Goal: Task Accomplishment & Management: Complete application form

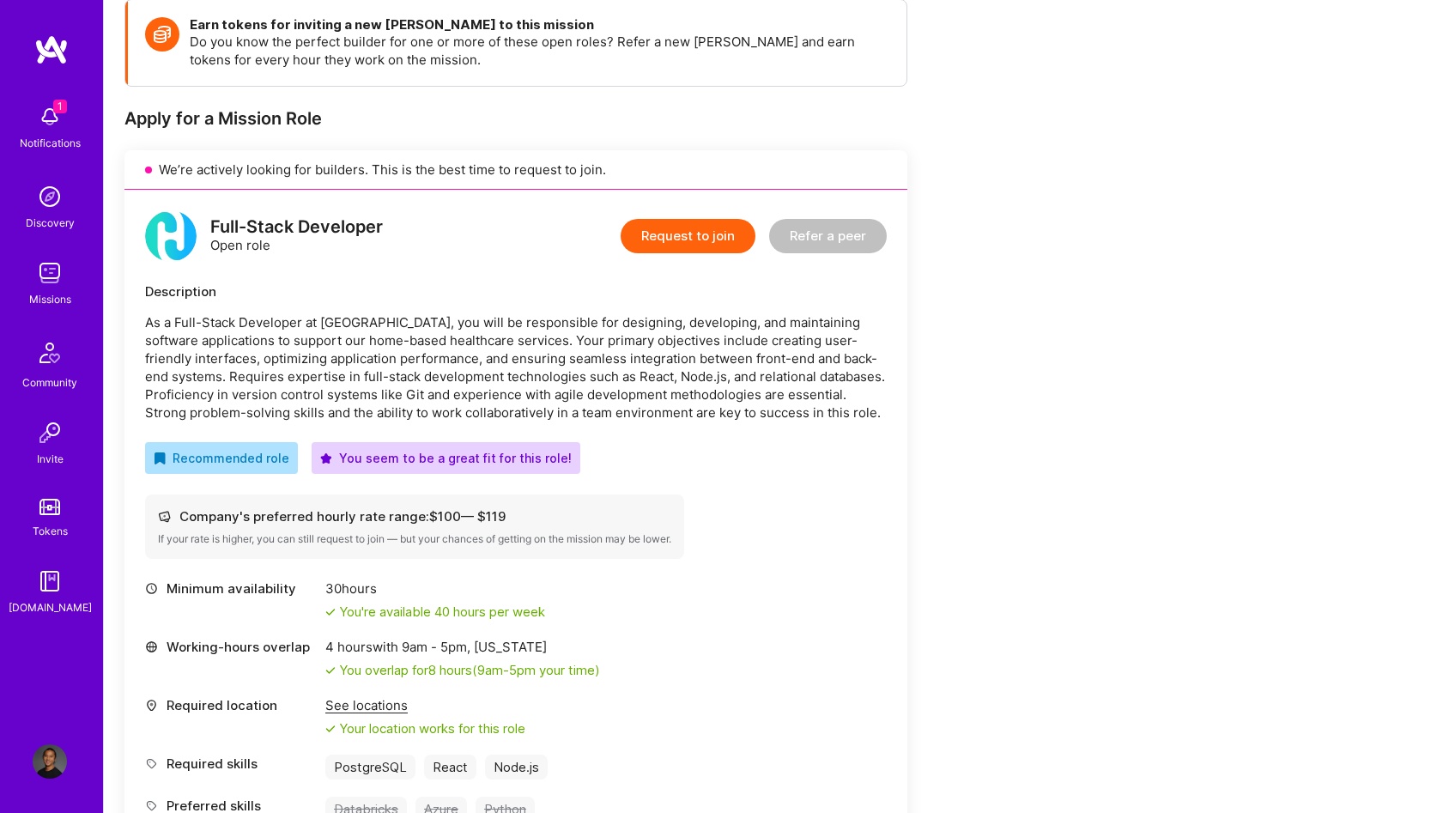
scroll to position [293, 0]
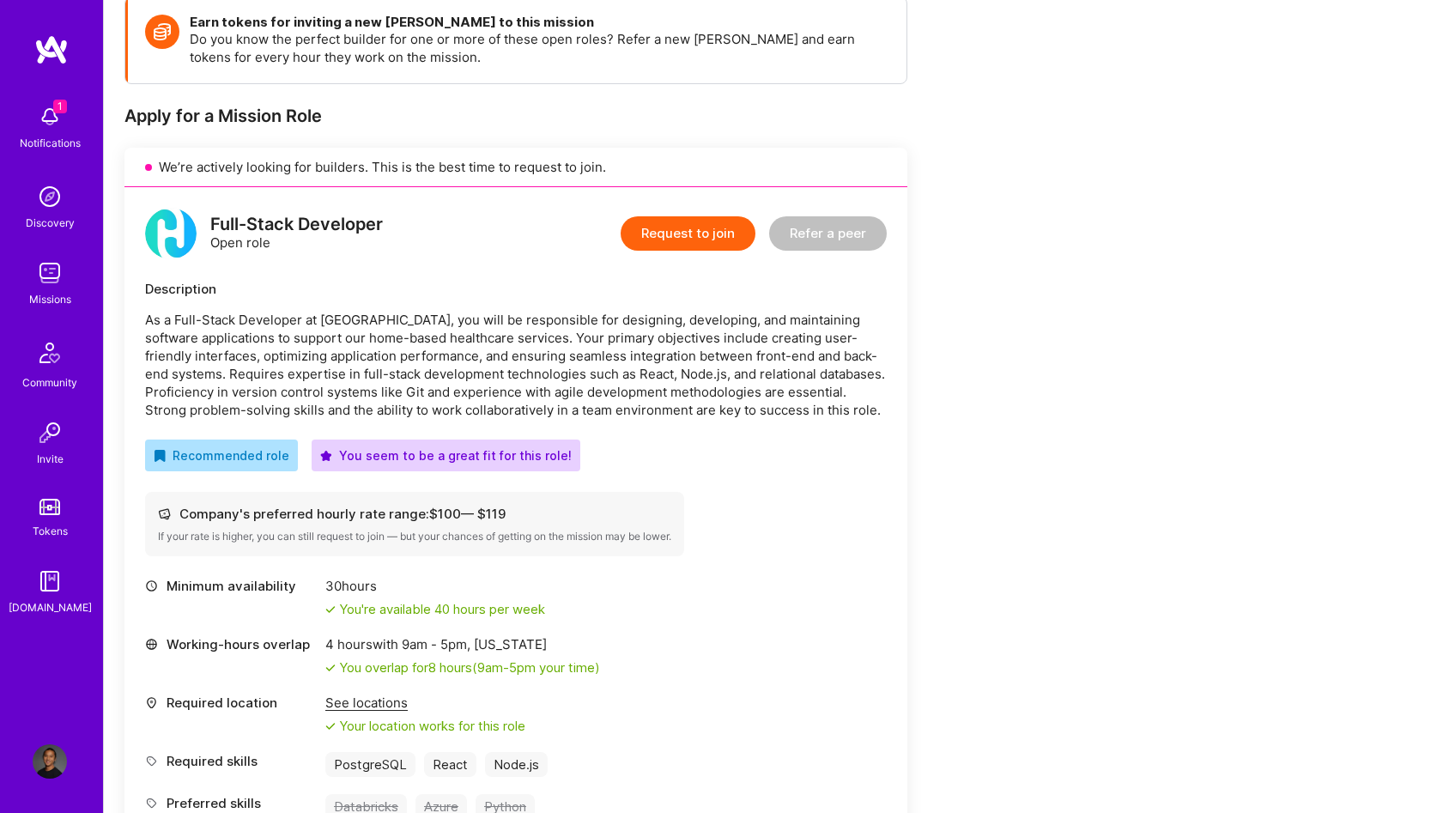
click at [685, 216] on button "Request to join" at bounding box center [688, 233] width 135 height 34
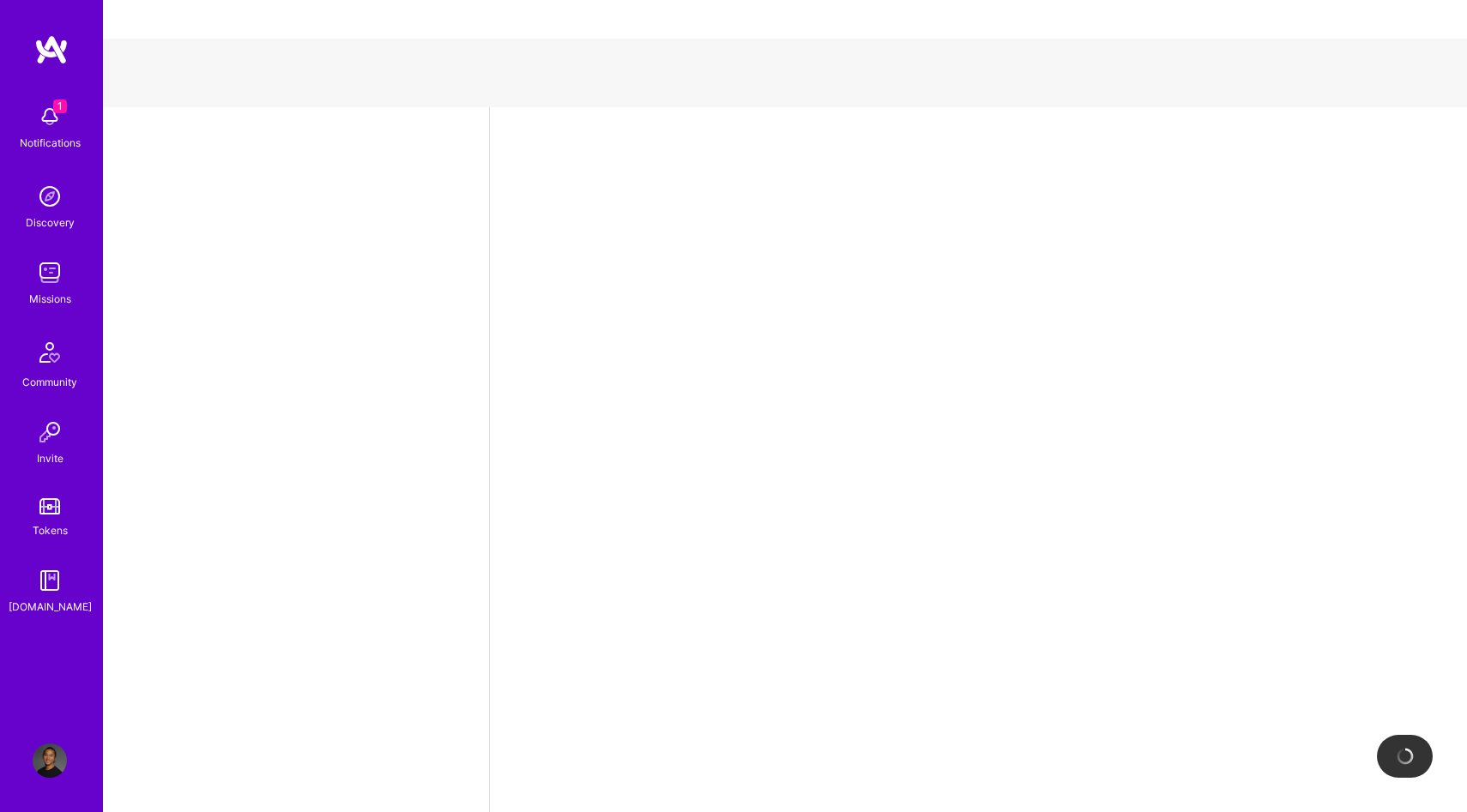
select select "US"
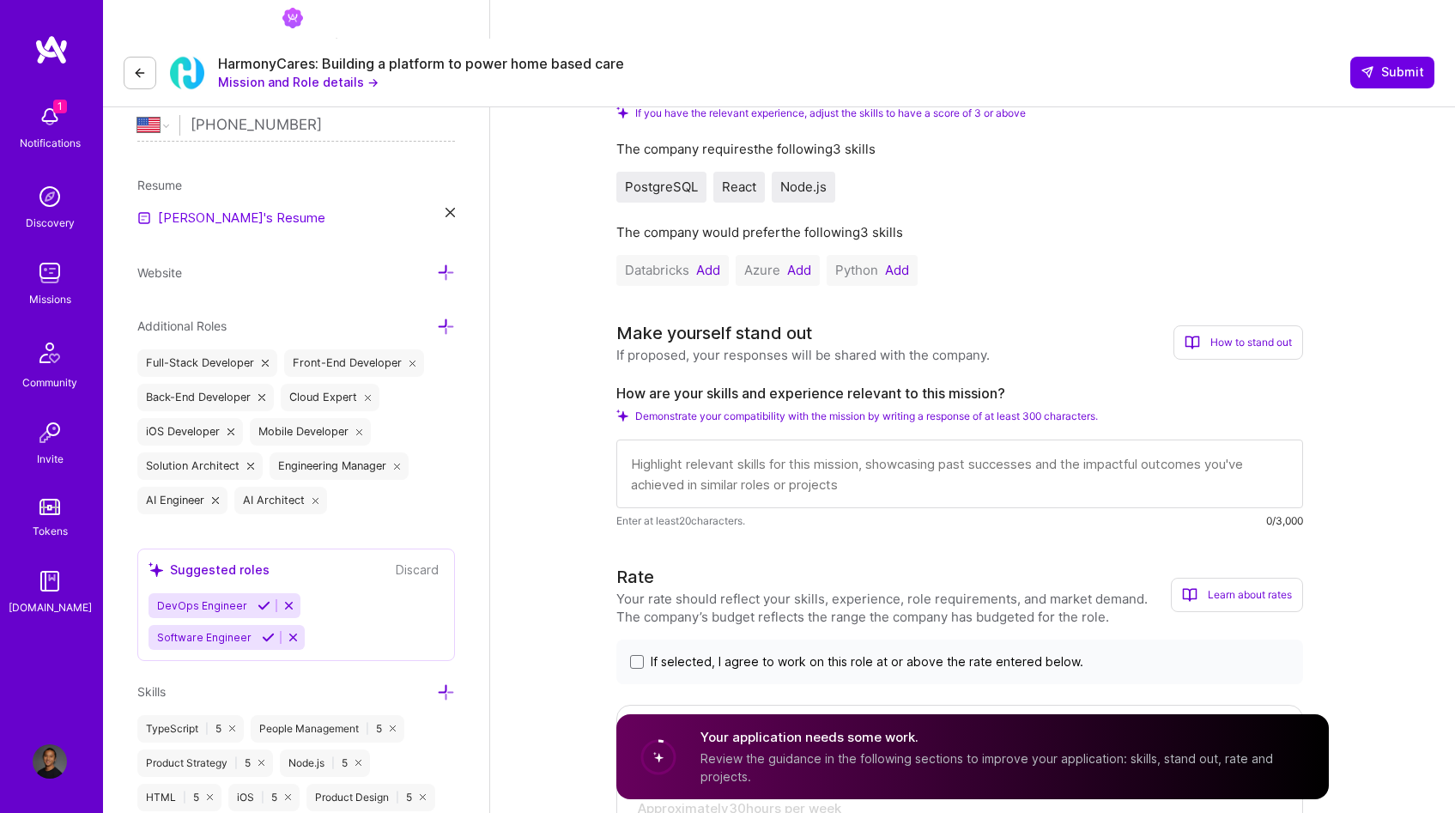
scroll to position [408, 0]
click at [708, 263] on button "Add" at bounding box center [708, 270] width 24 height 14
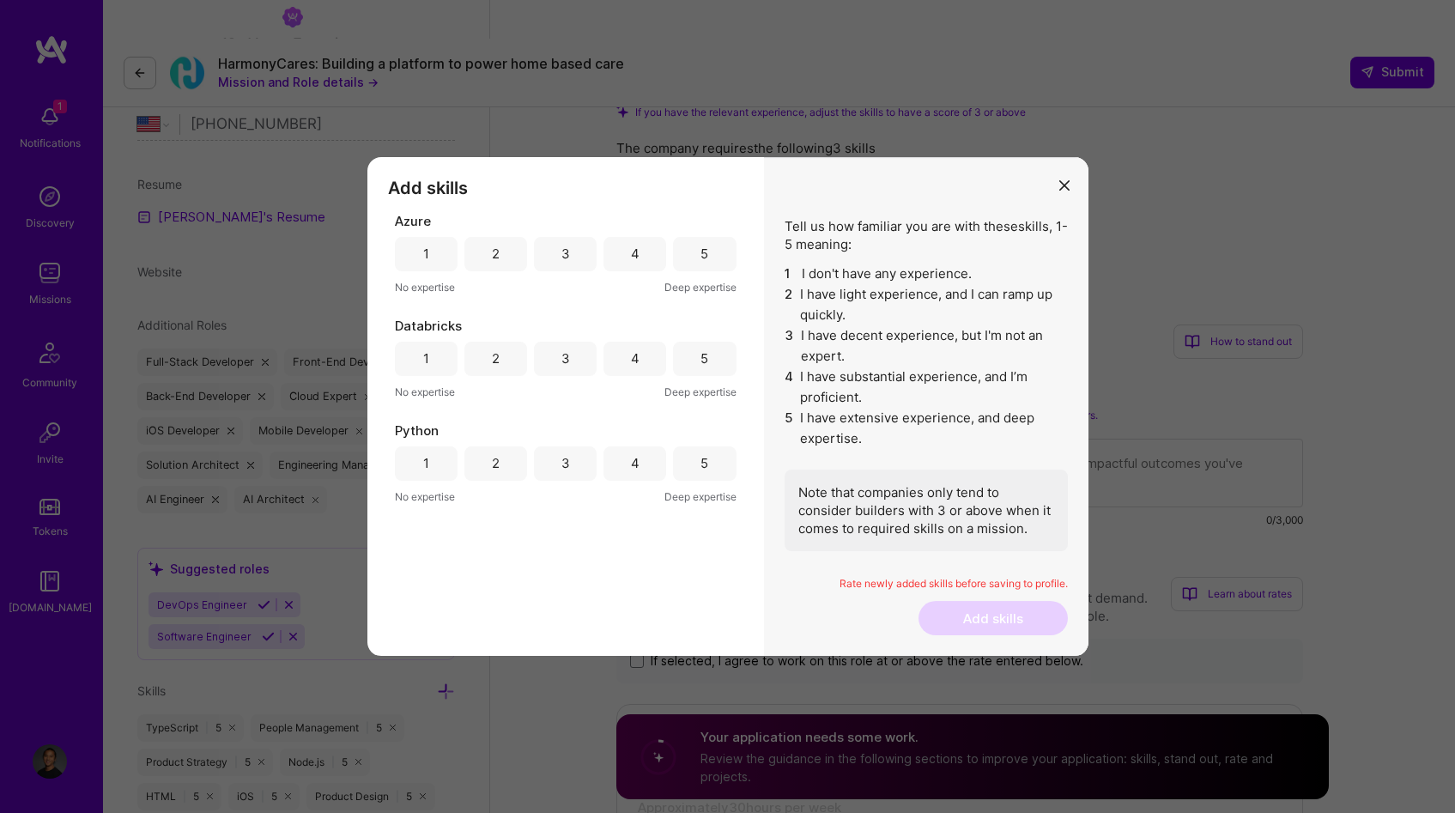
click at [627, 261] on div "4" at bounding box center [635, 254] width 63 height 34
click at [622, 360] on div "4" at bounding box center [635, 359] width 63 height 34
click at [695, 476] on div "5" at bounding box center [704, 463] width 63 height 34
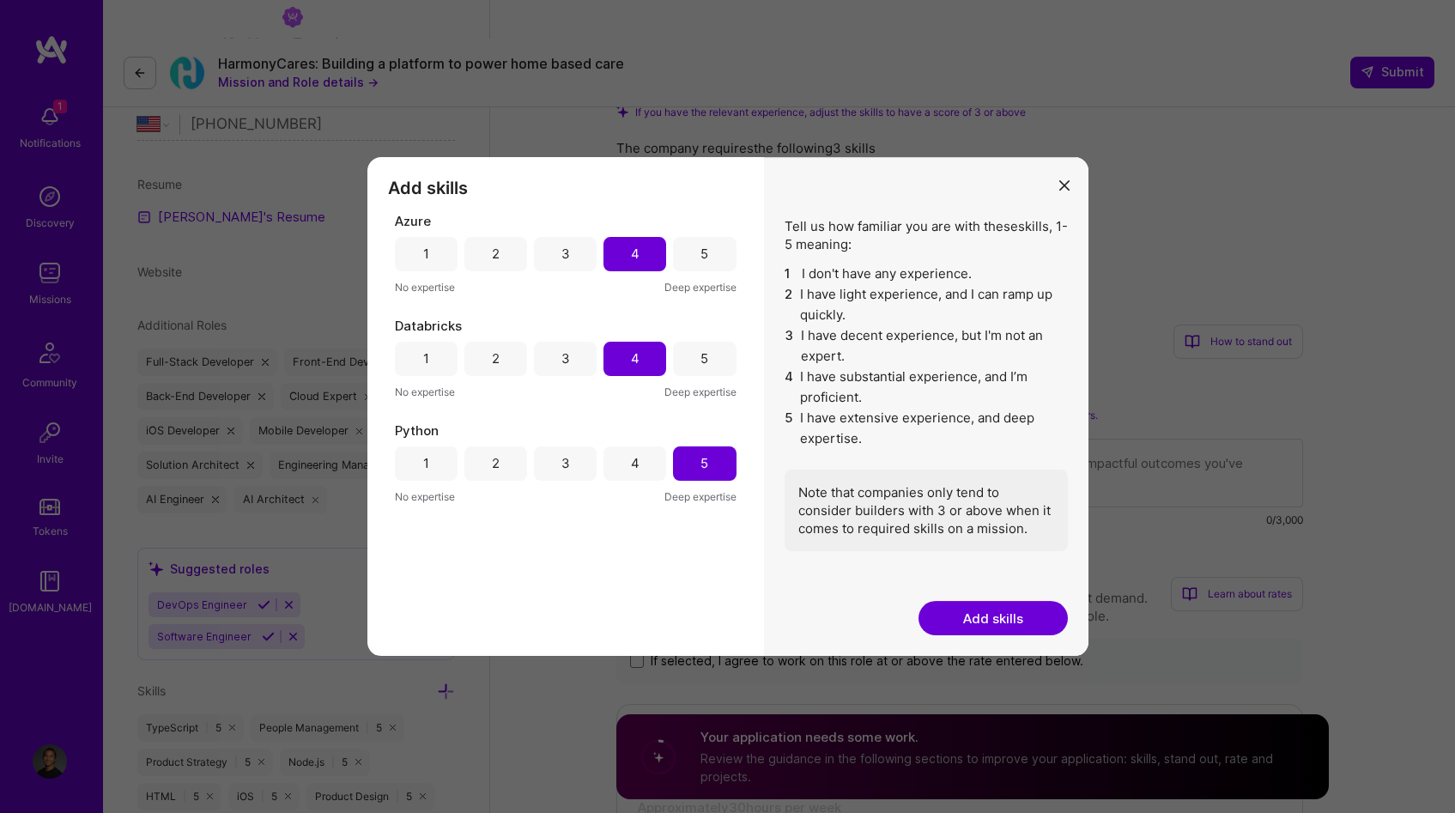
click at [1011, 637] on div "Tell us how familiar you are with these skills , 1-5 meaning: 1 I don't have an…" at bounding box center [926, 407] width 325 height 500
click at [1008, 625] on button "Add skills" at bounding box center [993, 618] width 149 height 34
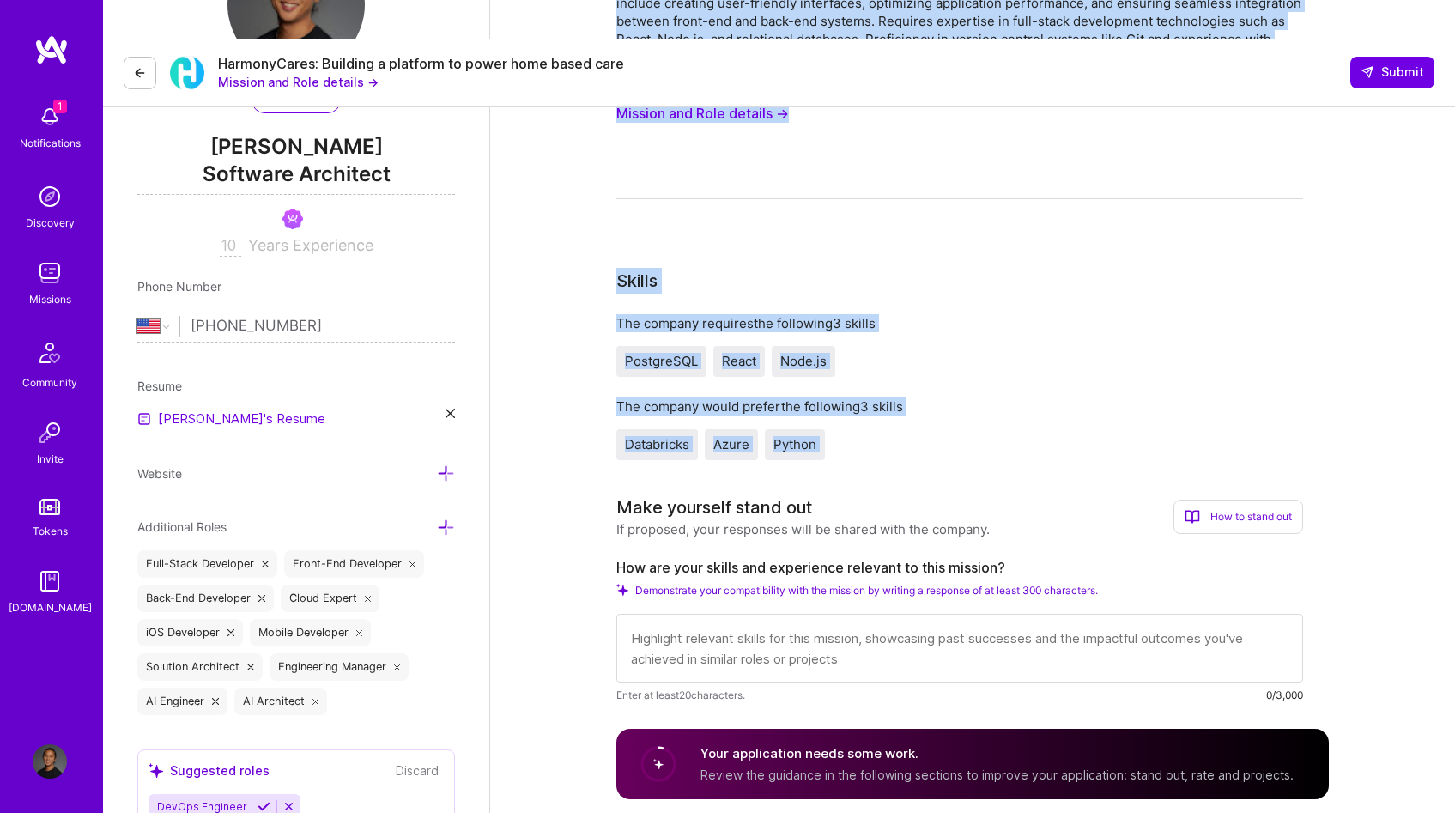
scroll to position [306, 0]
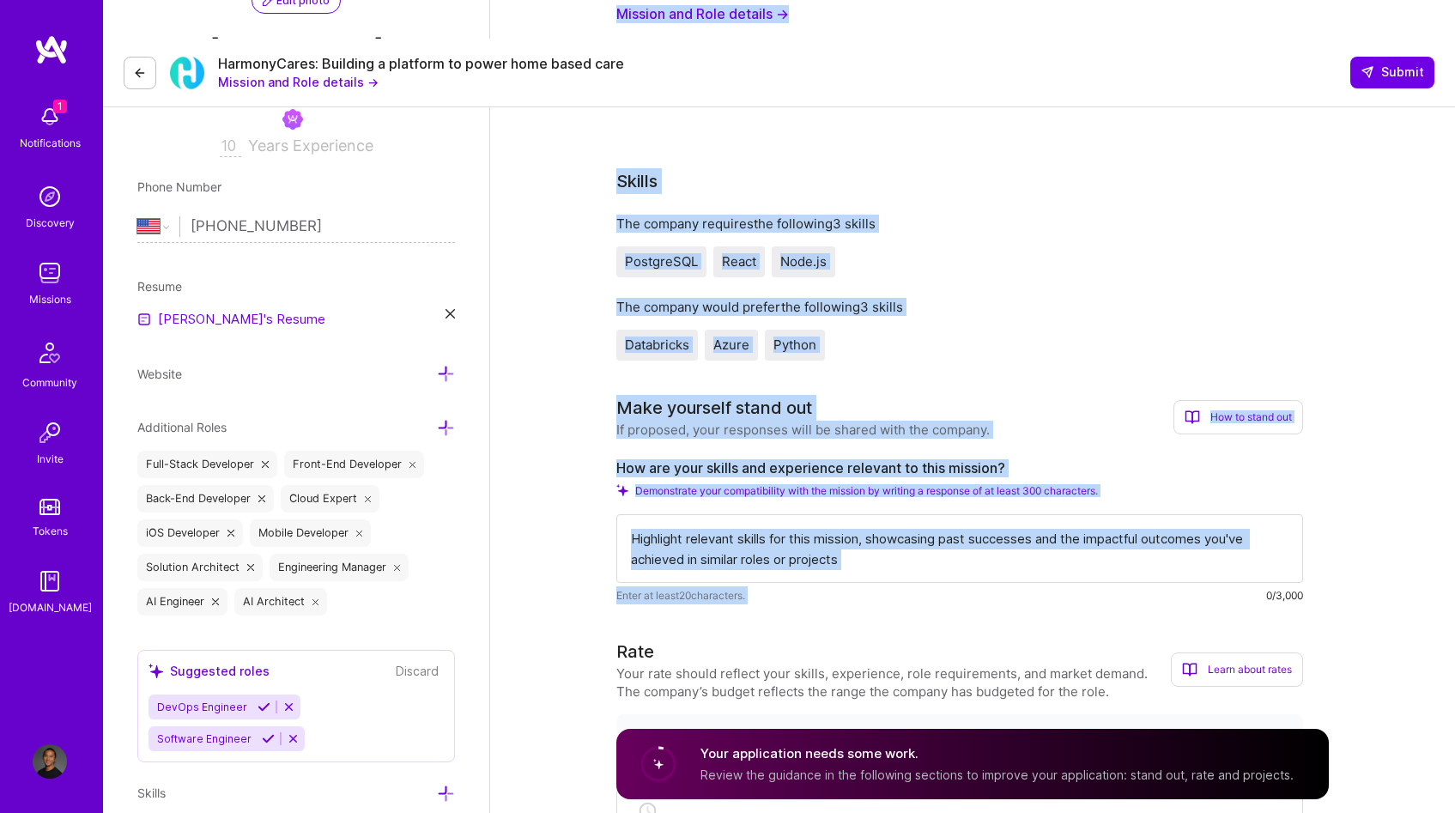
drag, startPoint x: 622, startPoint y: 149, endPoint x: 1054, endPoint y: 561, distance: 596.9
copy div "As a Full-Stack Developer at HarmonyCares, you will be responsible for designin…"
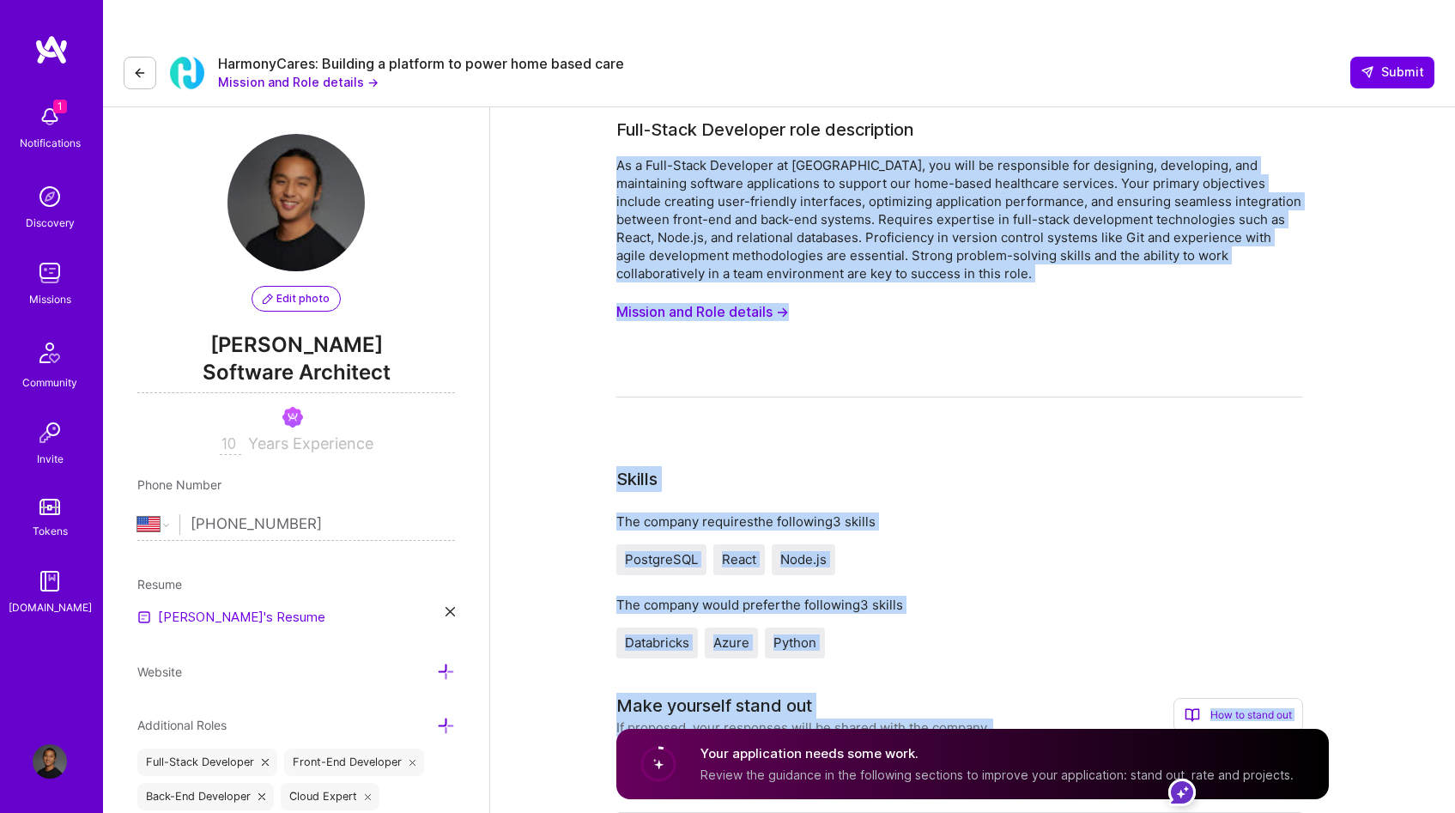
scroll to position [0, 0]
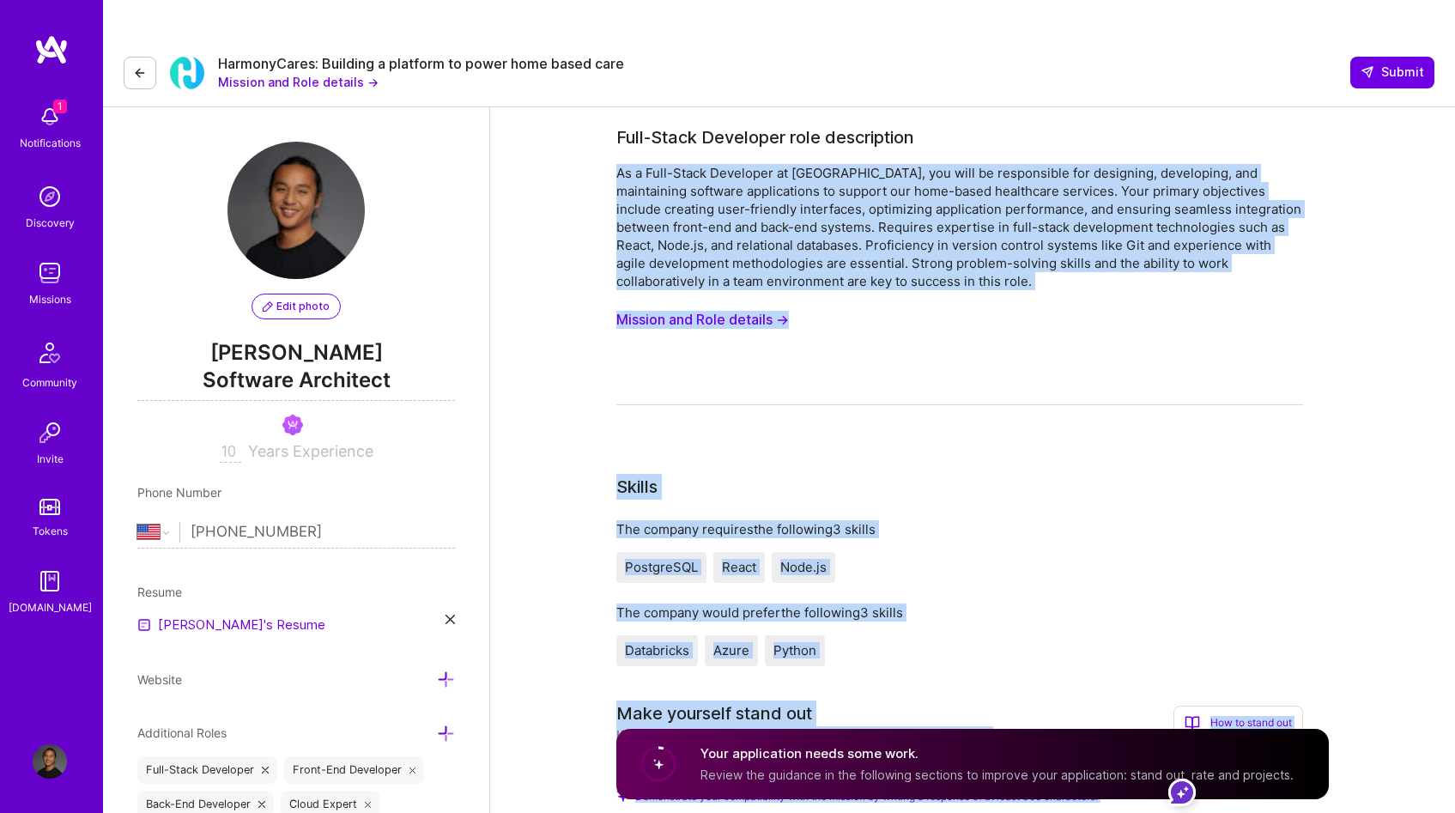
click at [57, 128] on img at bounding box center [50, 117] width 34 height 34
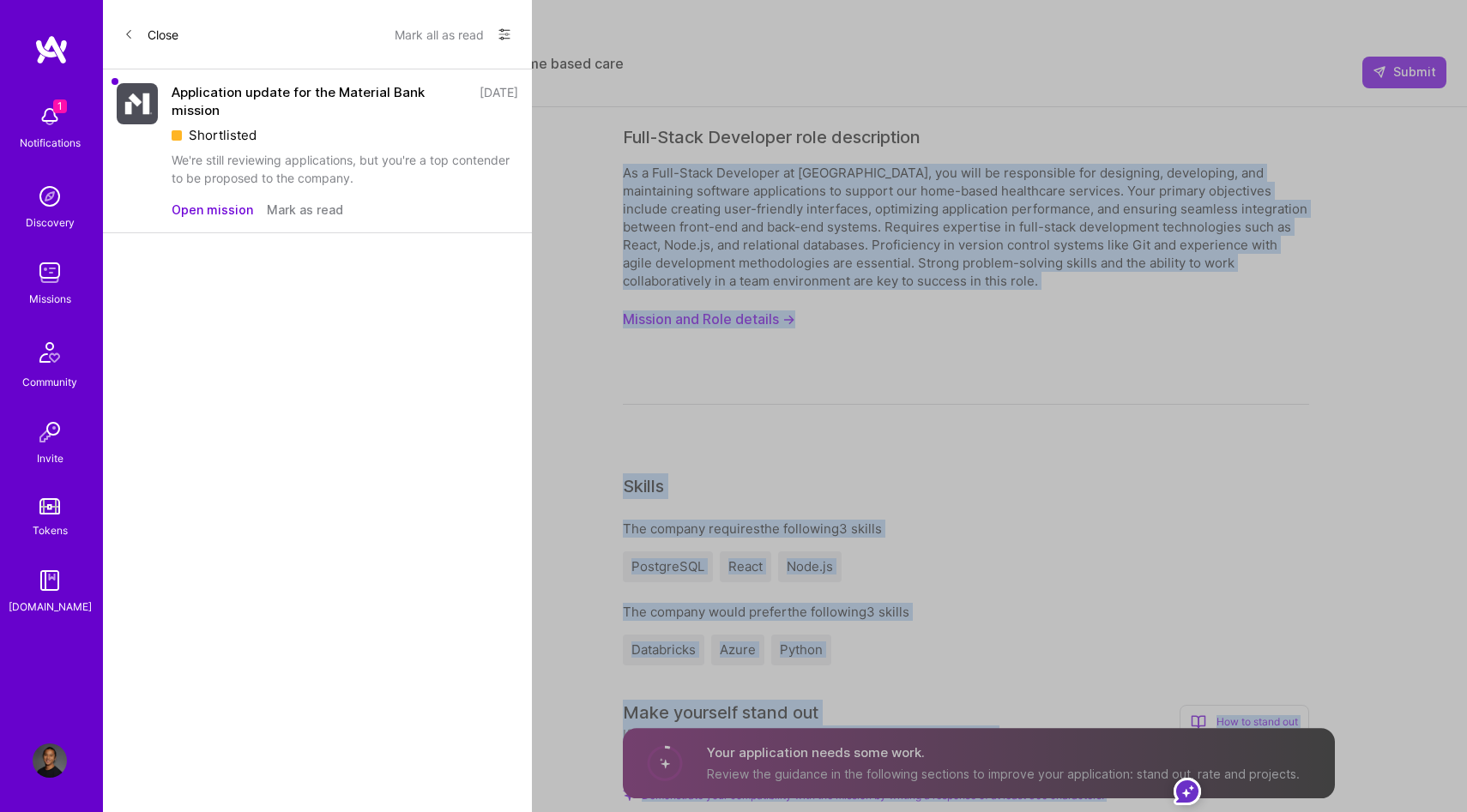
click at [318, 215] on button "Mark as read" at bounding box center [305, 210] width 76 height 18
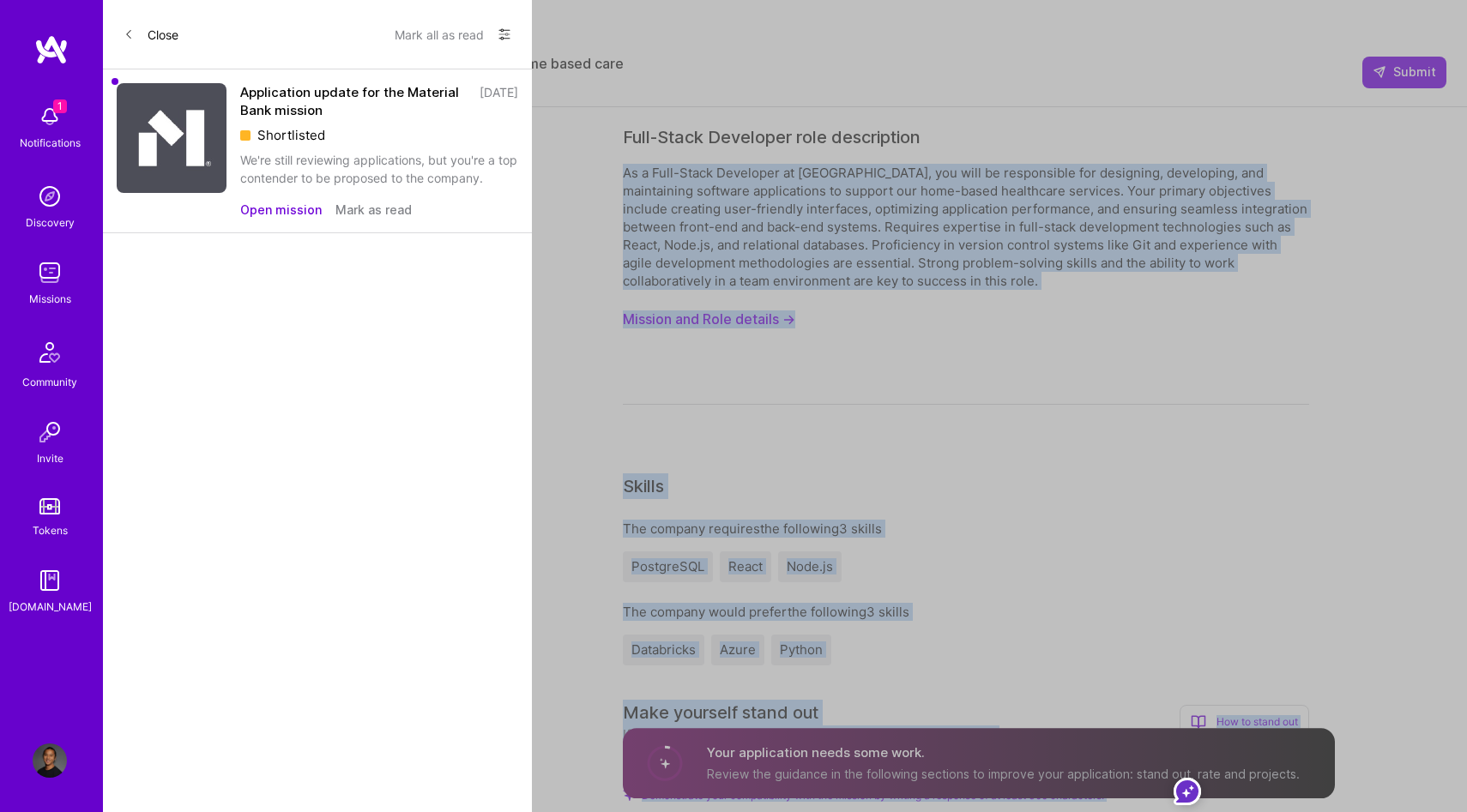
click at [317, 214] on div "Close Mark all as read Show all notifications Show unread notifications only Ap…" at bounding box center [317, 406] width 429 height 812
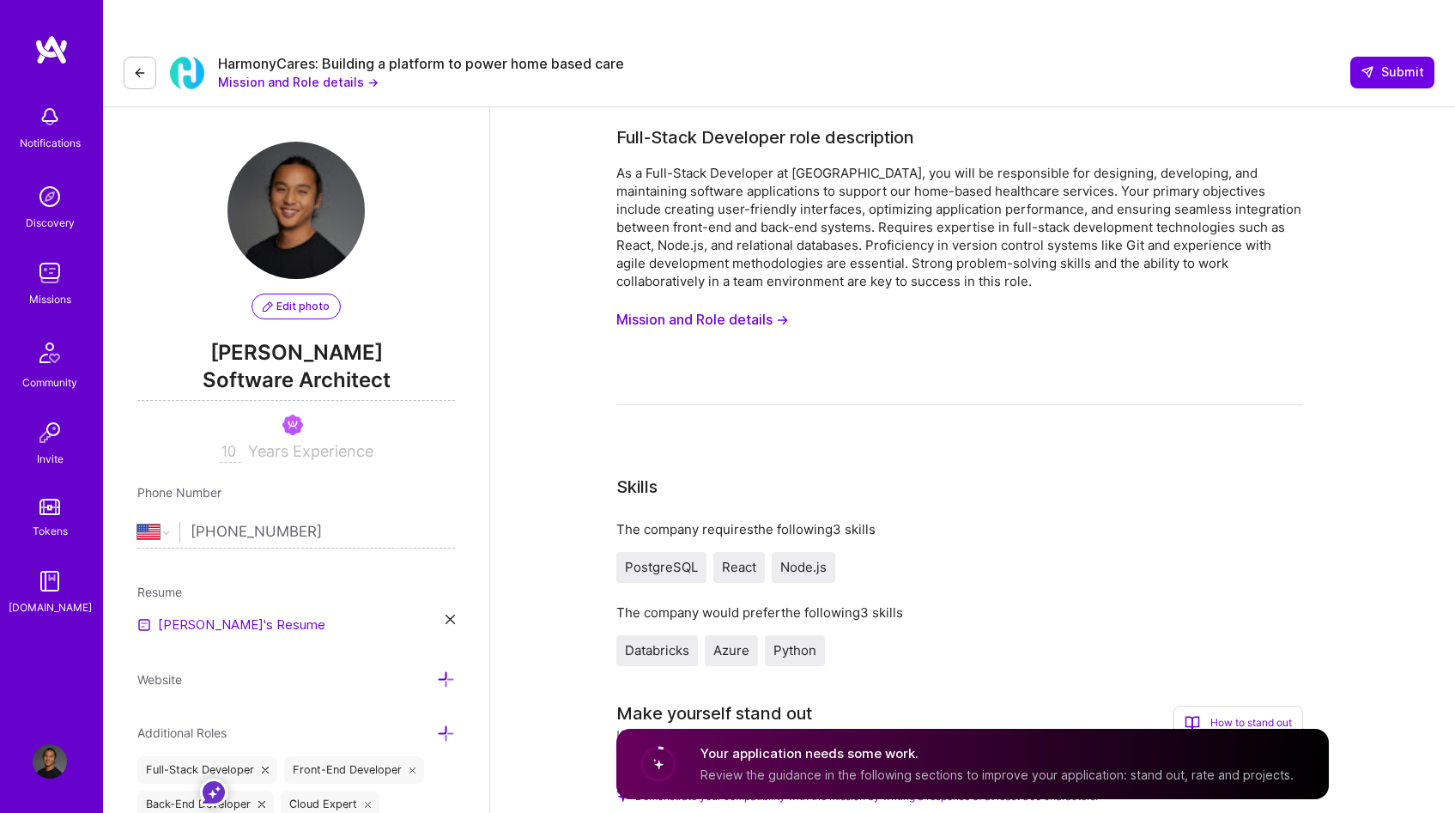
click at [54, 126] on div "Notifications Discovery Missions Community Invite Tokens A.Guide" at bounding box center [51, 356] width 103 height 520
click at [53, 215] on div "Discovery" at bounding box center [50, 223] width 49 height 18
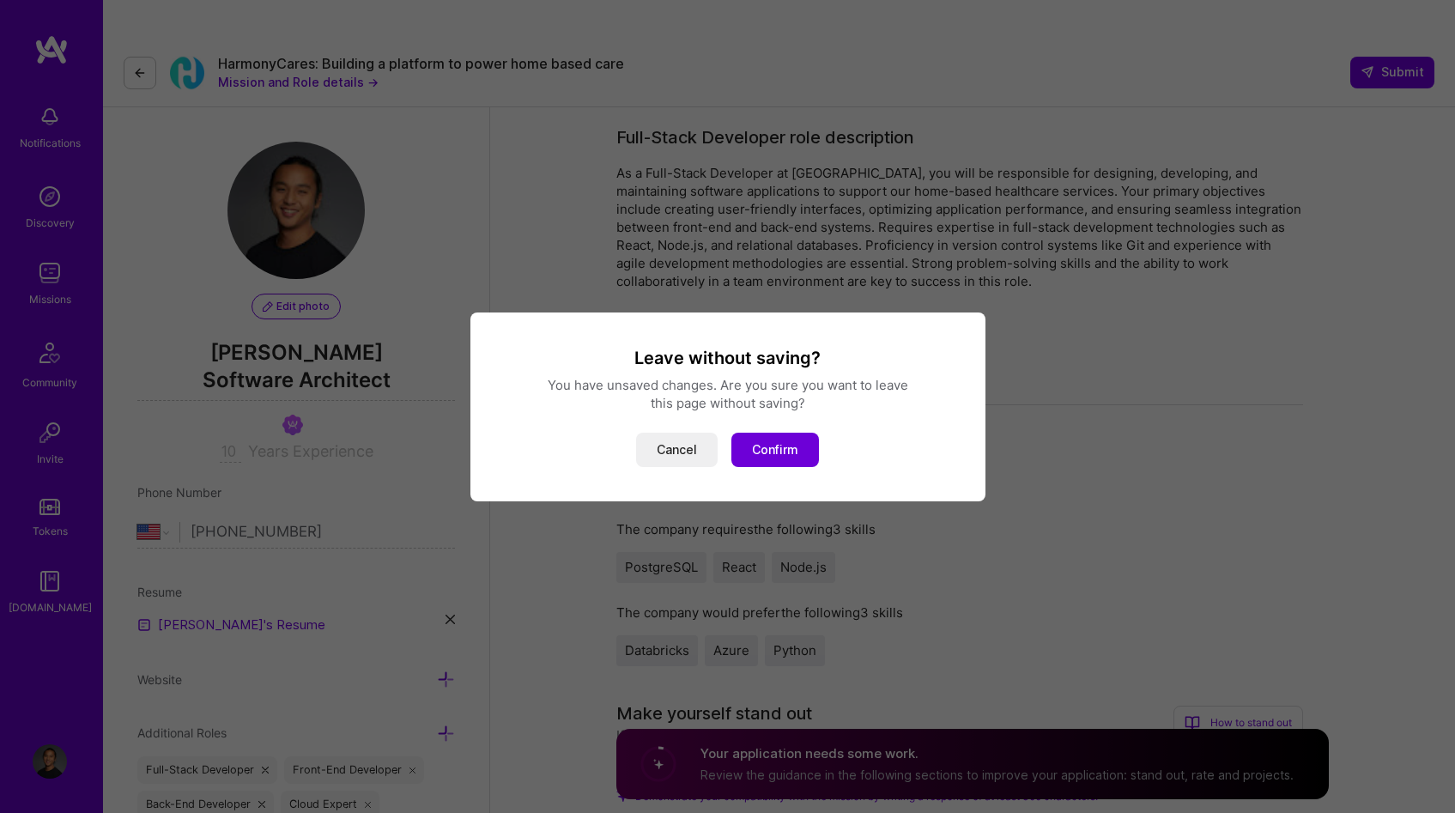
click at [58, 273] on div "Leave without saving? You have unsaved changes. Are you sure you want to leave …" at bounding box center [727, 406] width 1455 height 813
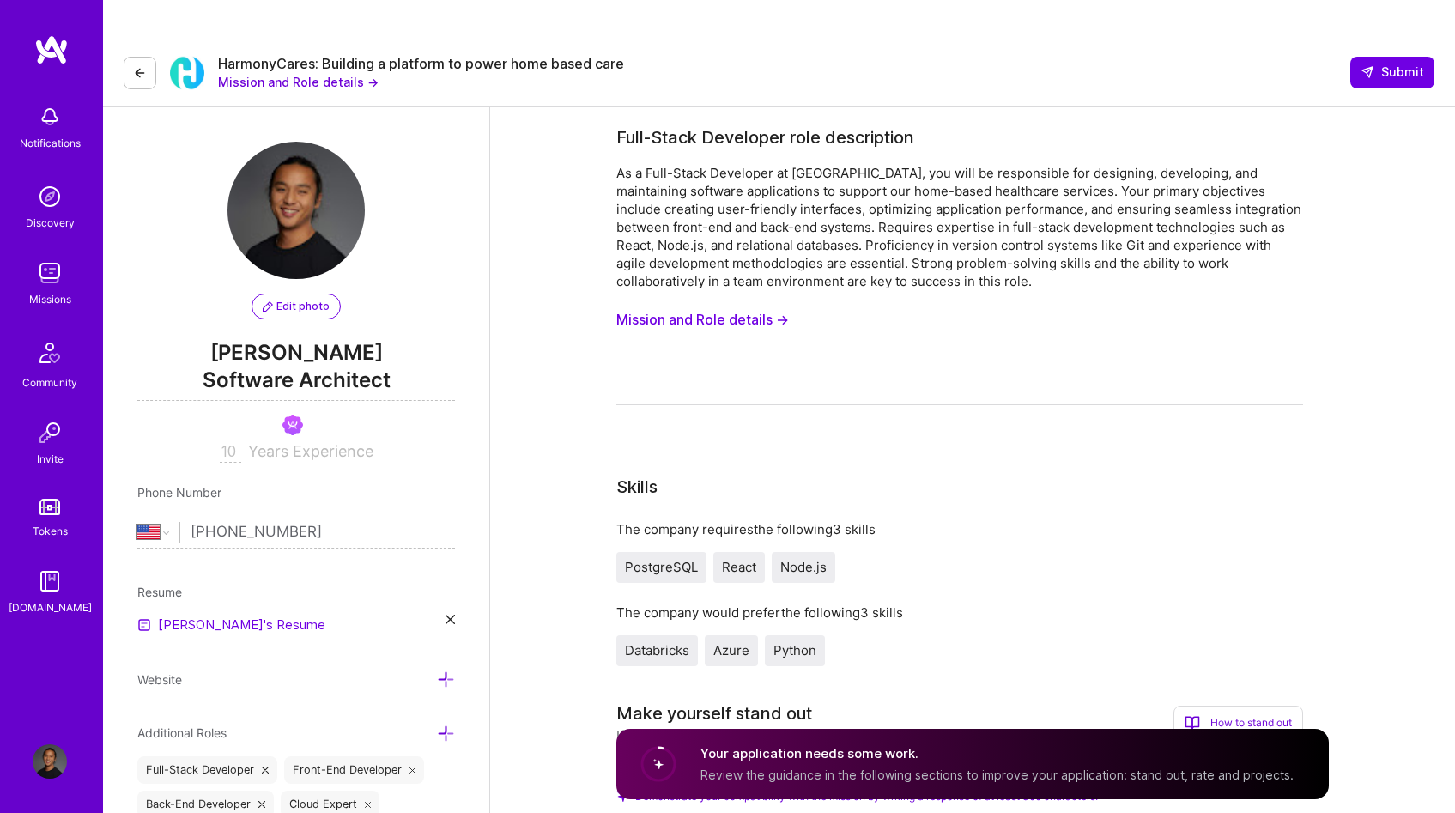
click at [68, 276] on link "Missions" at bounding box center [50, 282] width 106 height 52
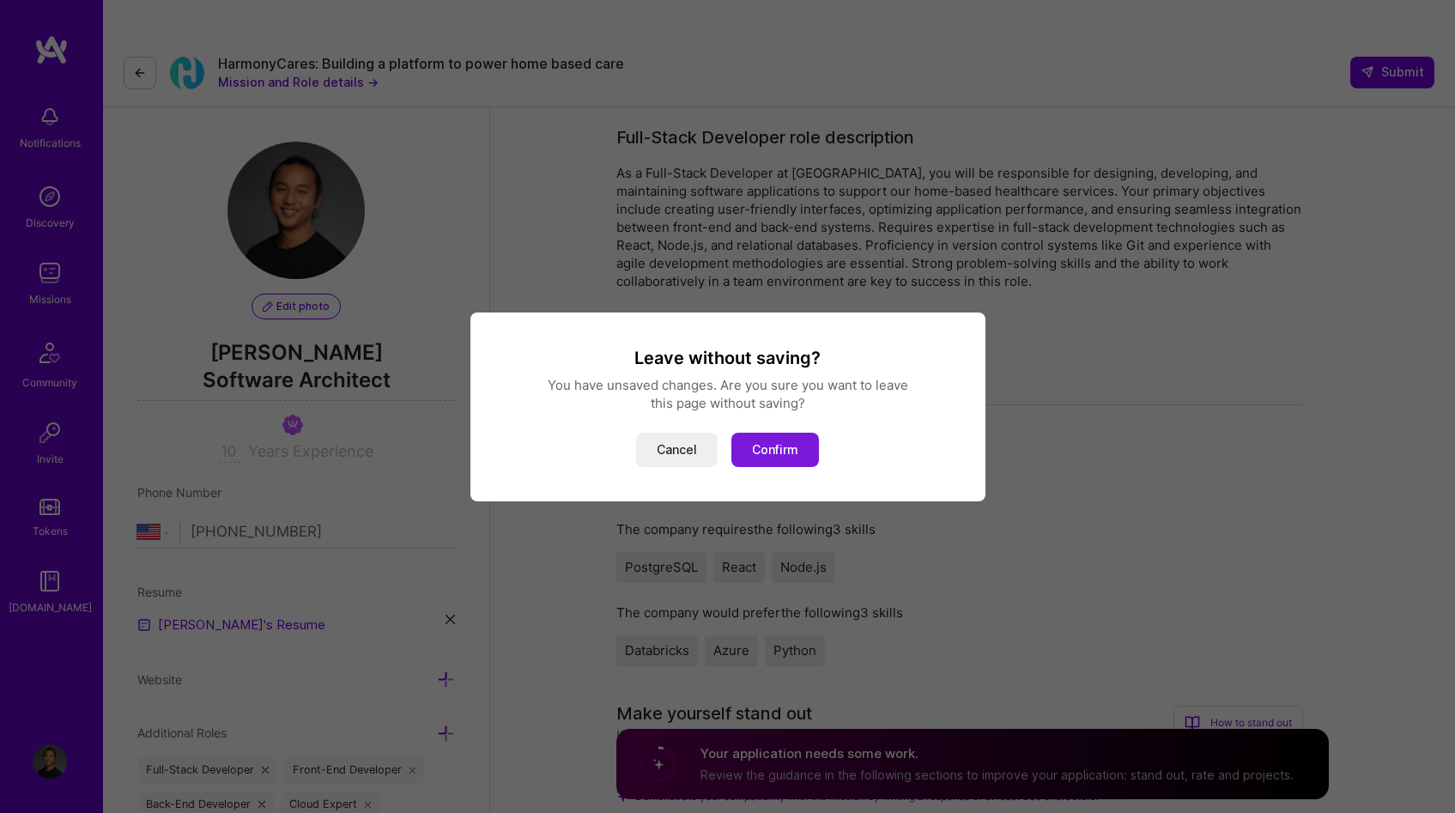
click at [759, 446] on button "Confirm" at bounding box center [775, 450] width 88 height 34
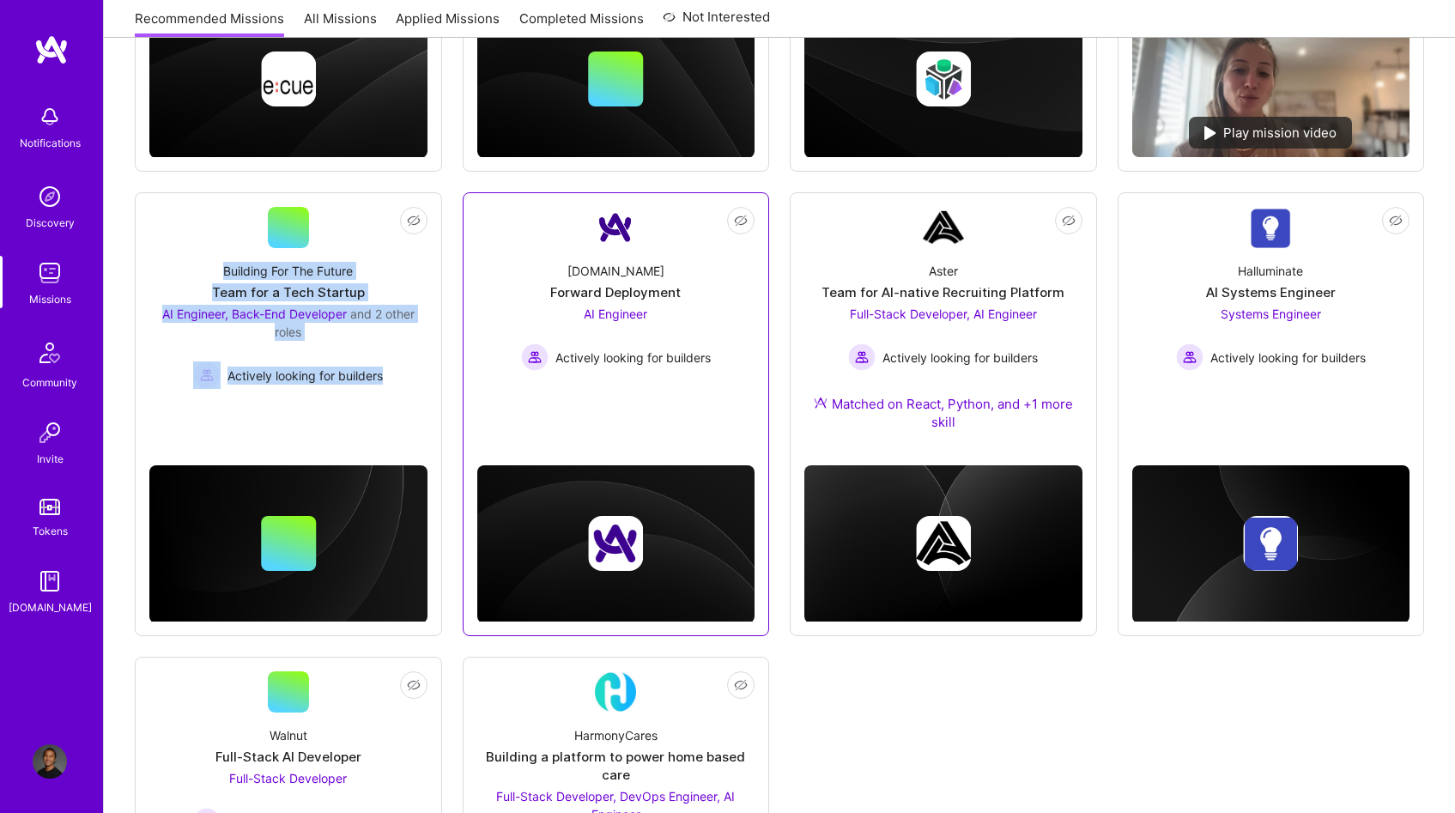
scroll to position [671, 0]
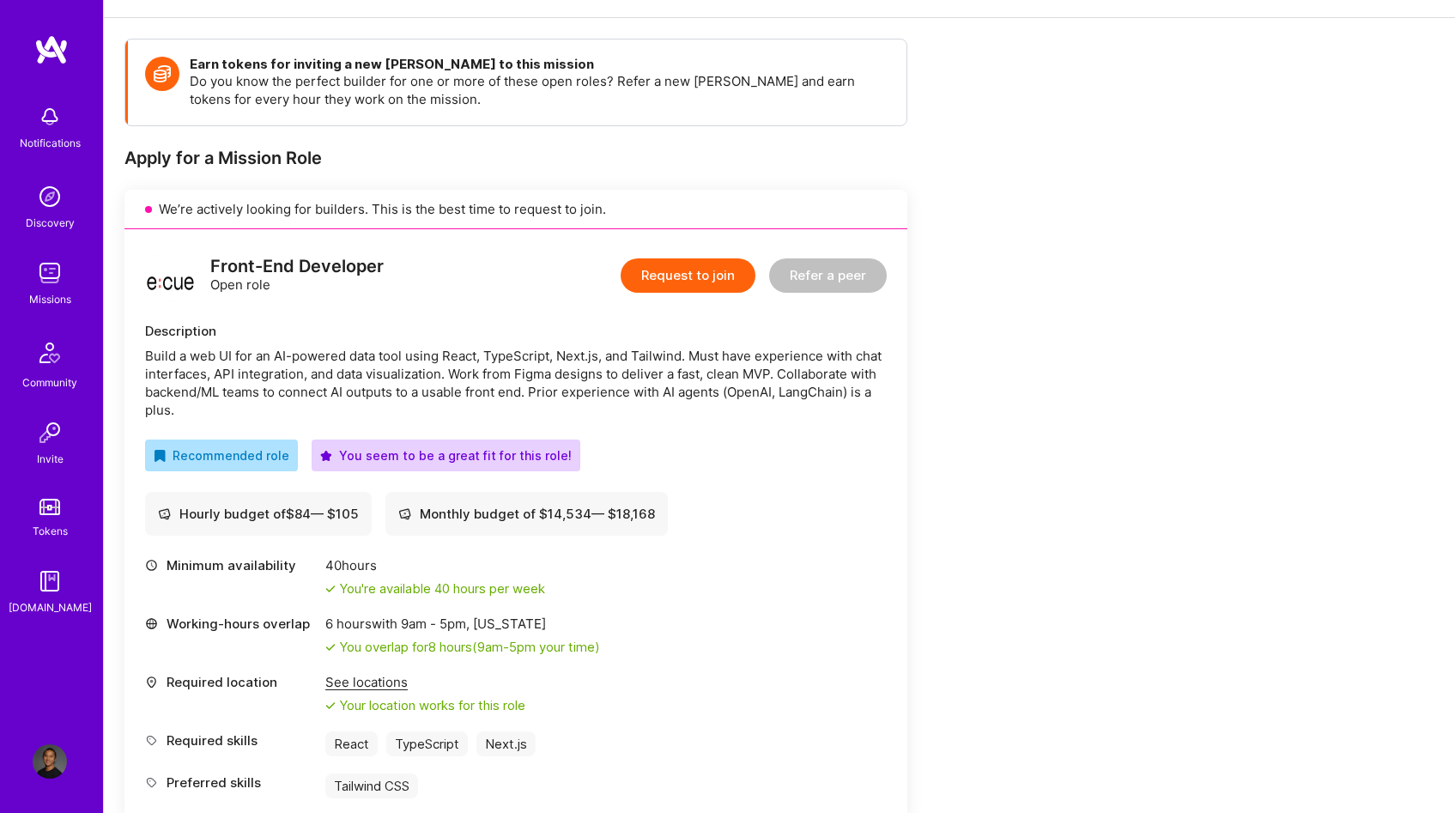
scroll to position [252, 0]
click at [690, 258] on button "Request to join" at bounding box center [688, 275] width 135 height 34
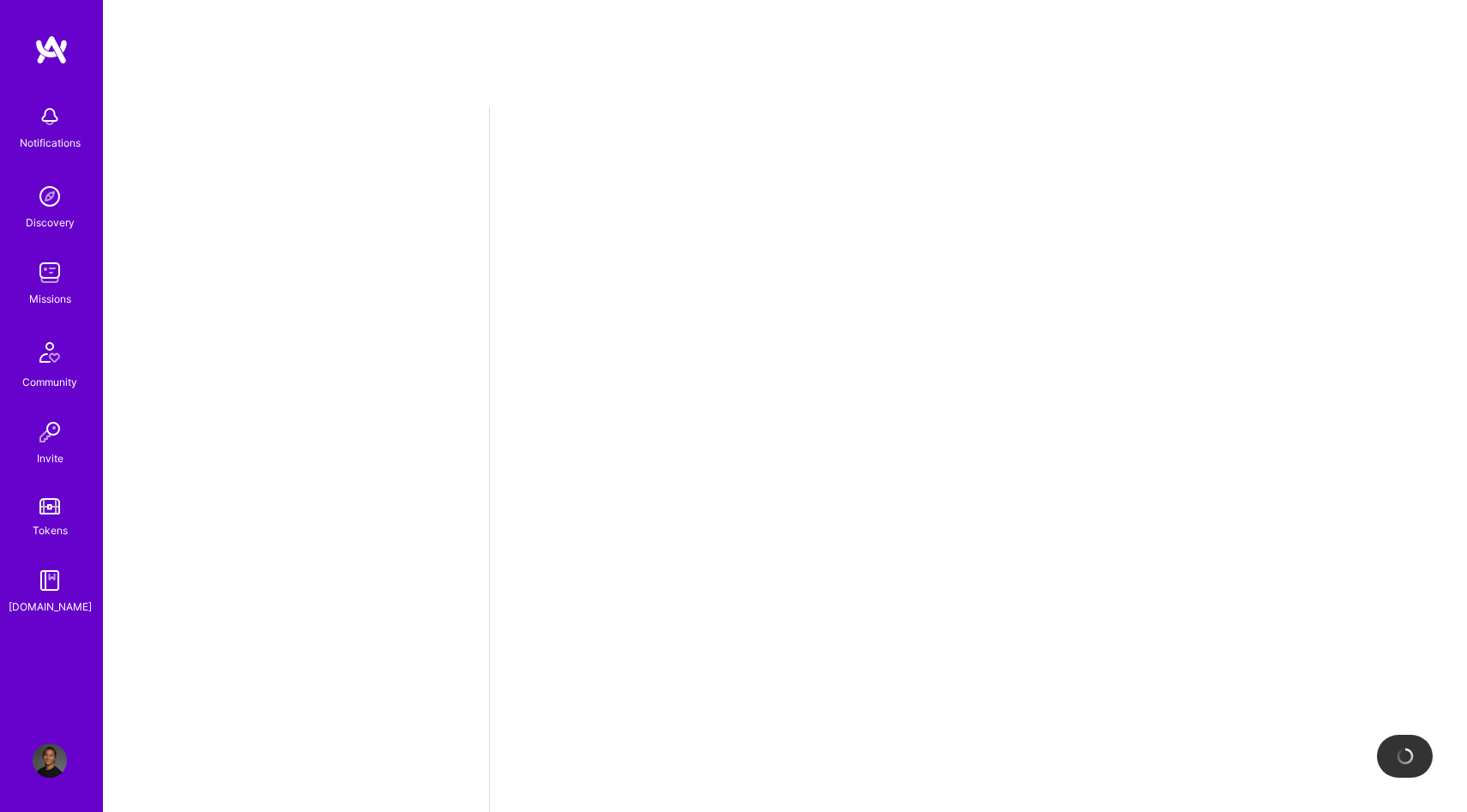
select select "US"
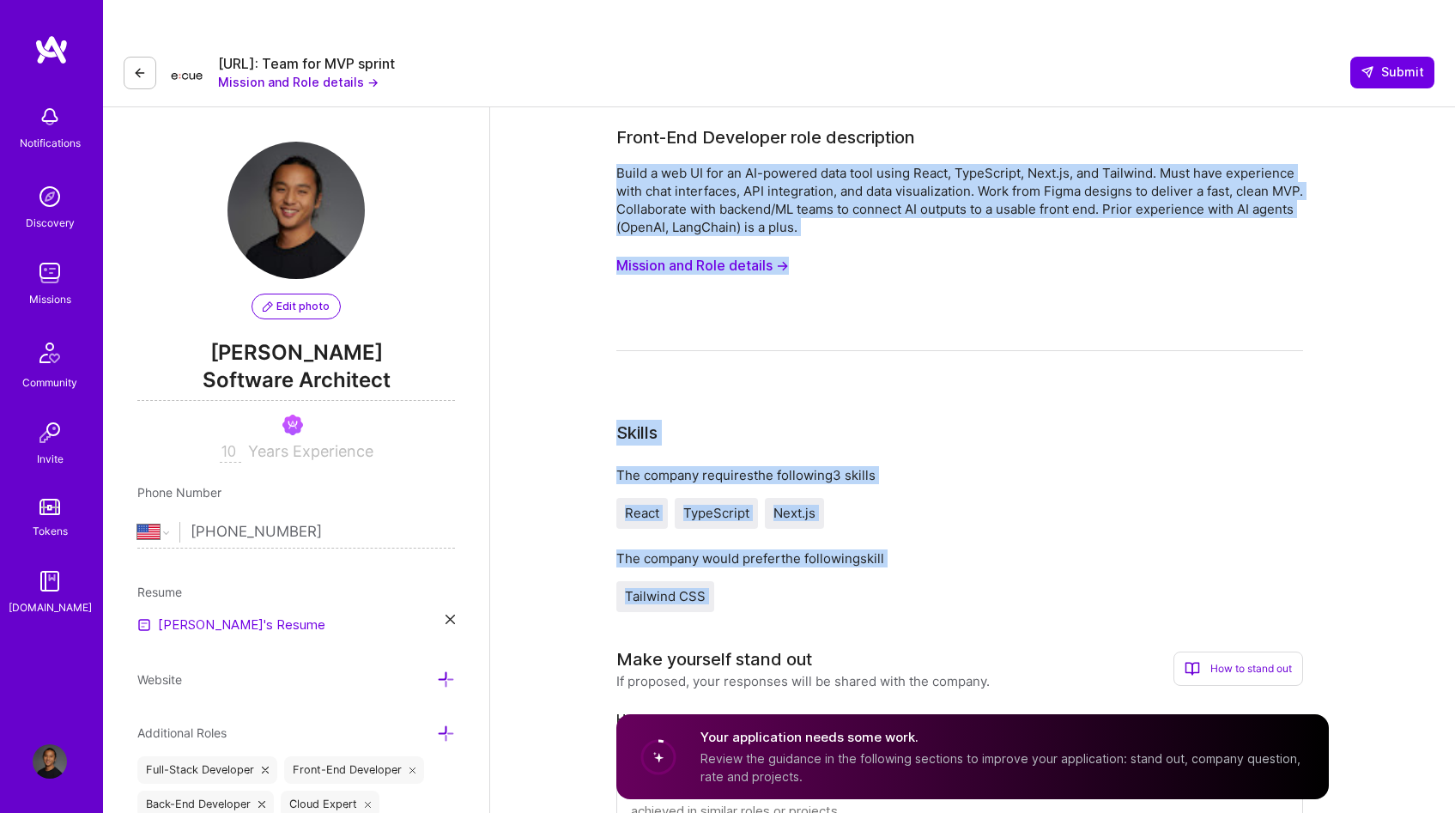
drag, startPoint x: 604, startPoint y: 124, endPoint x: 803, endPoint y: 576, distance: 494.0
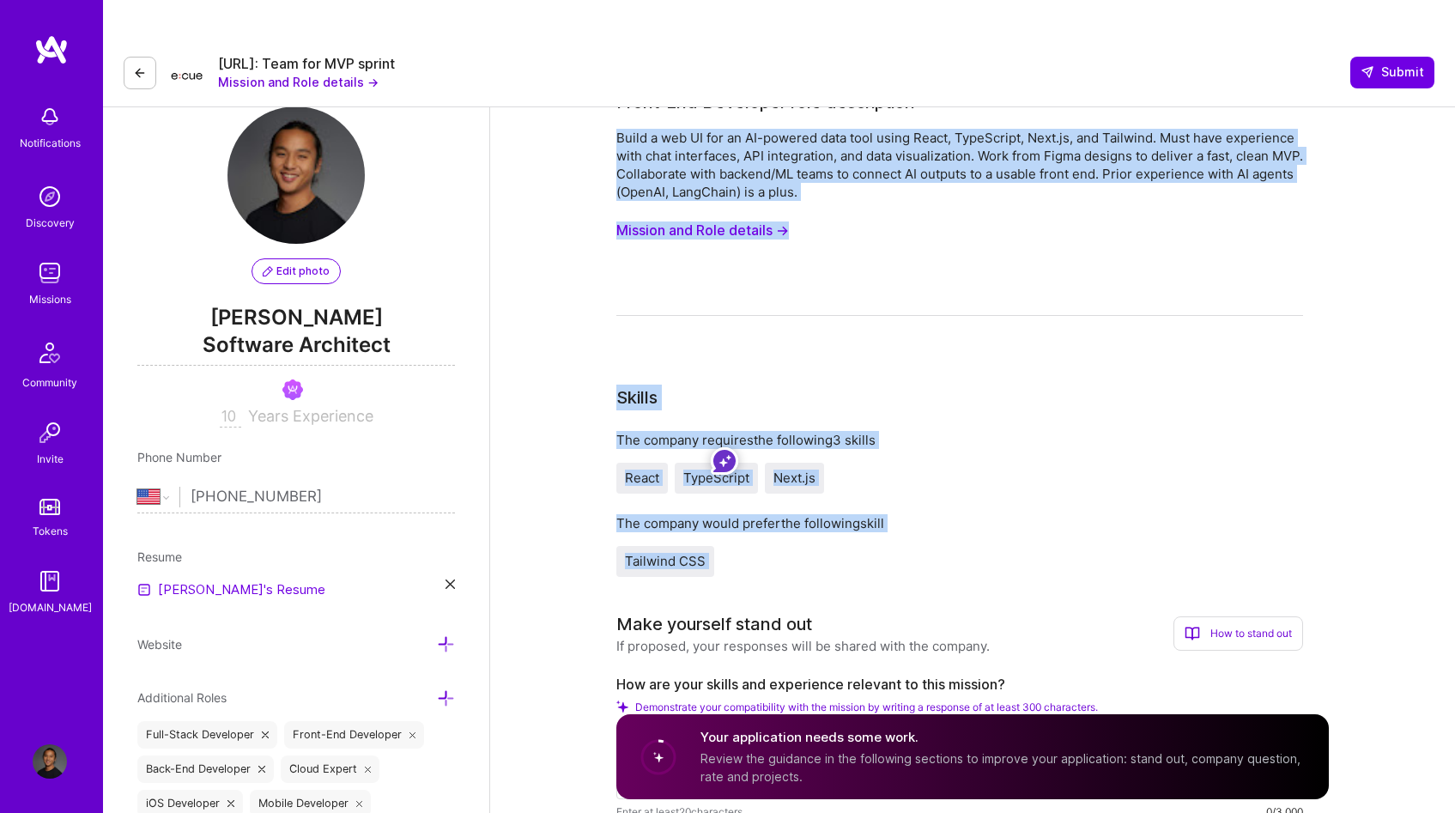
scroll to position [315, 0]
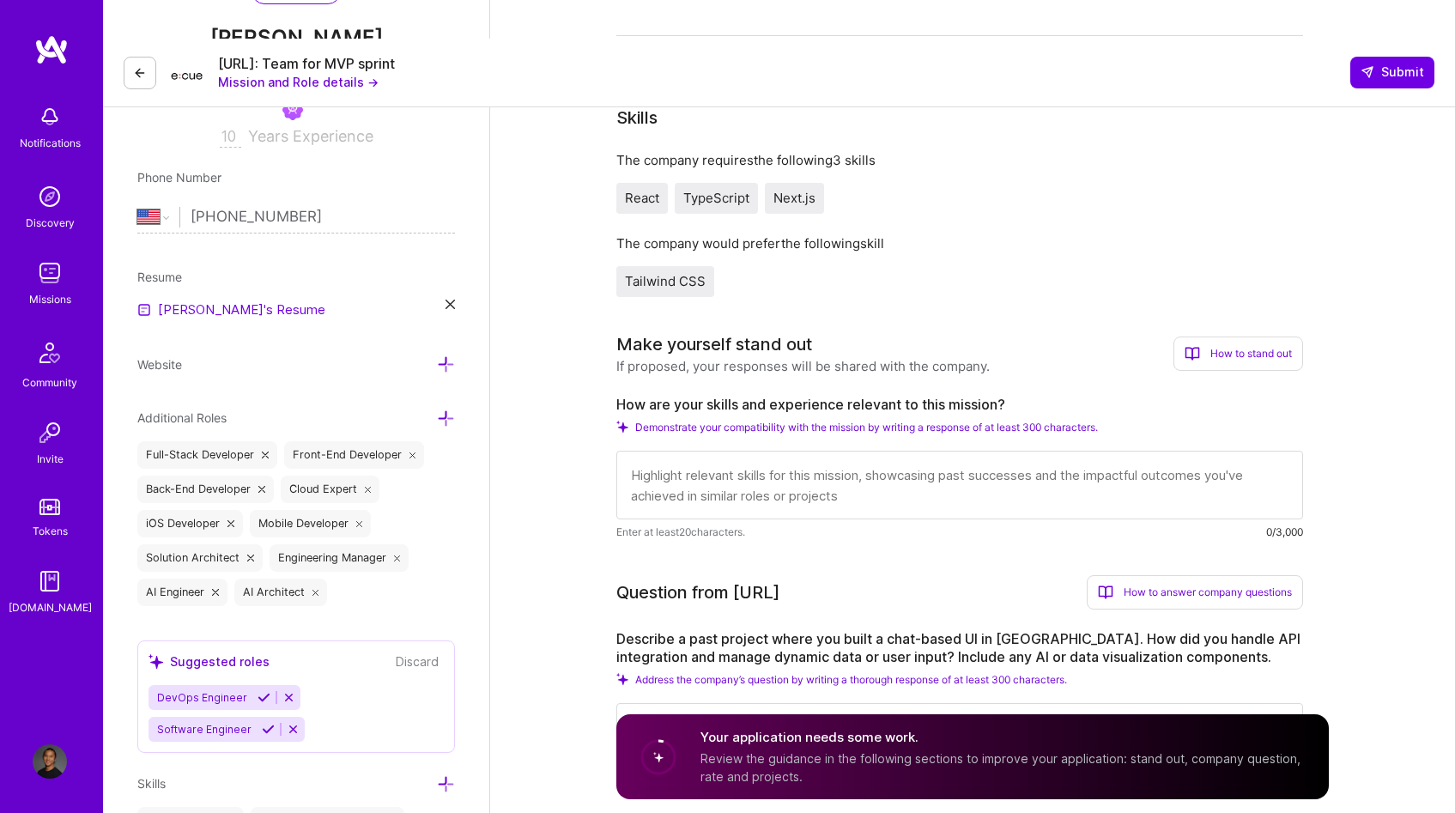
drag, startPoint x: 999, startPoint y: 488, endPoint x: 950, endPoint y: 495, distance: 49.5
click at [951, 523] on div "Enter at least 20 characters. 0/3,000" at bounding box center [959, 532] width 687 height 18
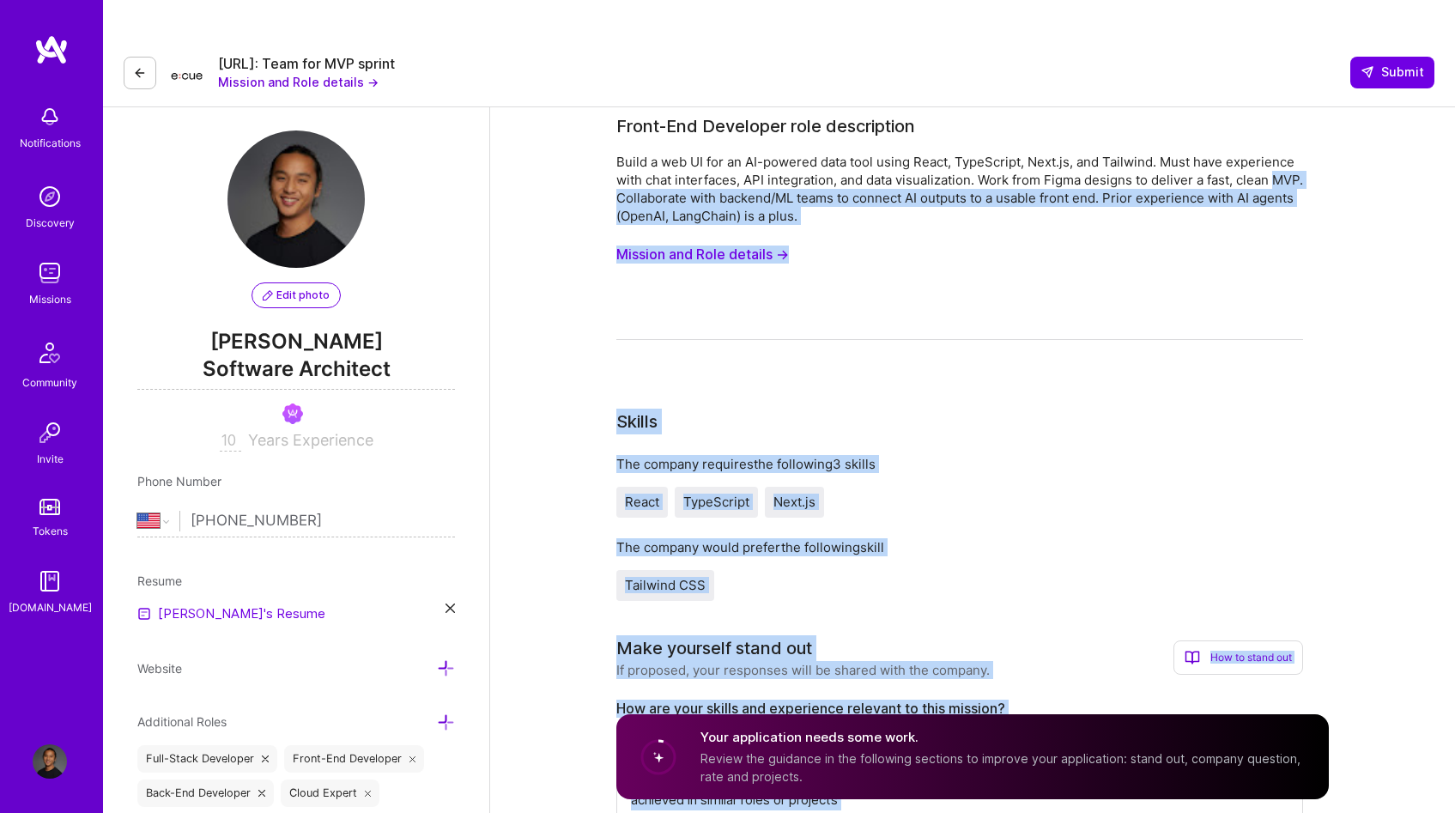
scroll to position [9, 0]
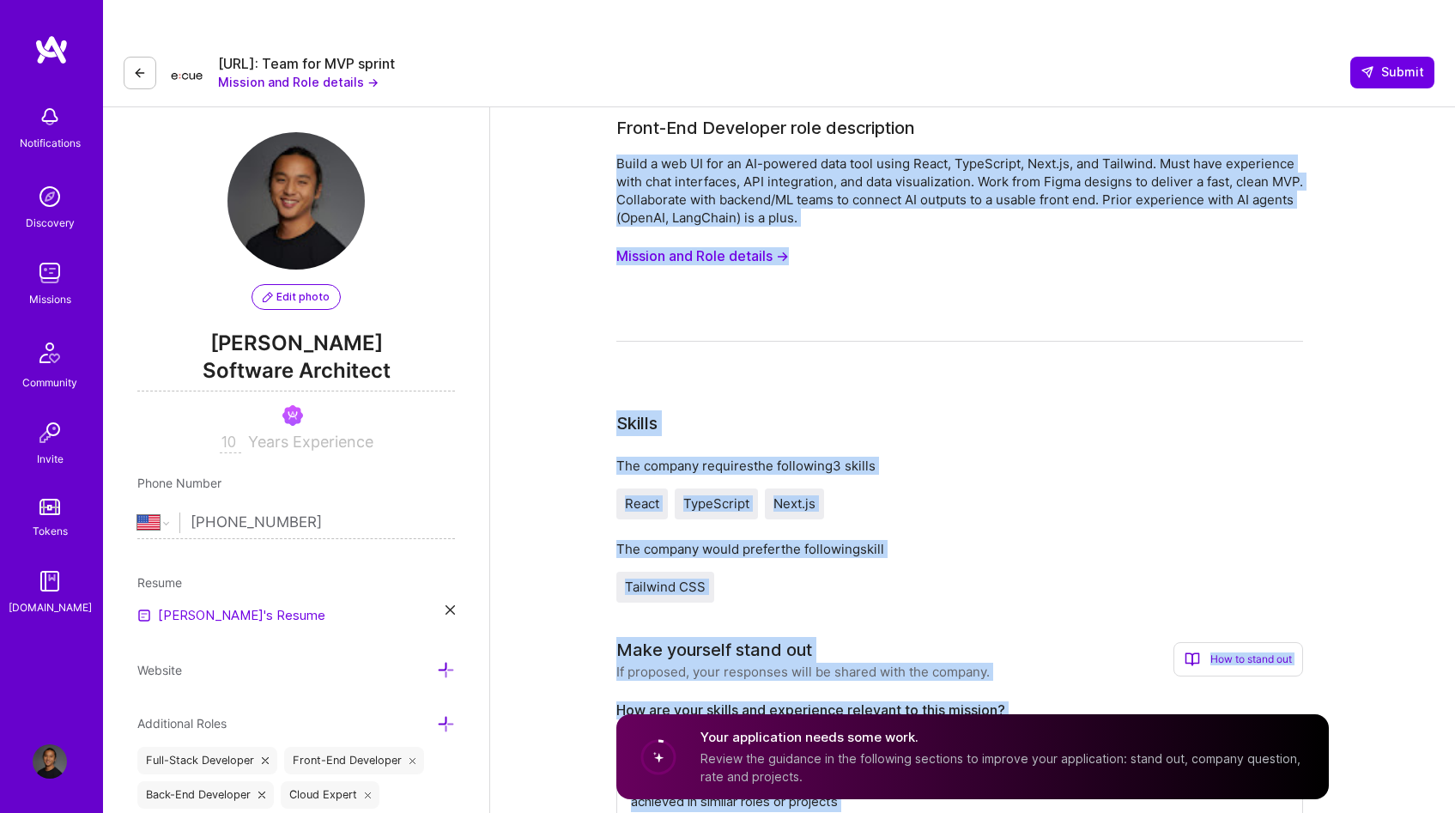
drag, startPoint x: 892, startPoint y: 505, endPoint x: 608, endPoint y: 115, distance: 482.4
copy div "Build a web UI for an AI-powered data tool using React, TypeScript, Next.js, an…"
click at [736, 240] on button "Mission and Role details →" at bounding box center [702, 256] width 173 height 32
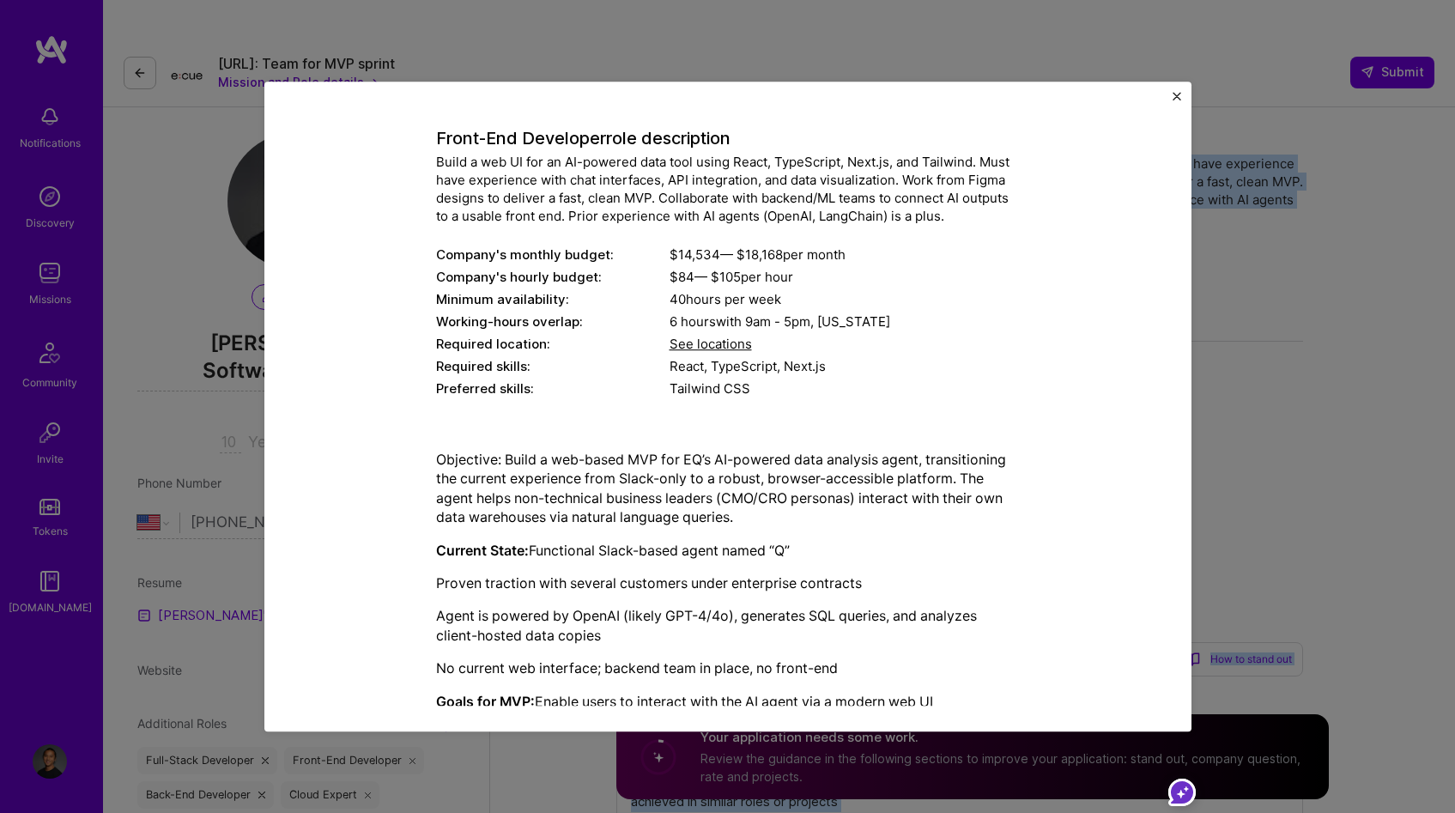
scroll to position [179, 0]
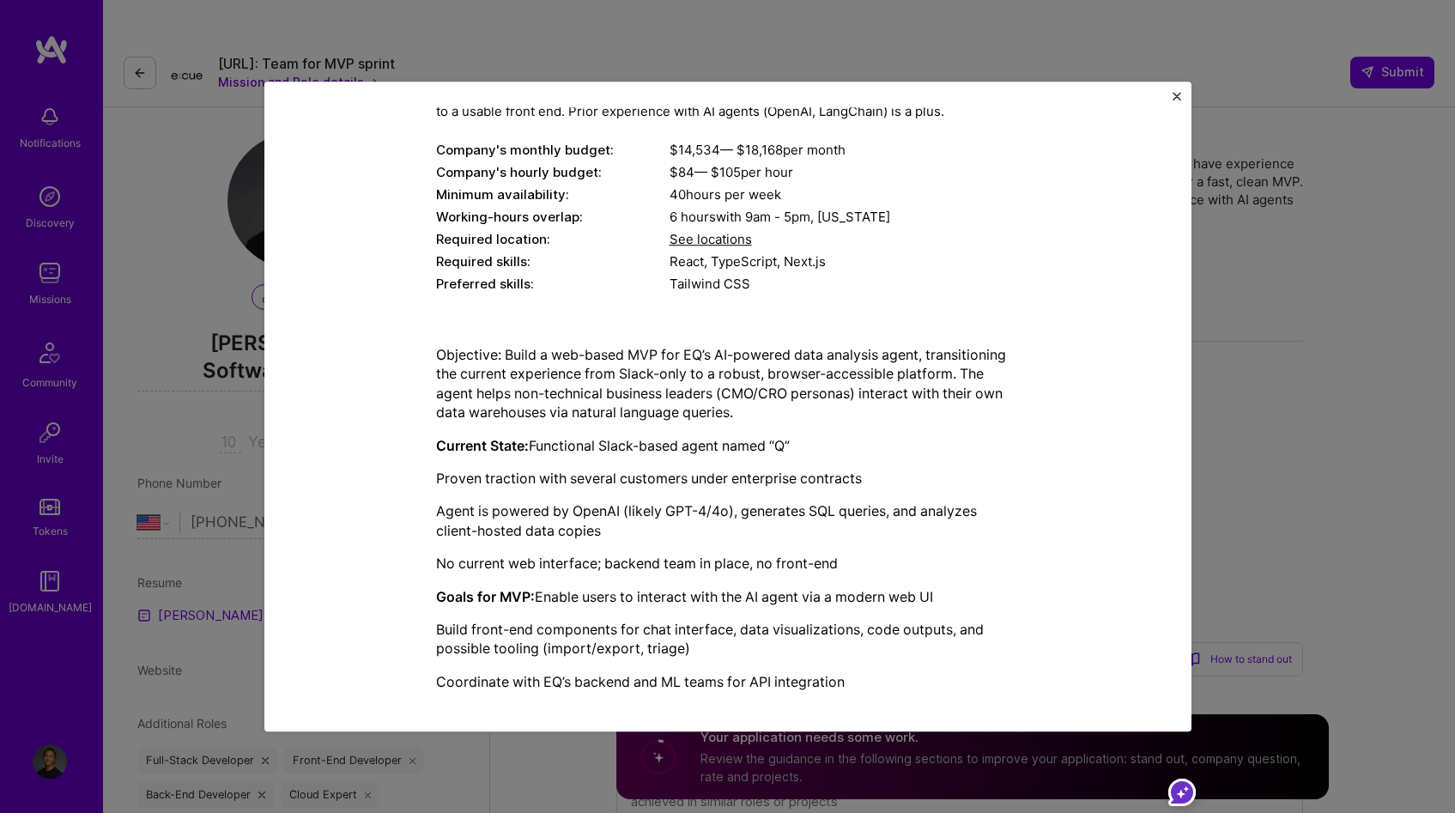
click at [468, 216] on div "Working-hours overlap:" at bounding box center [553, 217] width 234 height 18
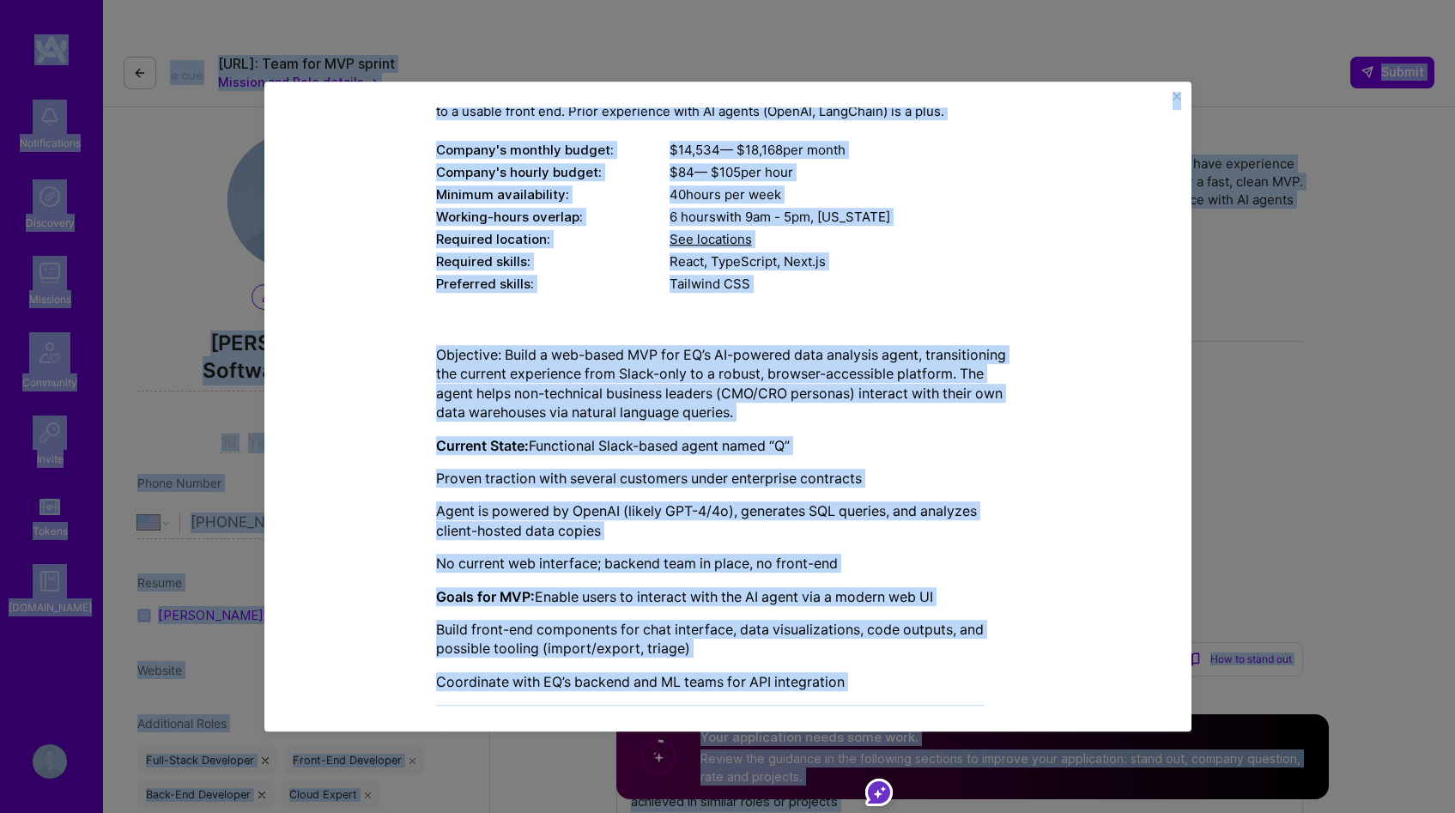
copy body "Notifications Discovery Missions Community Invite Tokens A.Guide Profile Close …"
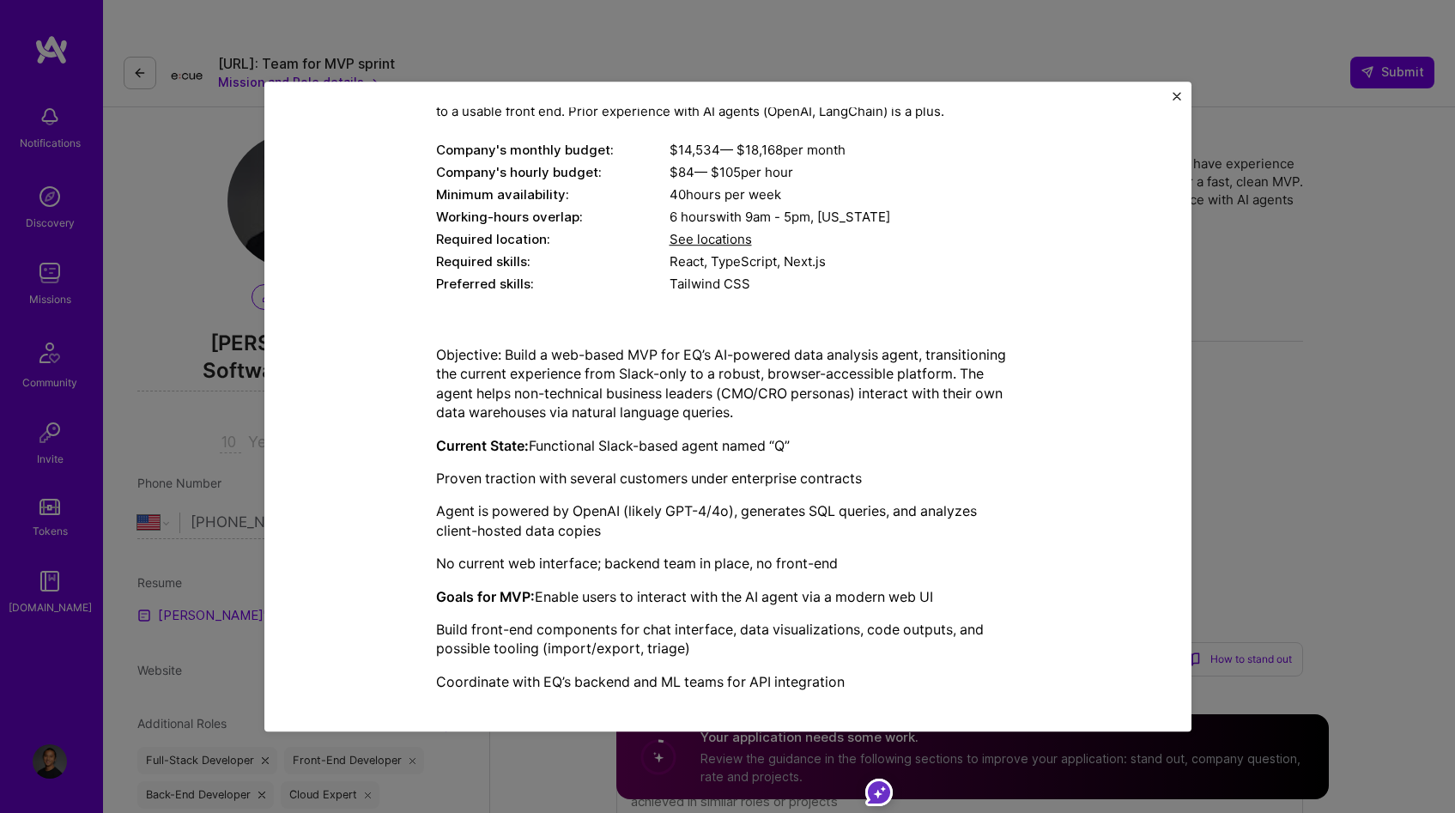
click at [597, 401] on p "Objective: Build a web-based MVP for EQ’s AI-powered data analysis agent, trans…" at bounding box center [728, 383] width 584 height 77
click at [742, 300] on div "Mission Description and Role Details Front-End Developer role description Build…" at bounding box center [728, 416] width 584 height 948
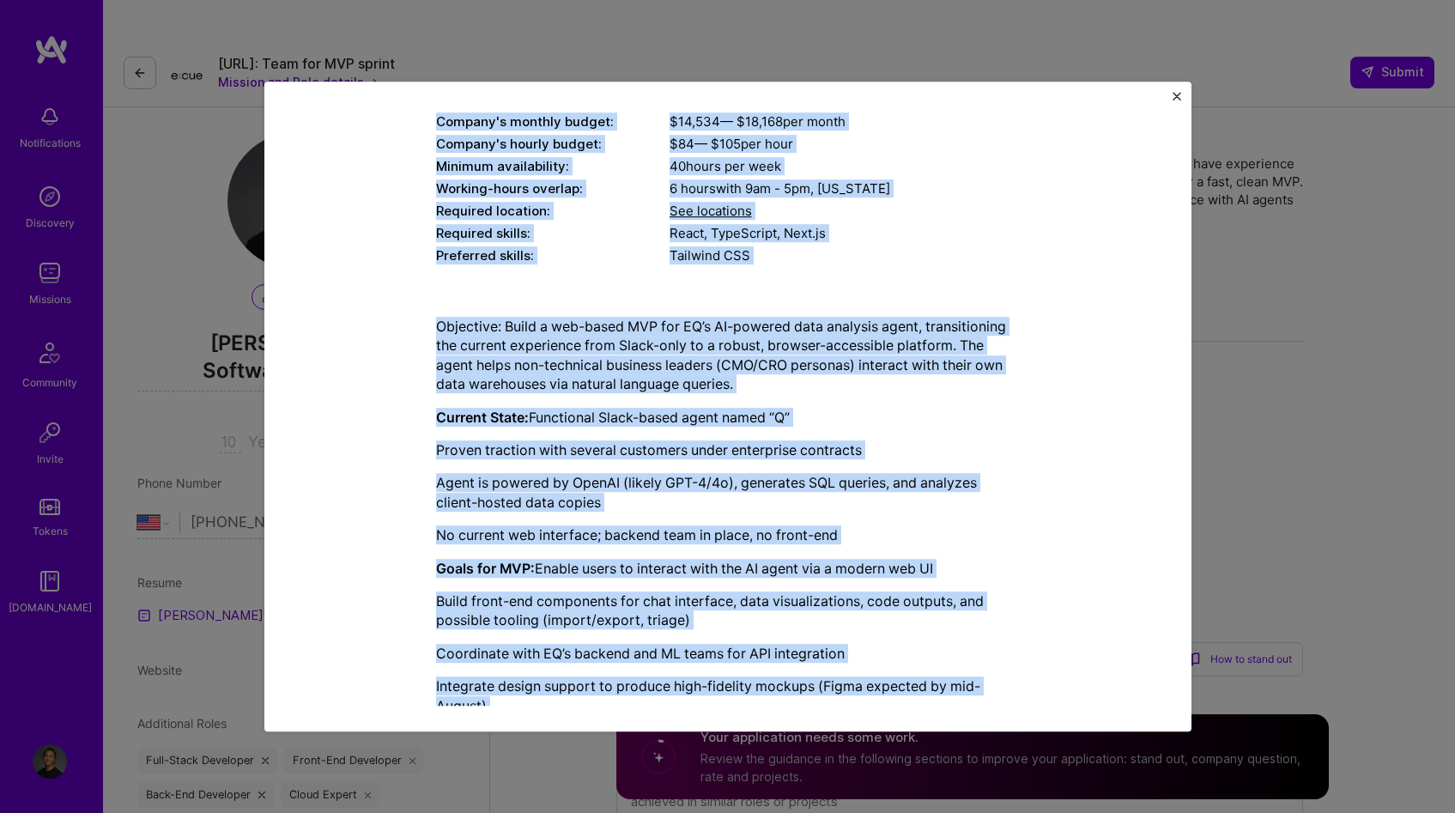
scroll to position [376, 0]
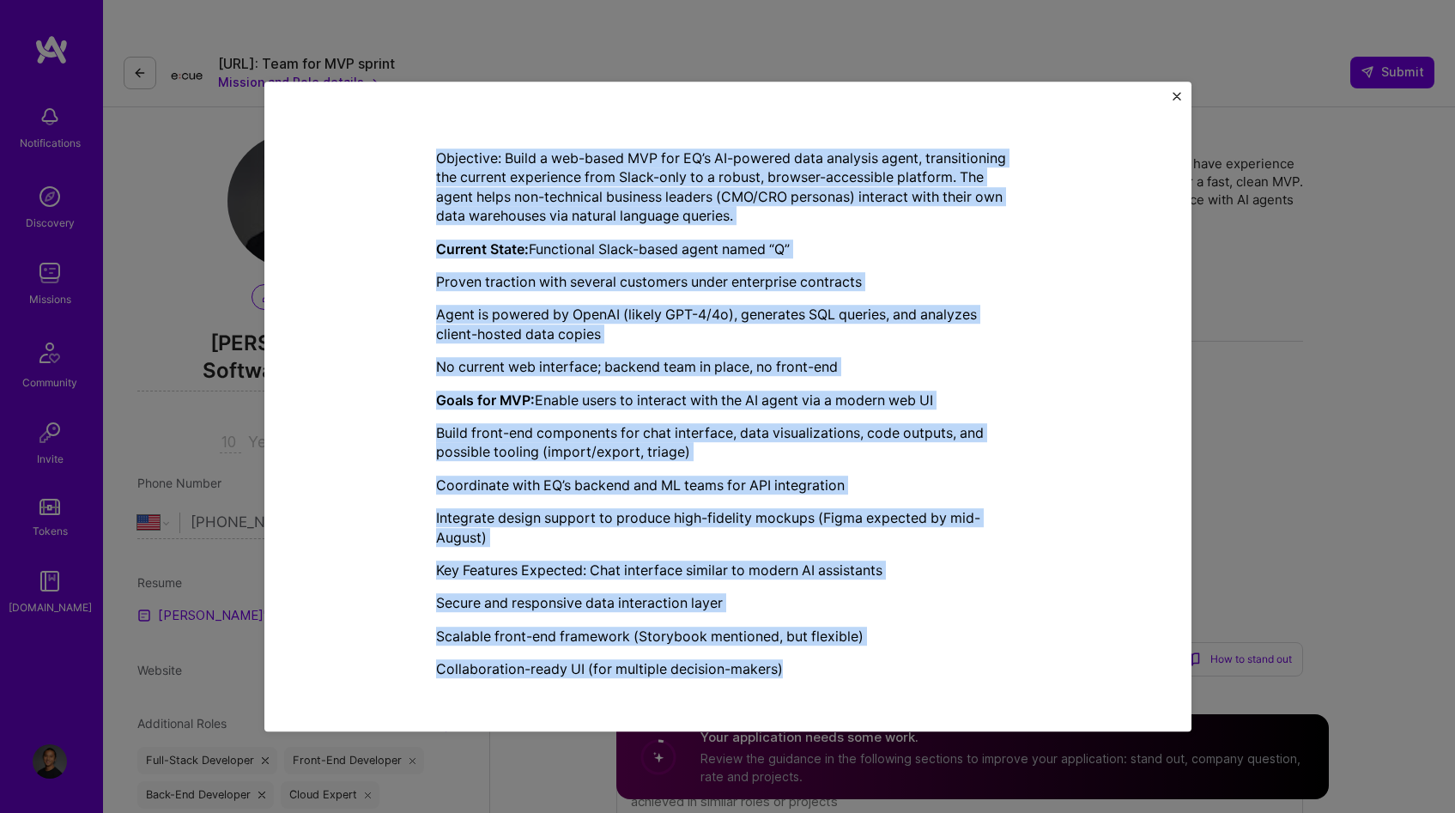
drag, startPoint x: 413, startPoint y: 197, endPoint x: 816, endPoint y: 627, distance: 589.2
click at [749, 715] on div "Mission Description and Role Details Front-End Developer role description Build…" at bounding box center [727, 407] width 927 height 651
copy div "Front-End Developer role description Build a web UI for an AI-powered data tool…"
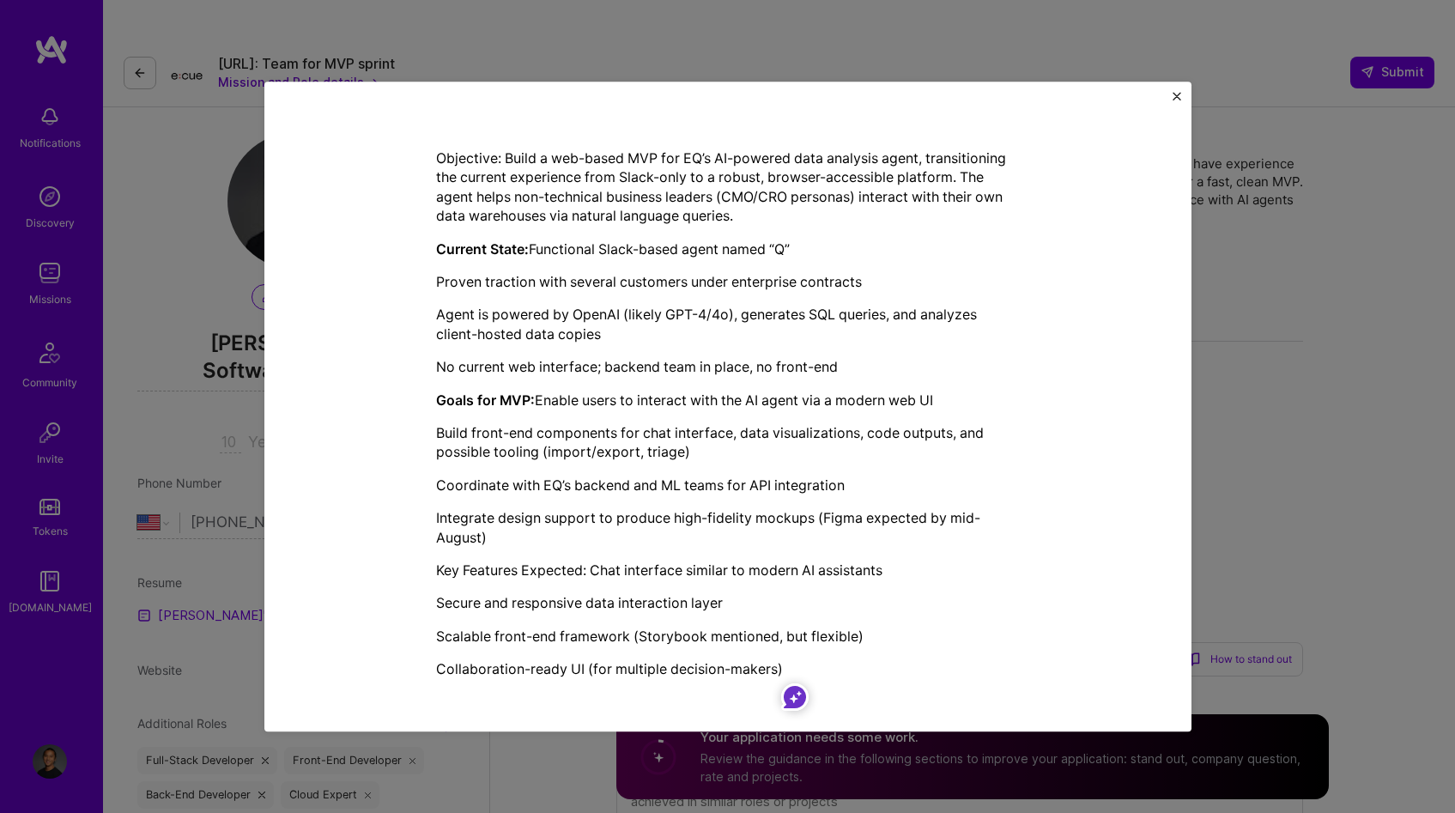
click at [1251, 212] on div "Mission Description and Role Details Front-End Developer role description Build…" at bounding box center [727, 406] width 1455 height 813
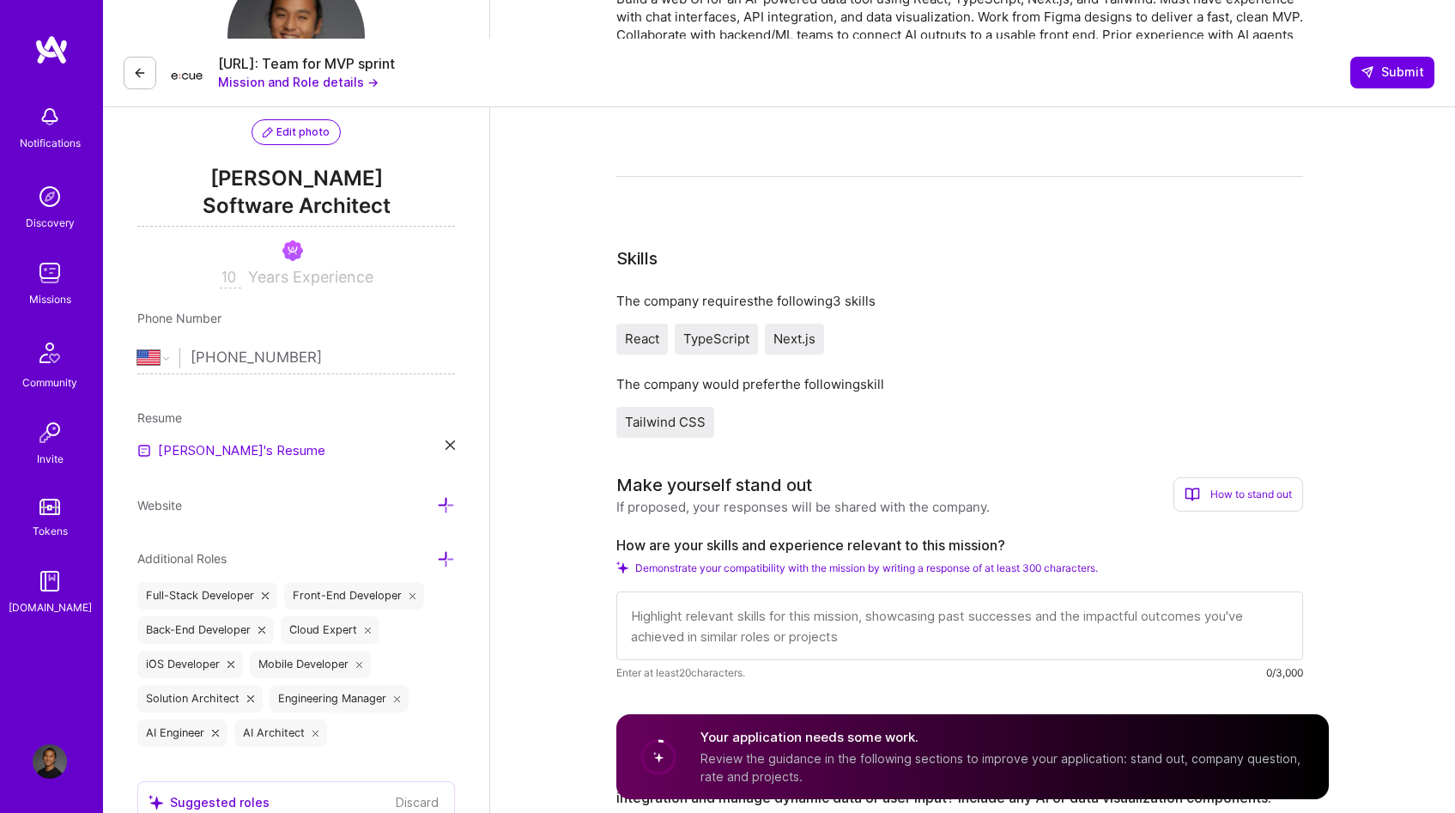
scroll to position [345, 0]
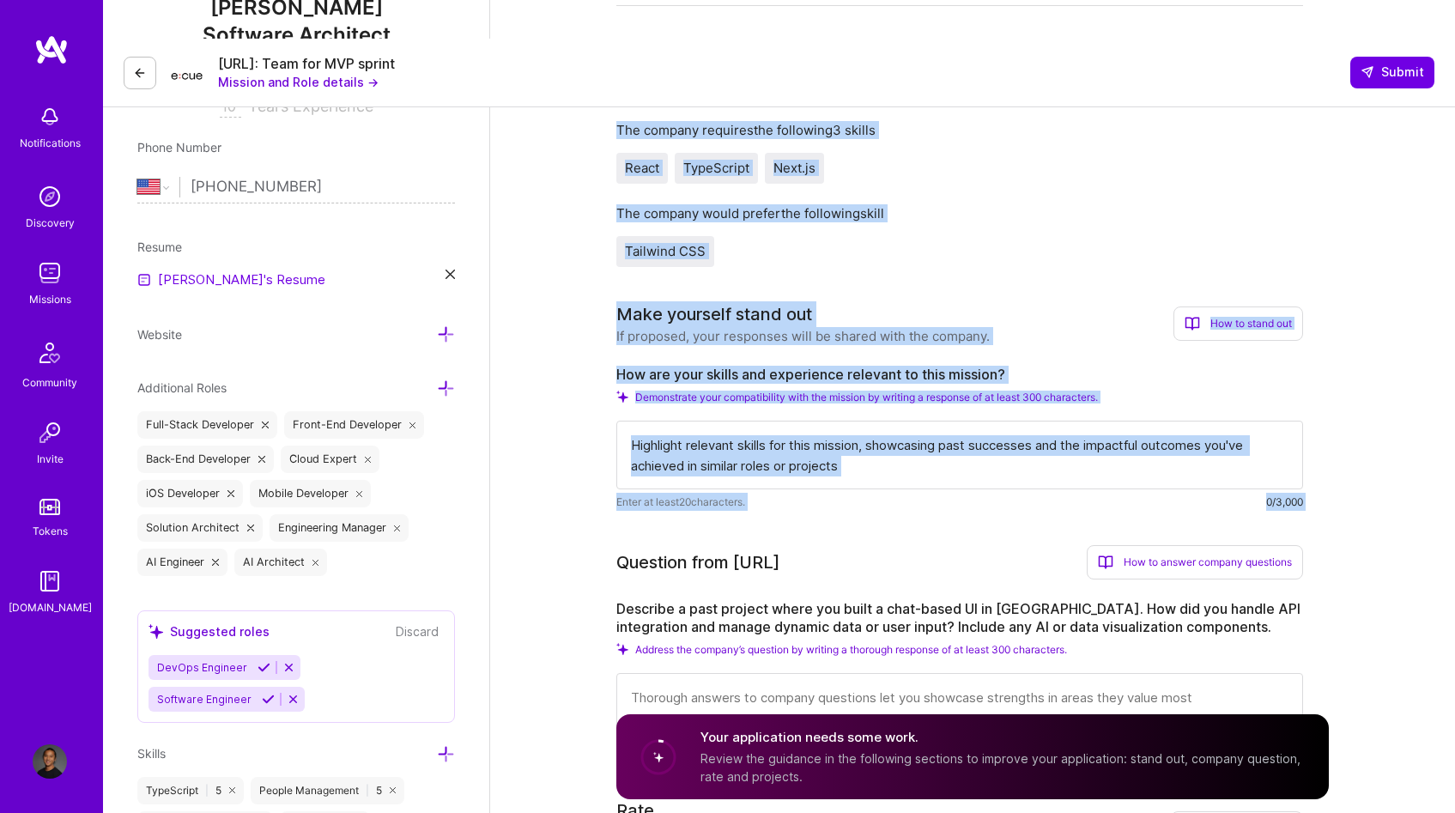
copy div "The company requires the following 3 skills React TypeScript Next.js The compan…"
drag, startPoint x: 600, startPoint y: 98, endPoint x: 871, endPoint y: 486, distance: 473.5
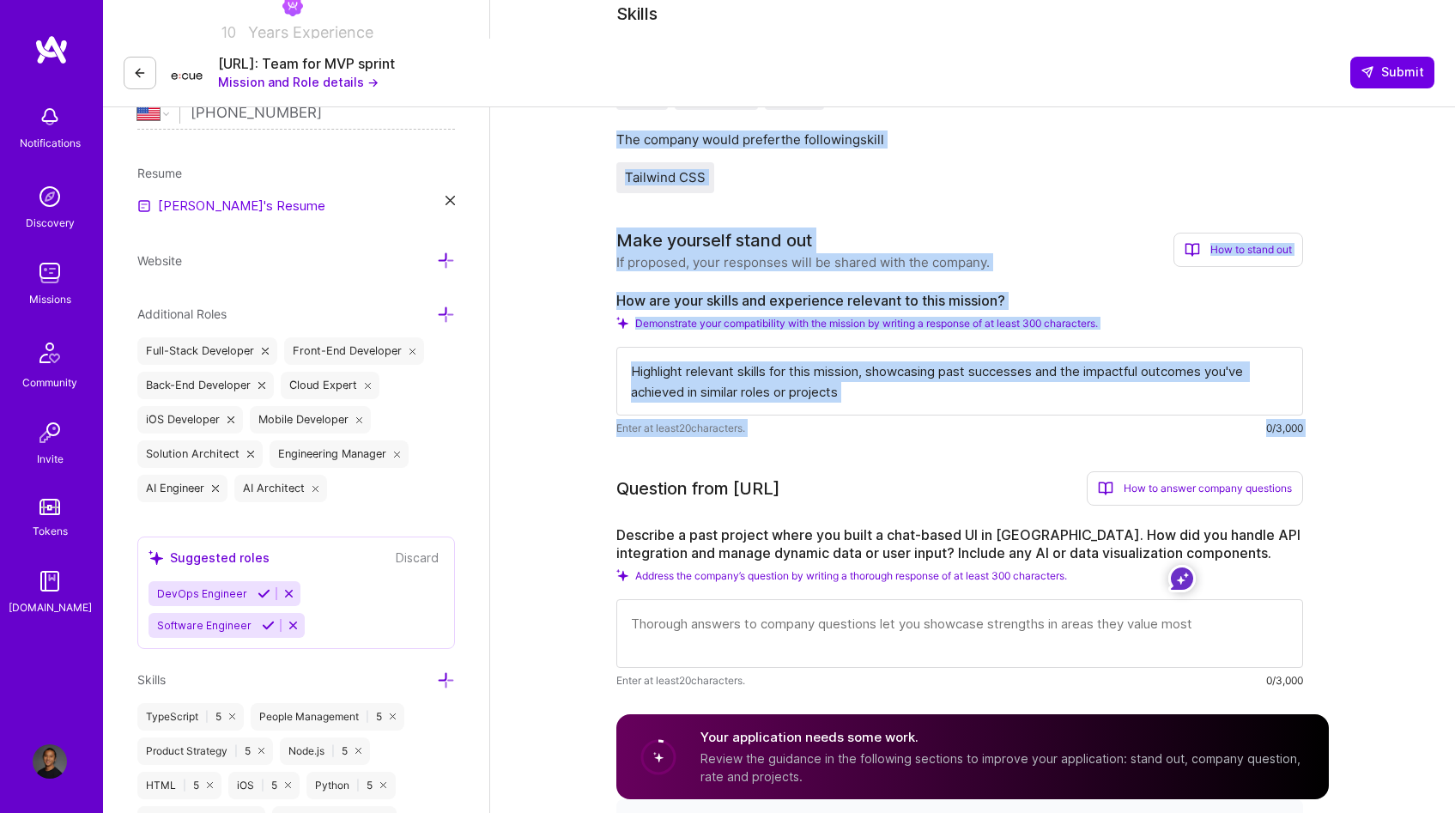
scroll to position [468, 0]
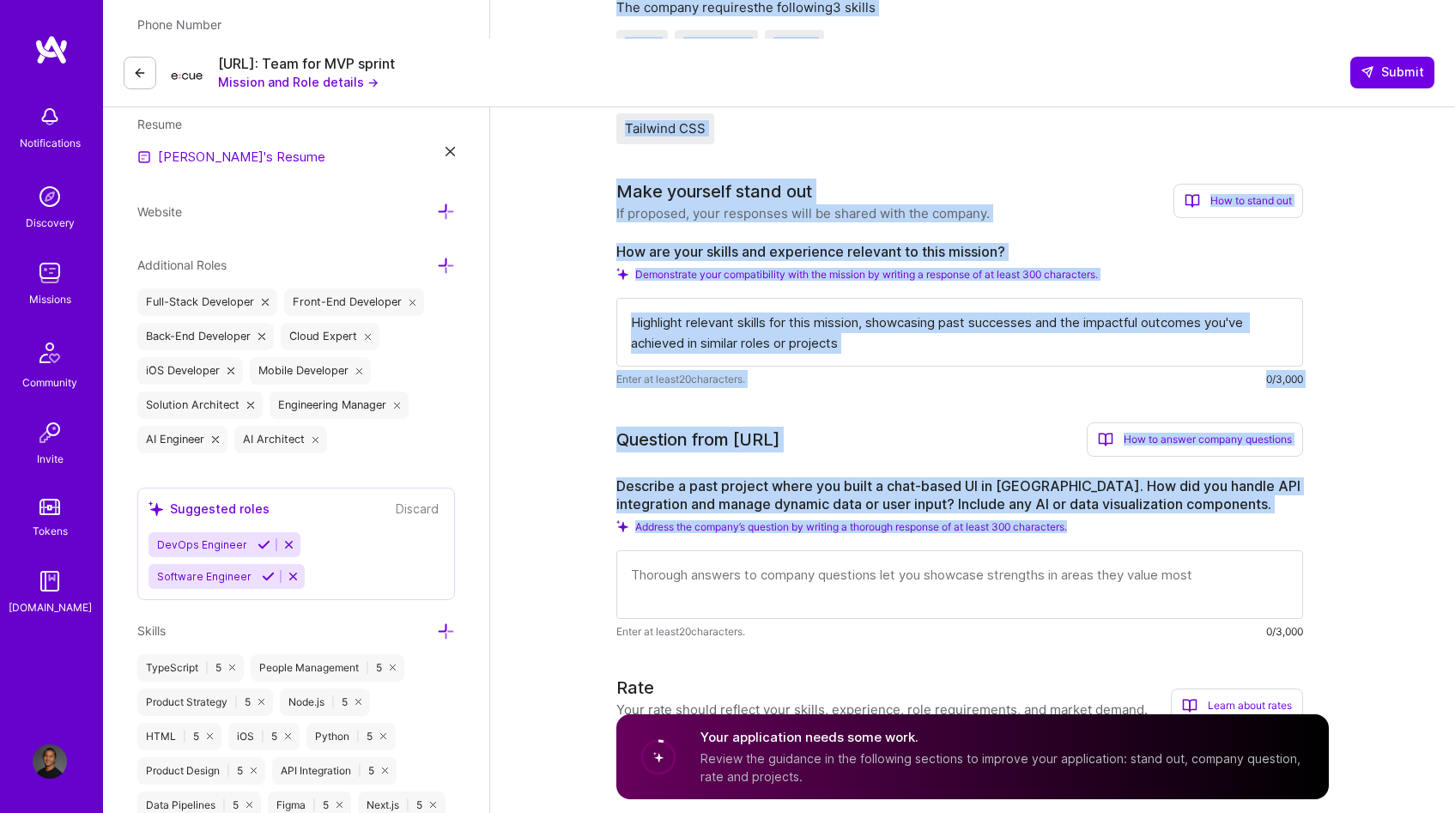
drag, startPoint x: 872, startPoint y: 581, endPoint x: 749, endPoint y: 600, distance: 125.1
click at [742, 599] on div "Enter at least 20 characters. 0/3,000" at bounding box center [959, 595] width 687 height 90
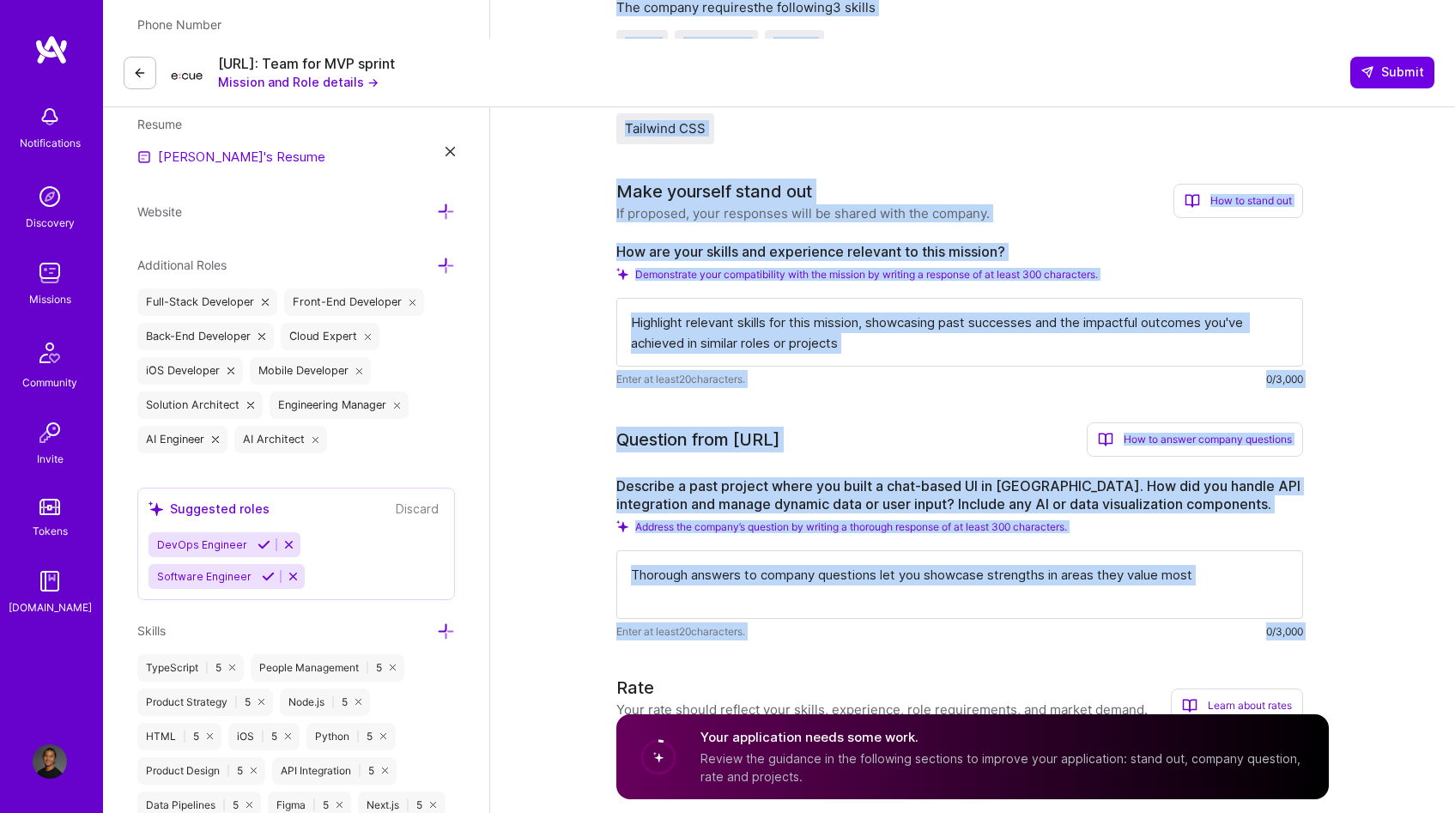
drag, startPoint x: 749, startPoint y: 600, endPoint x: 800, endPoint y: 609, distance: 52.2
copy div "The company requires the following 3 skills React TypeScript Next.js The compan…"
click at [1115, 185] on div "Make yourself stand out If proposed, your responses will be shared with the com…" at bounding box center [959, 283] width 687 height 209
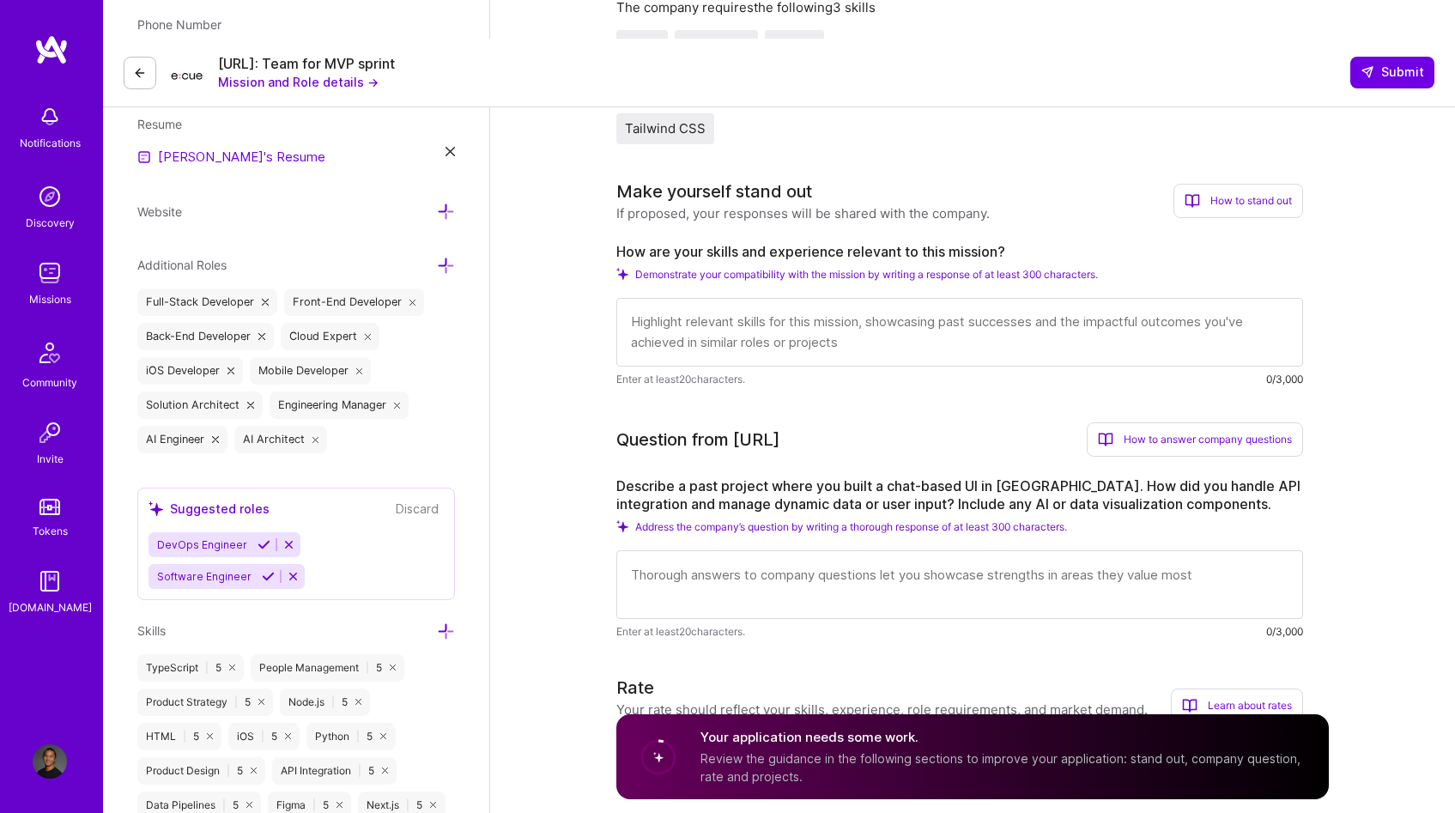
scroll to position [2, 0]
click at [792, 298] on textarea at bounding box center [959, 332] width 687 height 69
paste textarea "I’ve built multiple AI-driven web apps where natural language interfaces meet c…"
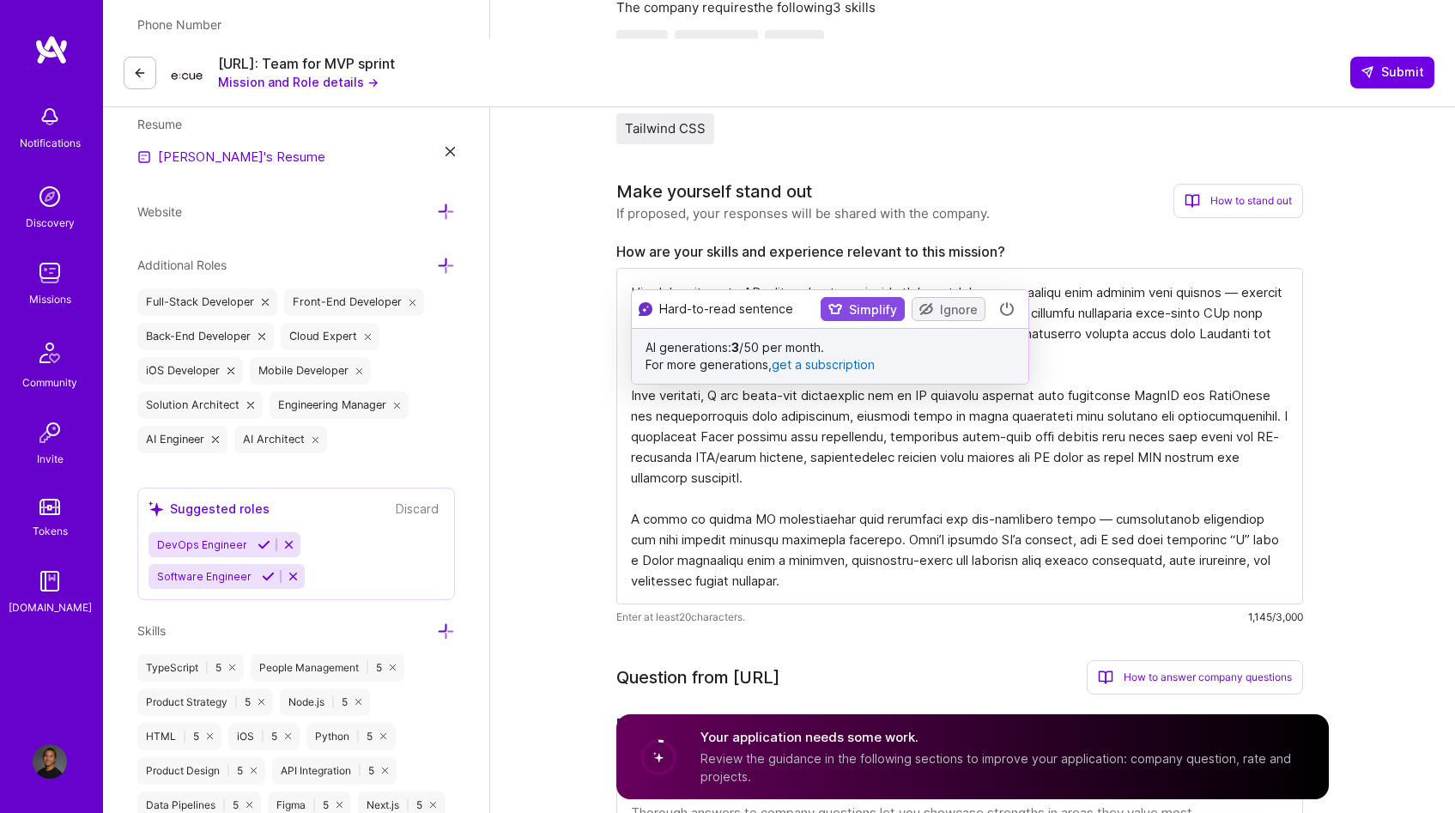
click at [841, 278] on textarea at bounding box center [959, 436] width 687 height 337
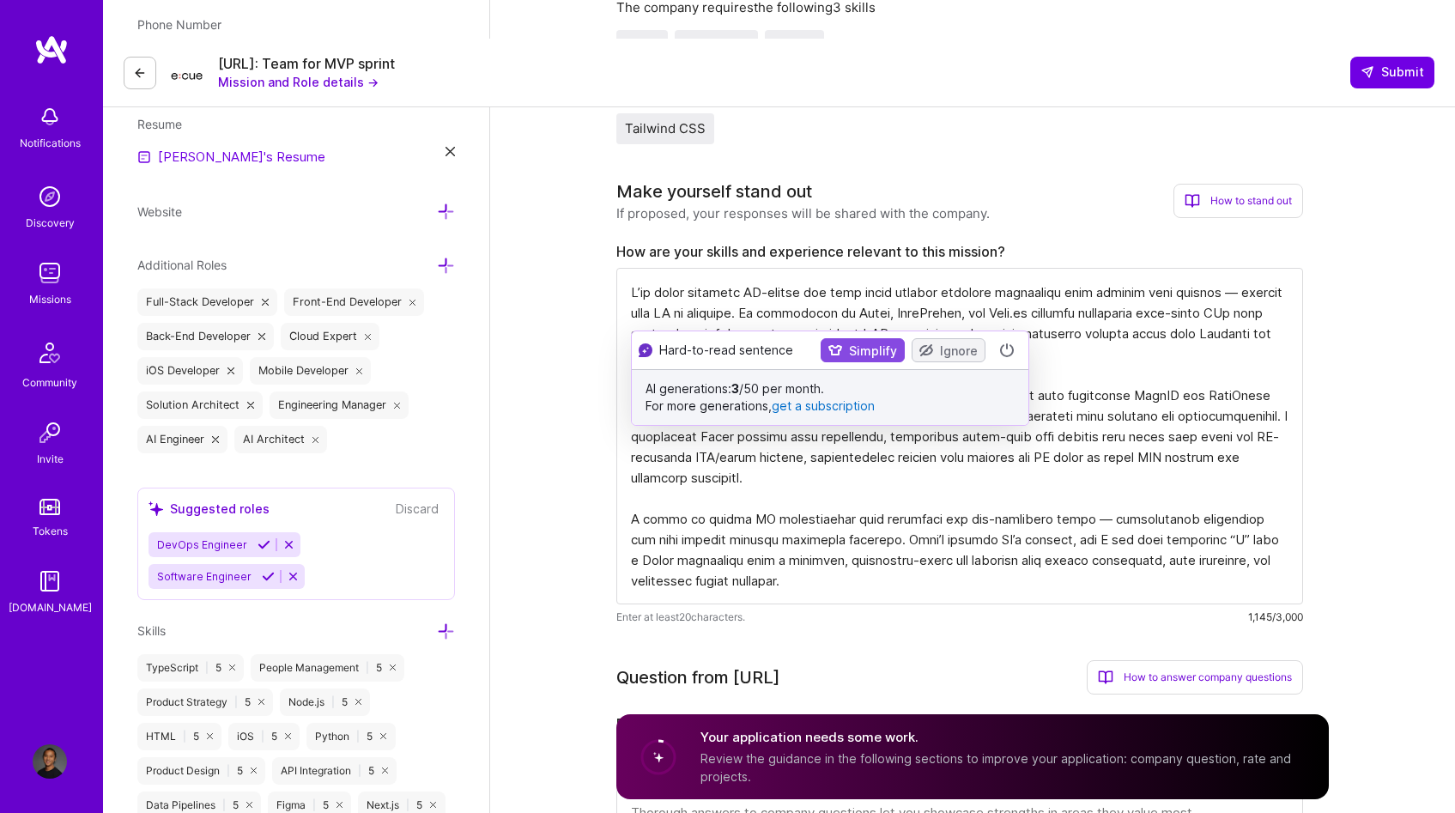
click at [703, 268] on textarea at bounding box center [959, 436] width 687 height 337
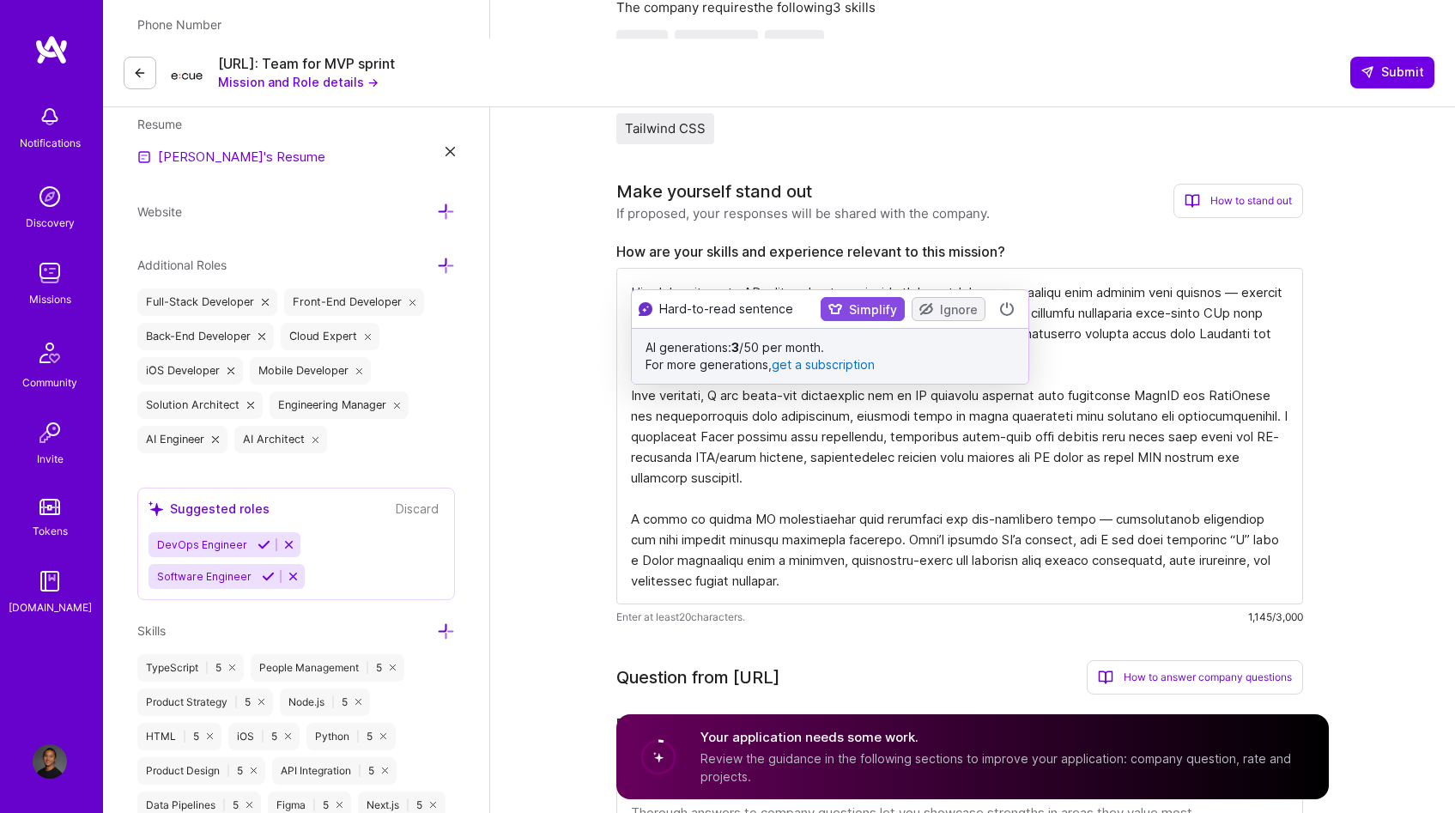
click at [702, 268] on textarea at bounding box center [959, 436] width 687 height 337
click at [930, 268] on textarea at bounding box center [959, 436] width 687 height 337
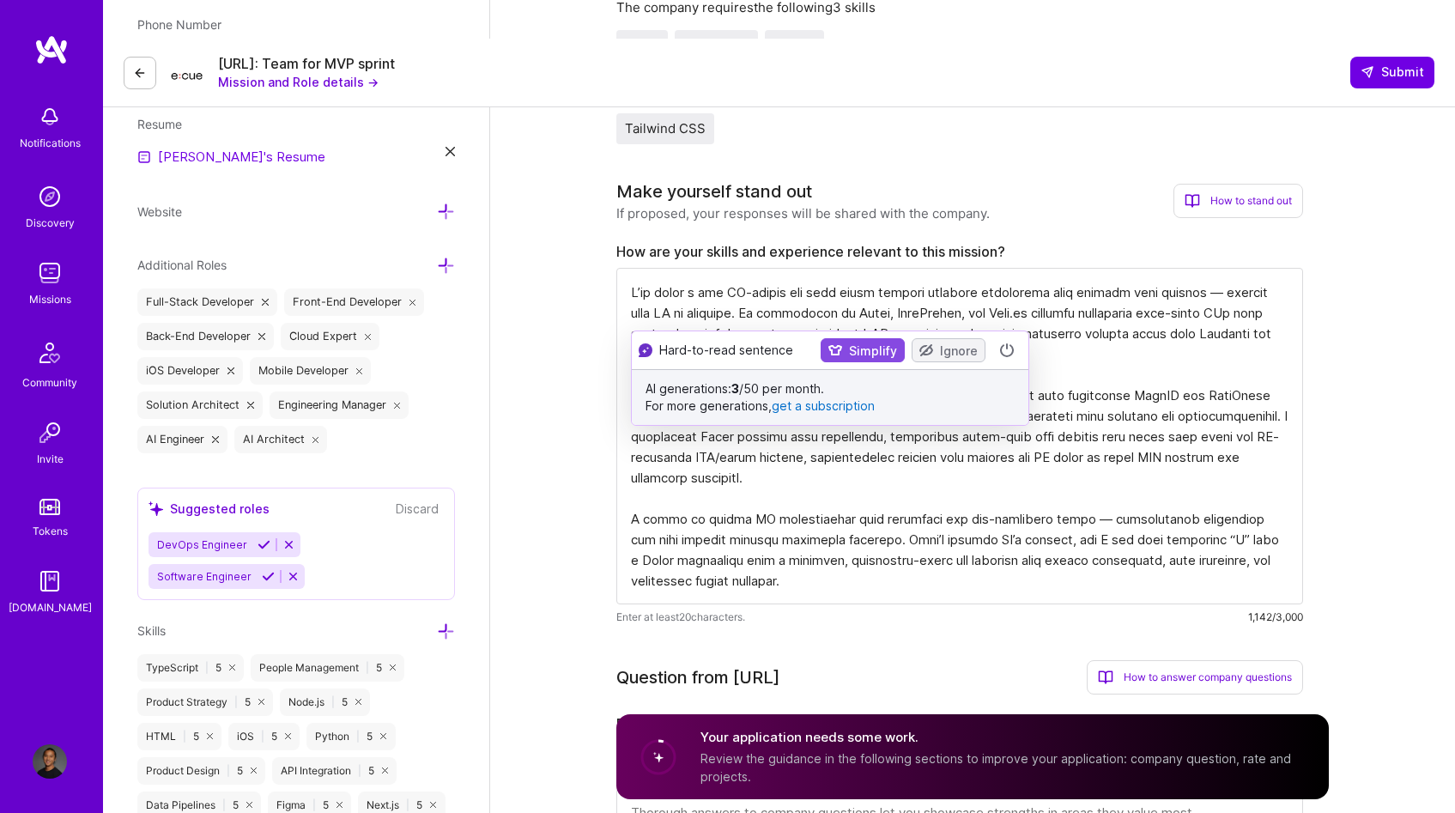
click at [1043, 330] on textarea at bounding box center [959, 436] width 687 height 337
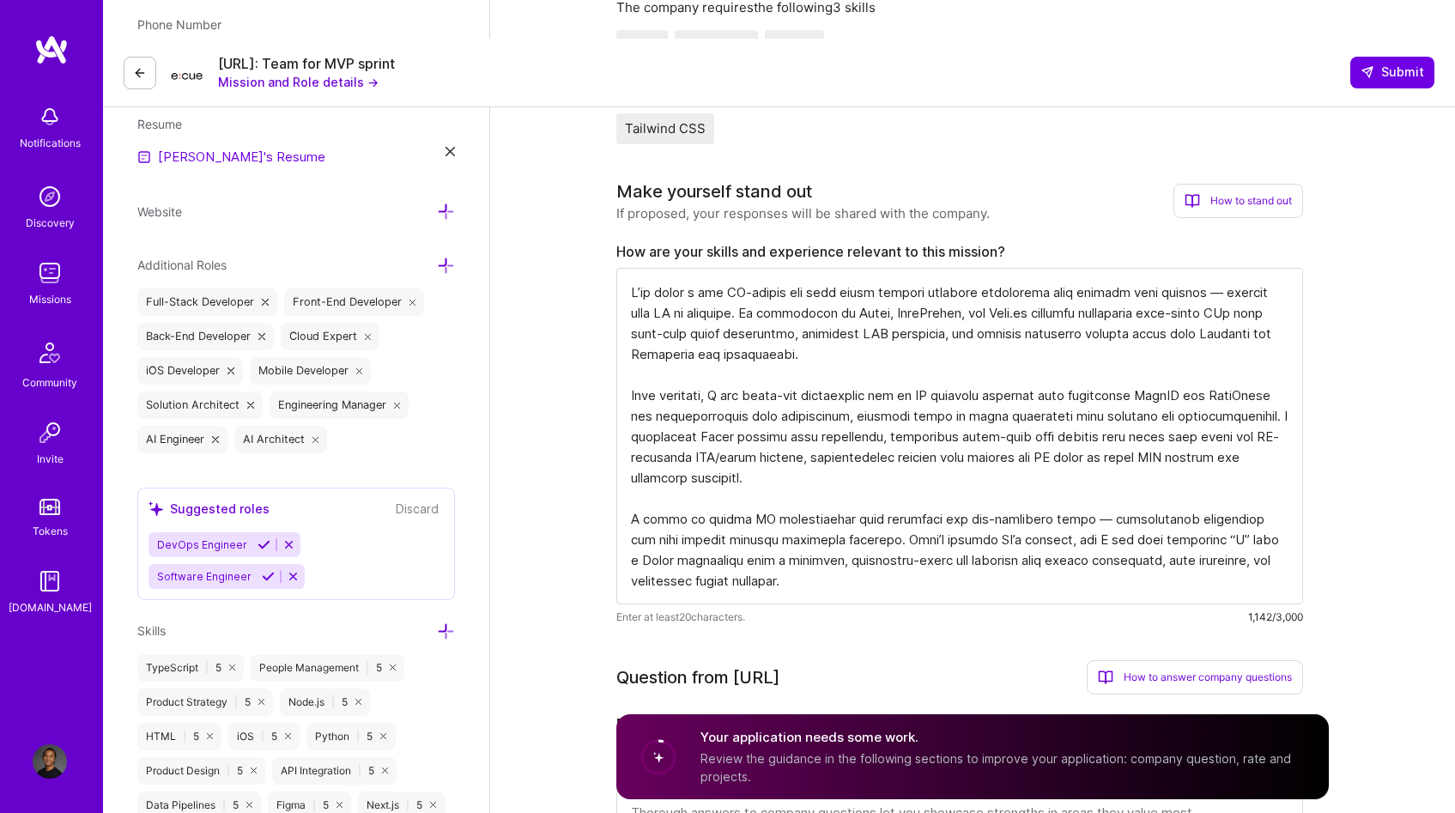
click at [680, 335] on textarea at bounding box center [959, 436] width 687 height 337
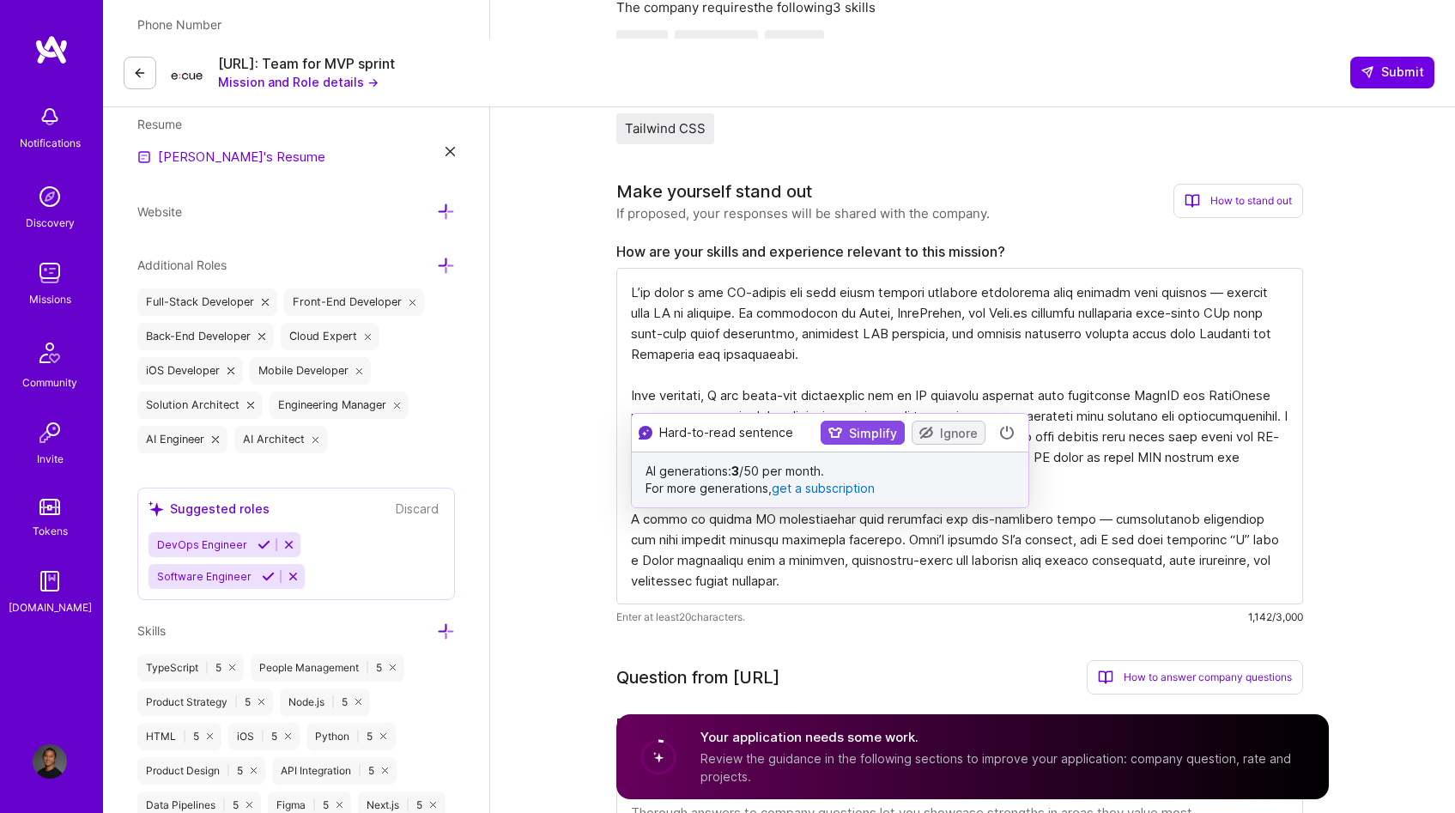
click at [739, 369] on textarea at bounding box center [959, 436] width 687 height 337
click at [693, 331] on textarea at bounding box center [959, 436] width 687 height 337
click at [1106, 438] on textarea at bounding box center [959, 436] width 687 height 337
click at [1000, 348] on textarea at bounding box center [959, 436] width 687 height 337
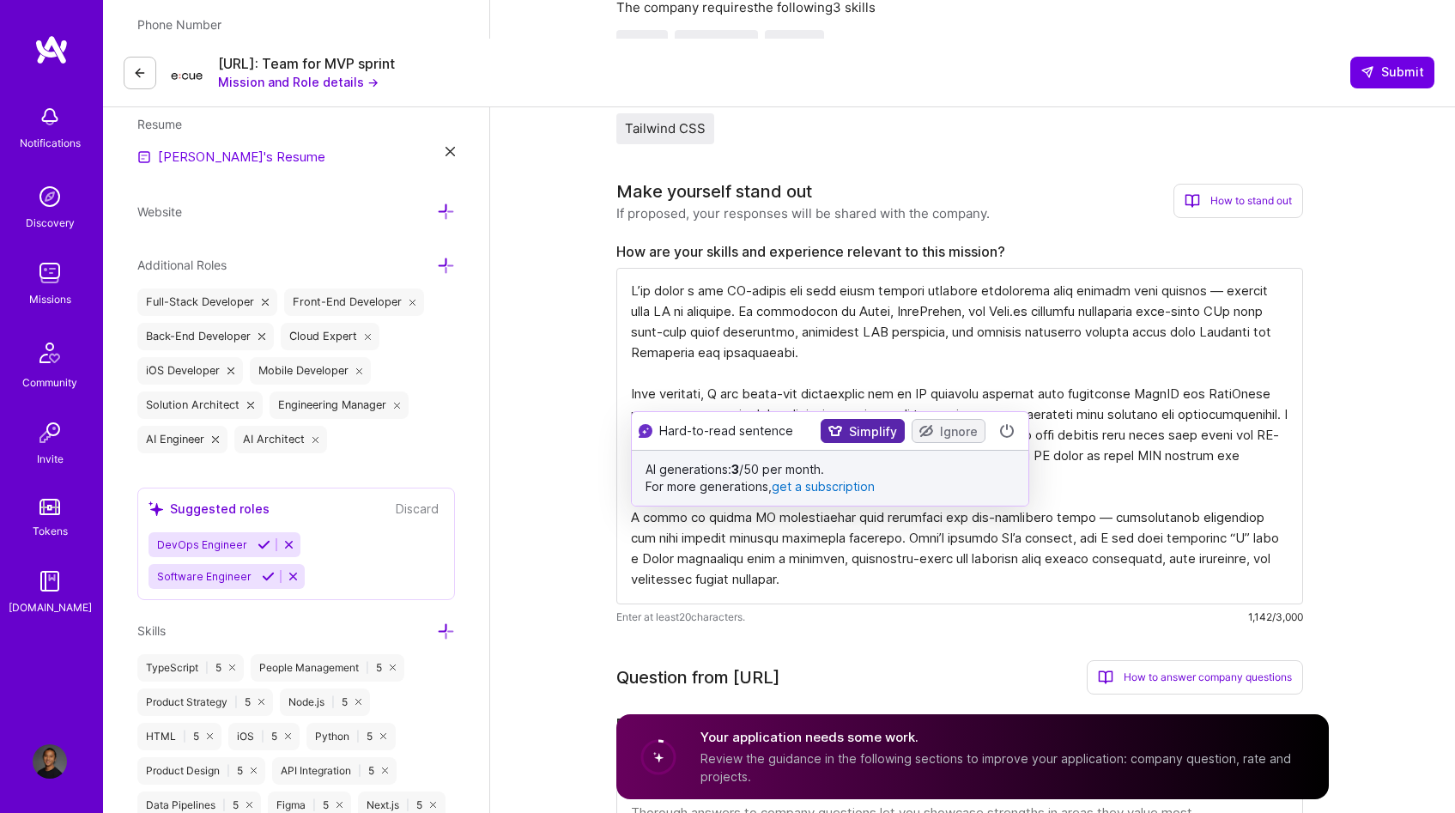
type textarea "I’ve built a few AI-driven web apps where natural language interfaces meet comp…"
click at [849, 429] on button "Simplify" at bounding box center [863, 431] width 84 height 24
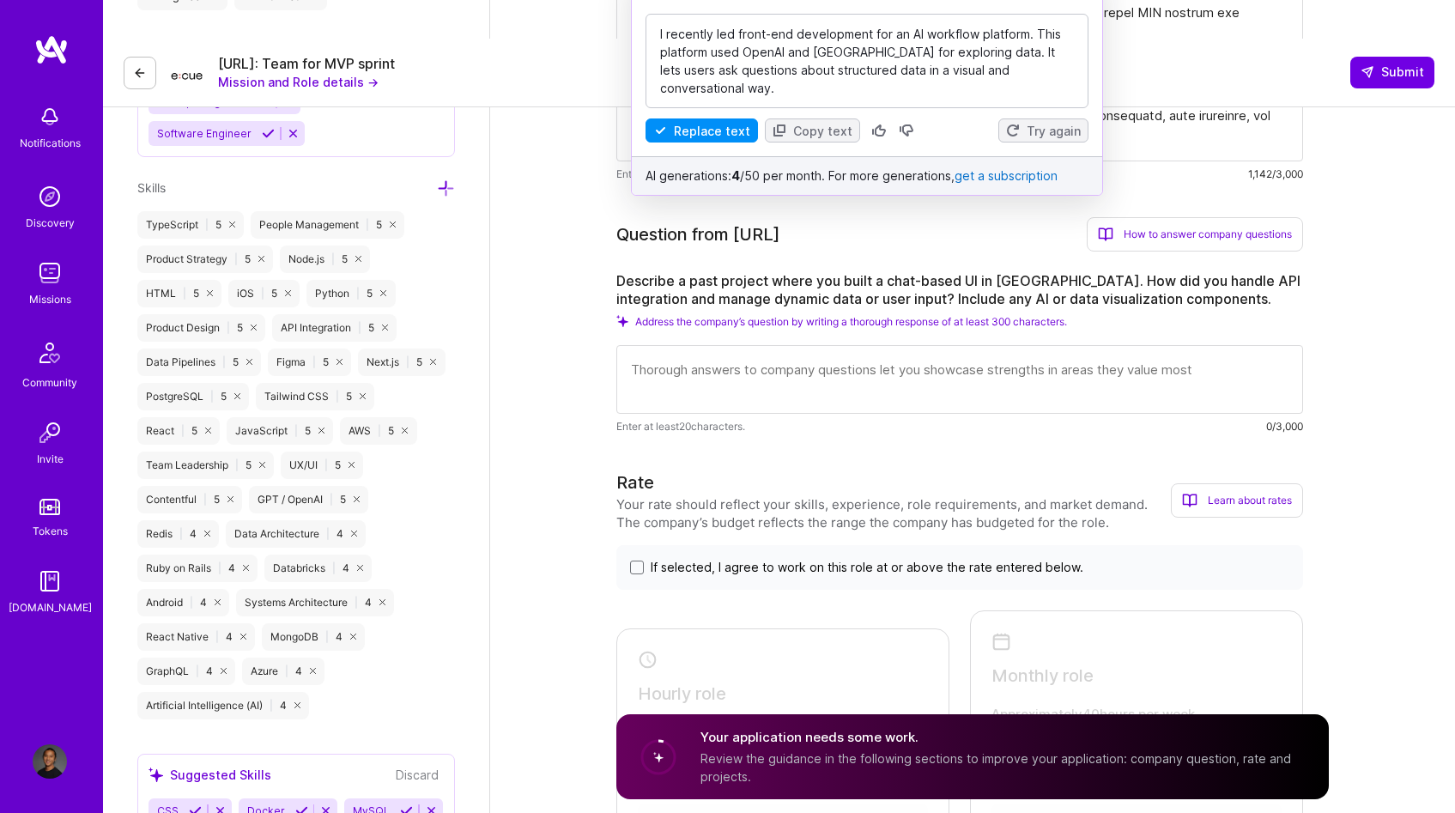
scroll to position [0, 0]
click at [816, 345] on textarea at bounding box center [959, 379] width 687 height 69
paste textarea "I built a React + Next.js chat interface for an AI data assistant that connecte…"
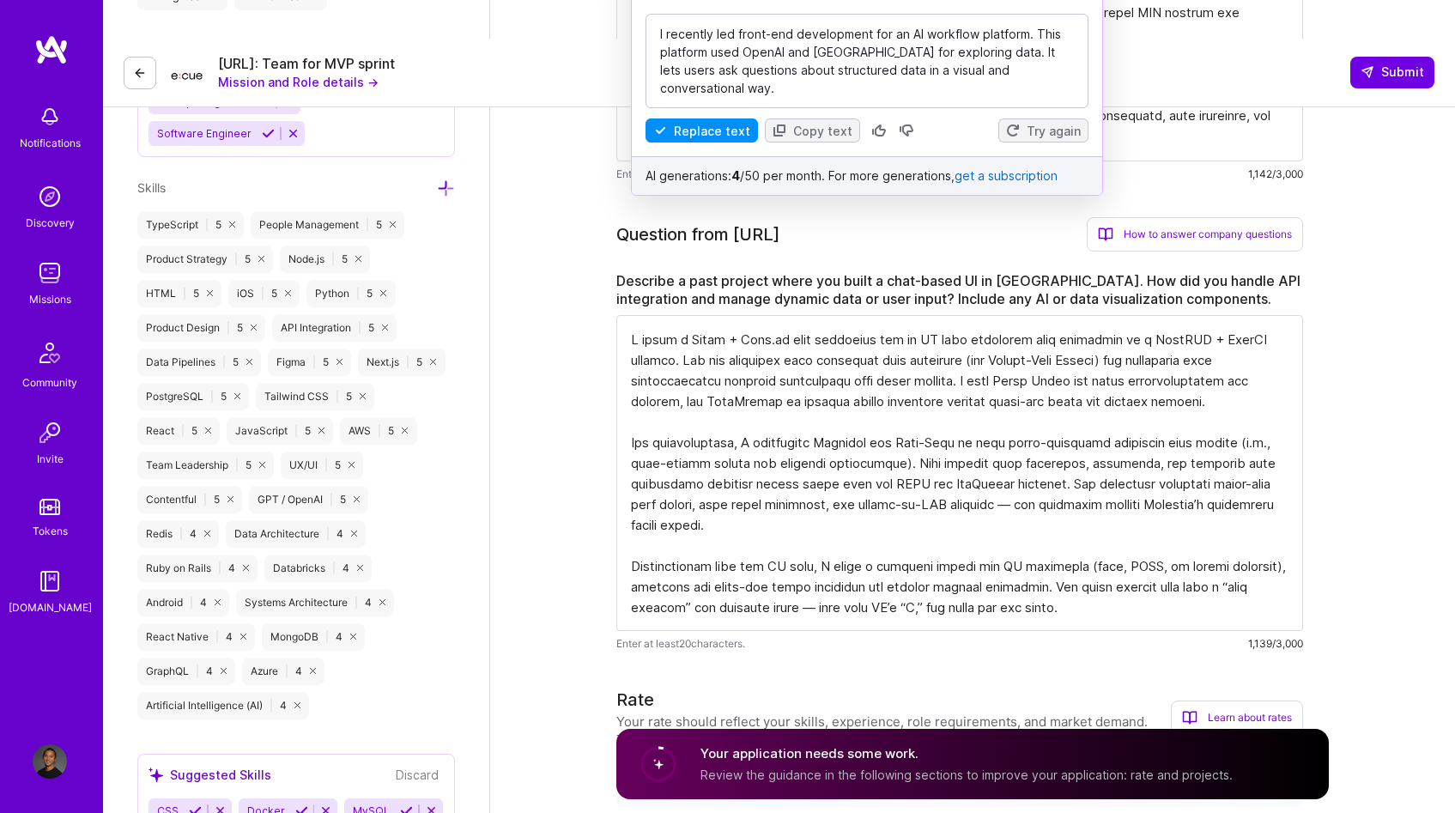
type textarea "I built a React + Next.js chat interface for an AI data assistant that connecte…"
click at [979, 315] on textarea at bounding box center [959, 473] width 687 height 316
click at [1236, 272] on label "Describe a past project where you built a chat-based UI in React. How did you h…" at bounding box center [959, 290] width 687 height 36
click at [677, 130] on button "Replace text" at bounding box center [702, 130] width 112 height 24
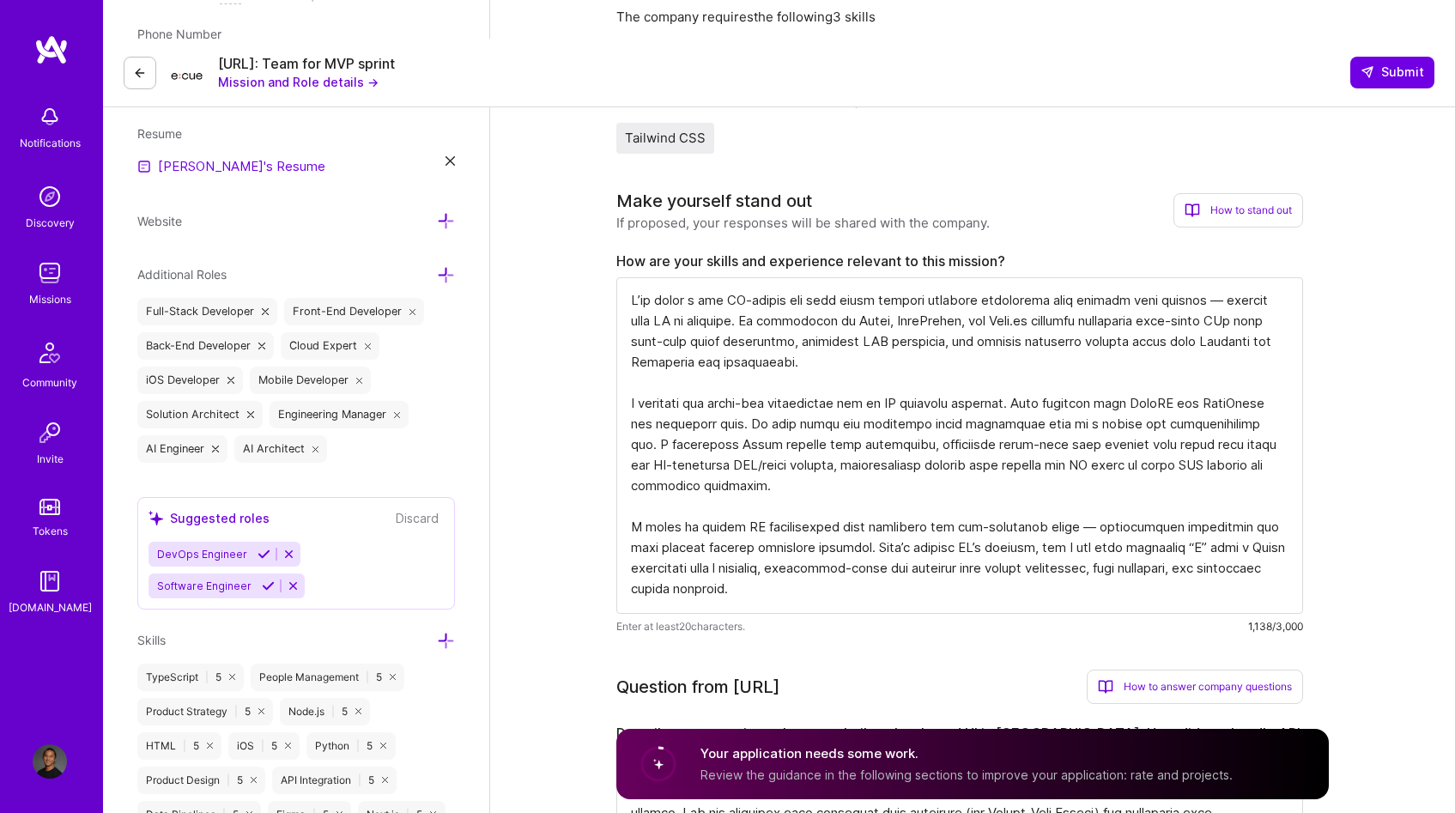
scroll to position [520, 0]
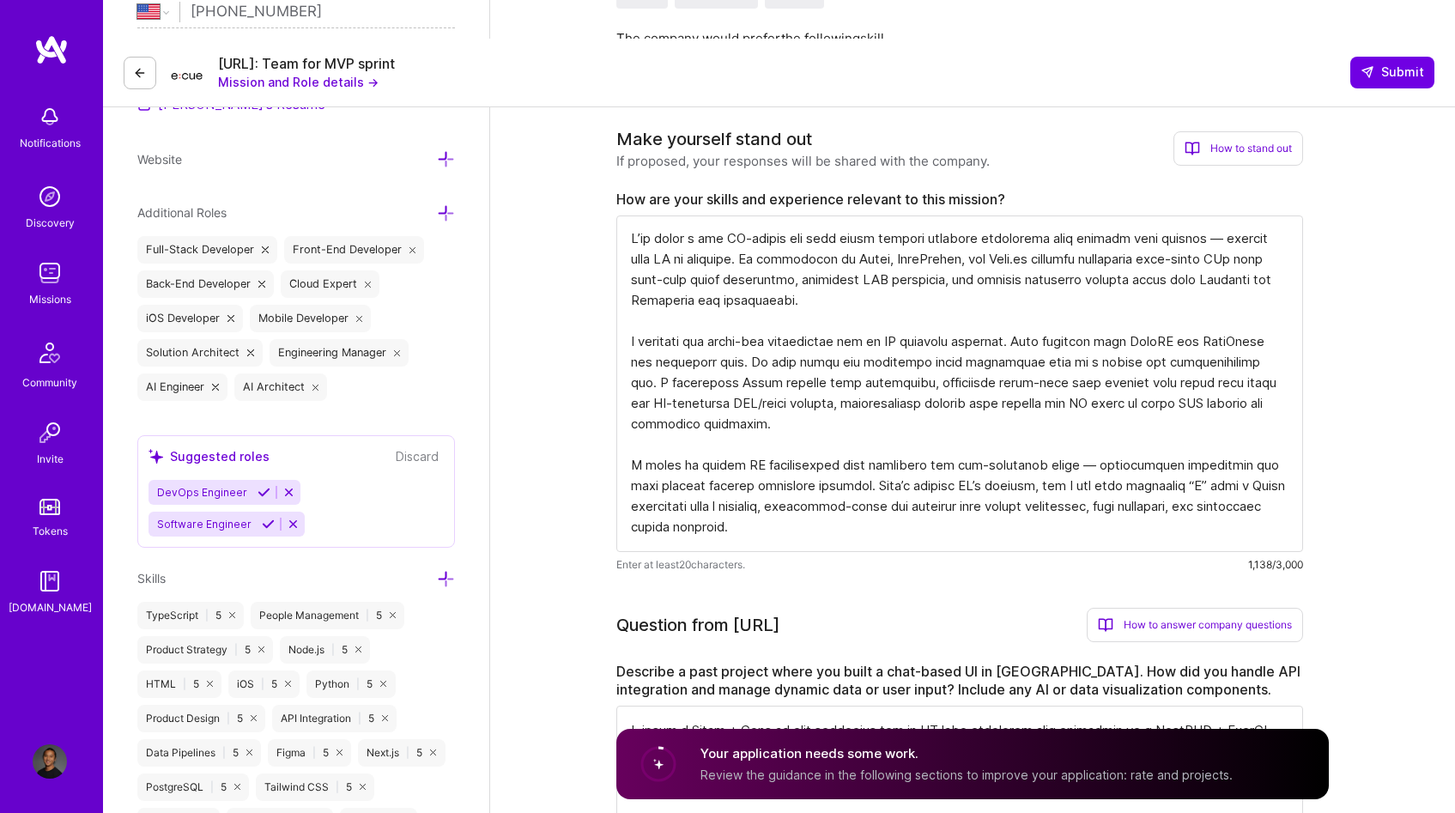
click at [763, 234] on textarea at bounding box center [959, 383] width 687 height 337
click at [820, 215] on textarea at bounding box center [959, 383] width 687 height 337
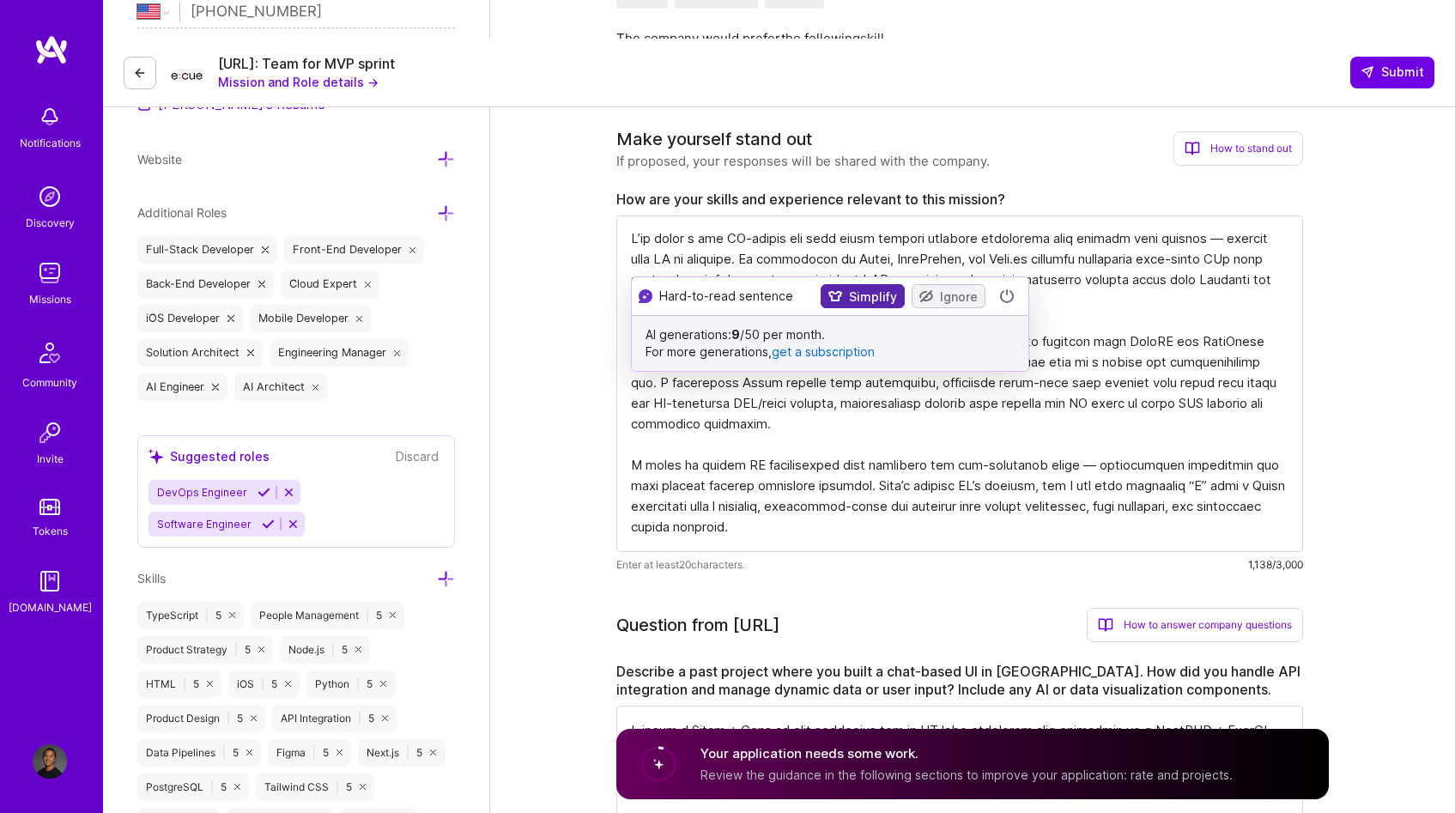
click at [839, 290] on icon at bounding box center [835, 296] width 14 height 14
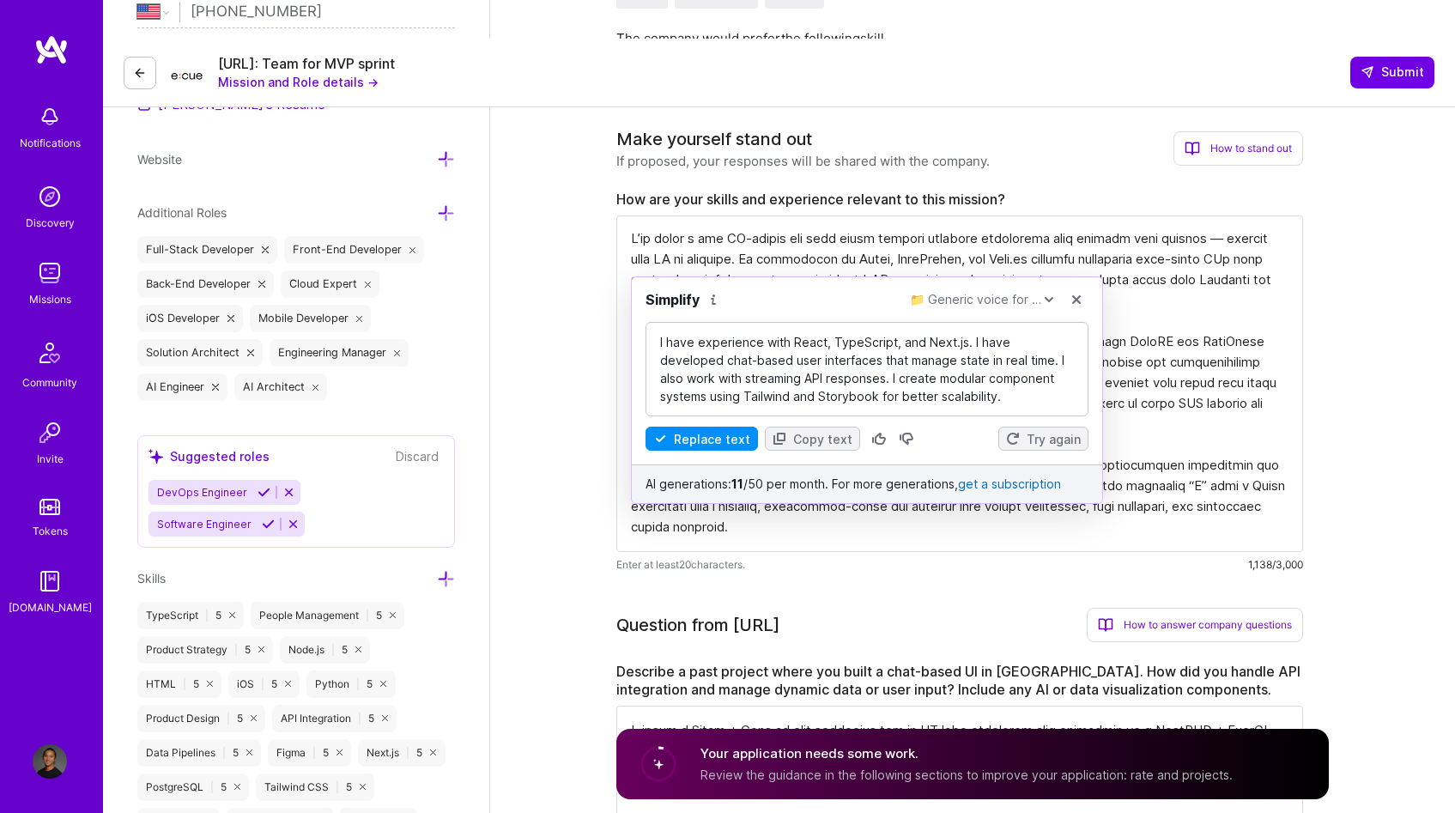
scroll to position [0, 0]
click at [683, 434] on button "Replace text" at bounding box center [702, 439] width 112 height 24
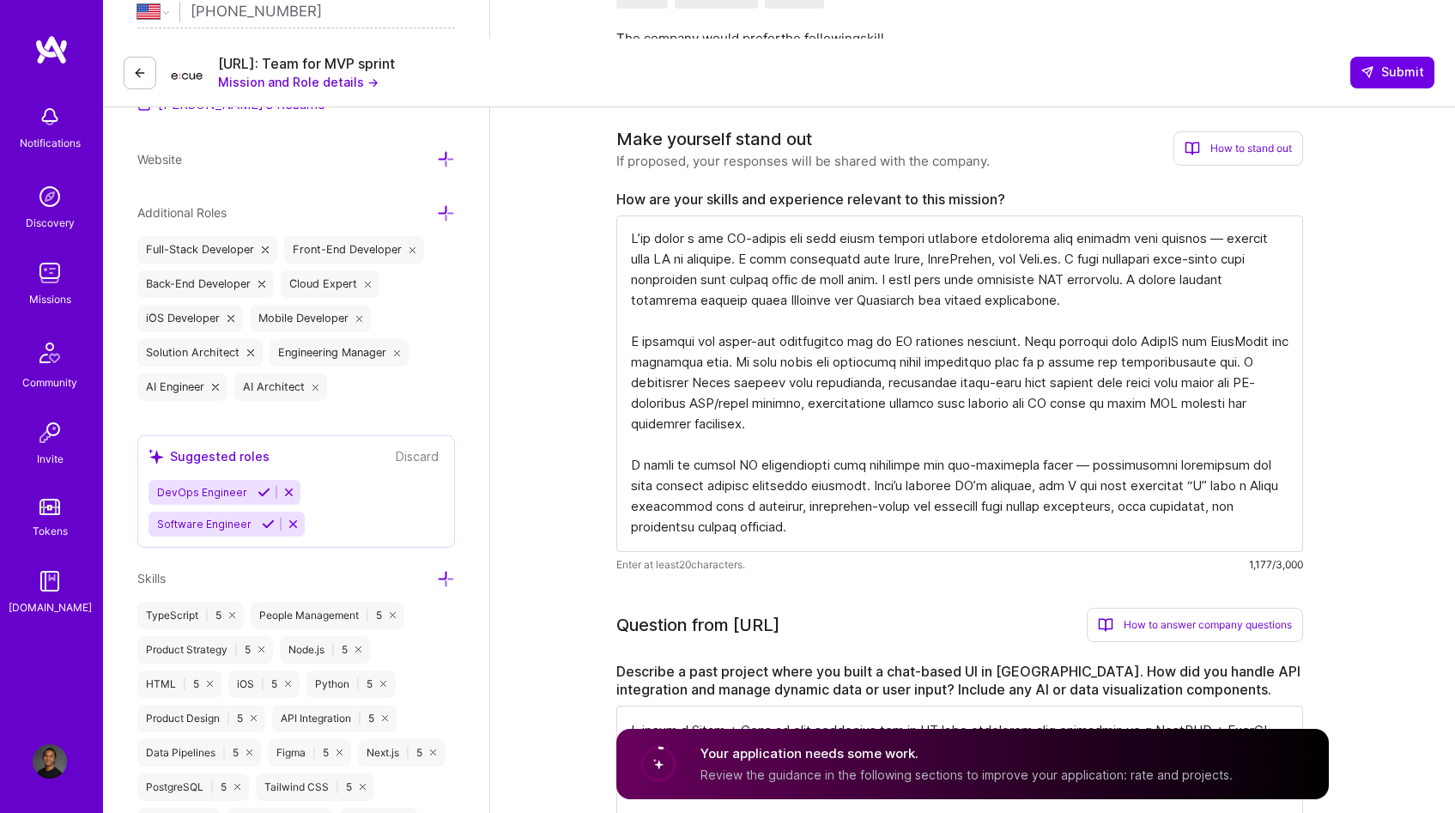
click at [857, 344] on textarea at bounding box center [959, 383] width 687 height 337
click at [964, 386] on textarea at bounding box center [959, 383] width 687 height 337
click at [786, 338] on textarea at bounding box center [959, 383] width 687 height 337
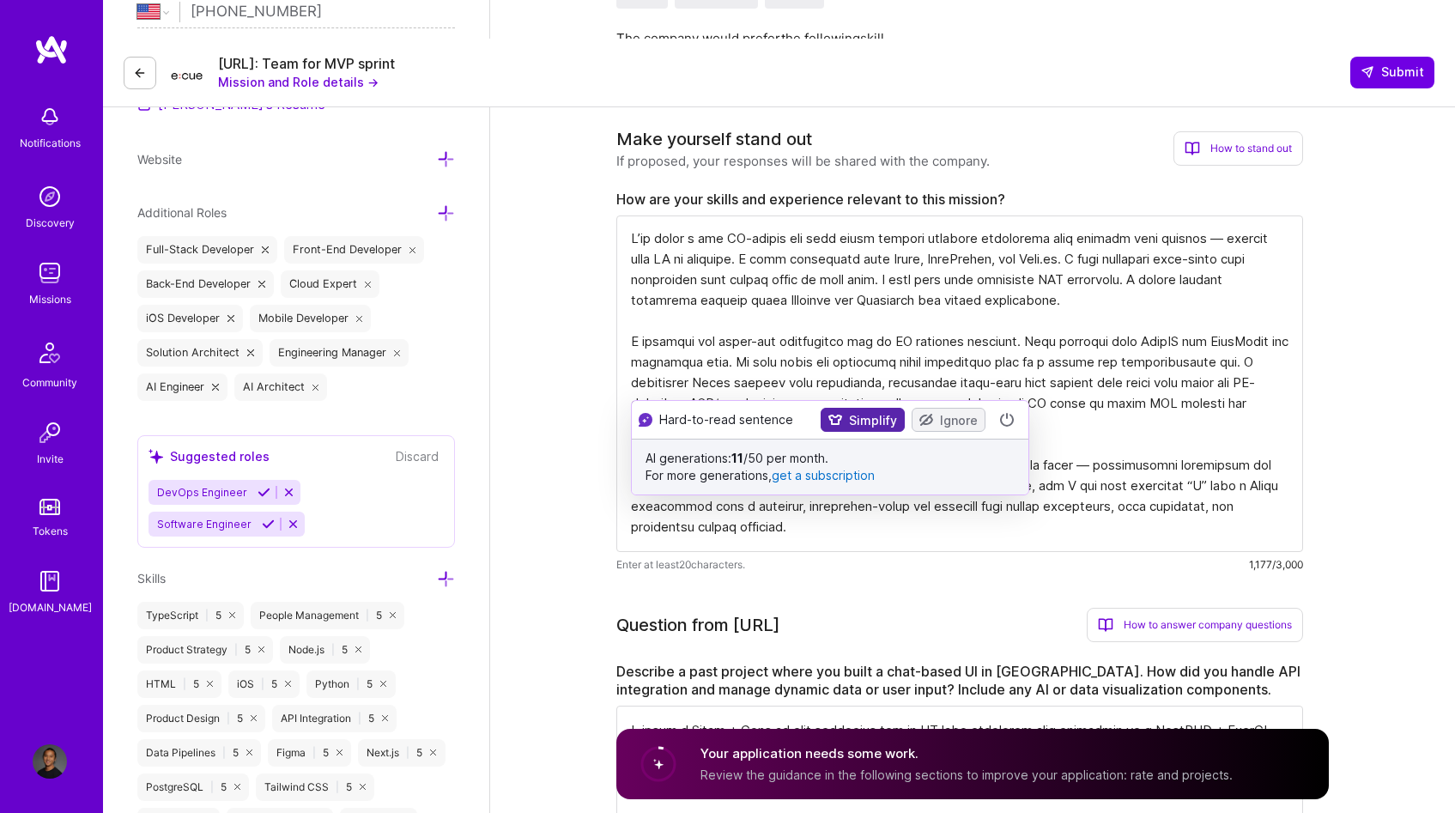
click at [828, 420] on icon at bounding box center [835, 420] width 14 height 10
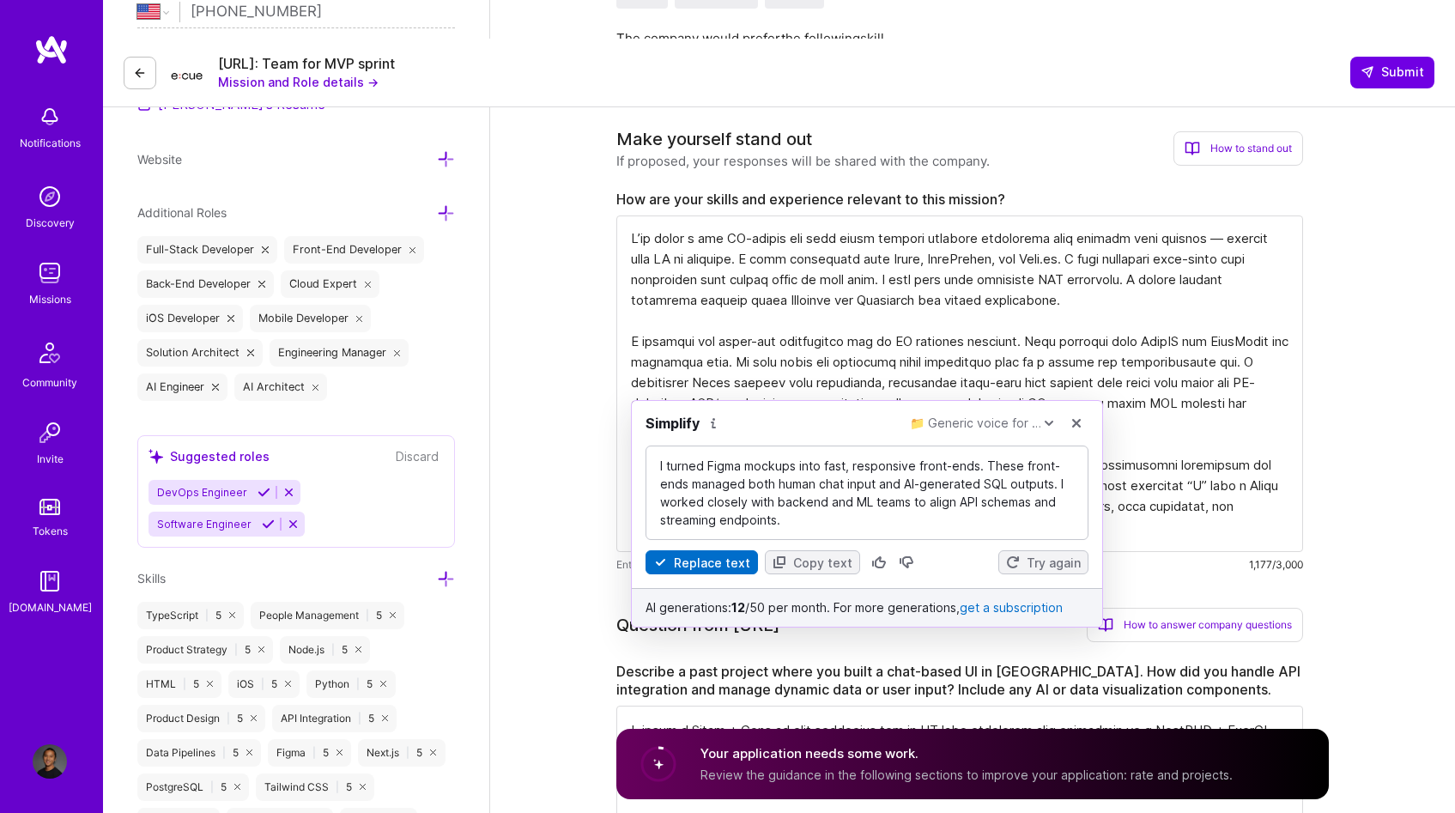
click at [703, 568] on button "Replace text" at bounding box center [702, 562] width 112 height 24
type textarea "I’ve built a few AI-driven web apps where natural language interfaces meet comp…"
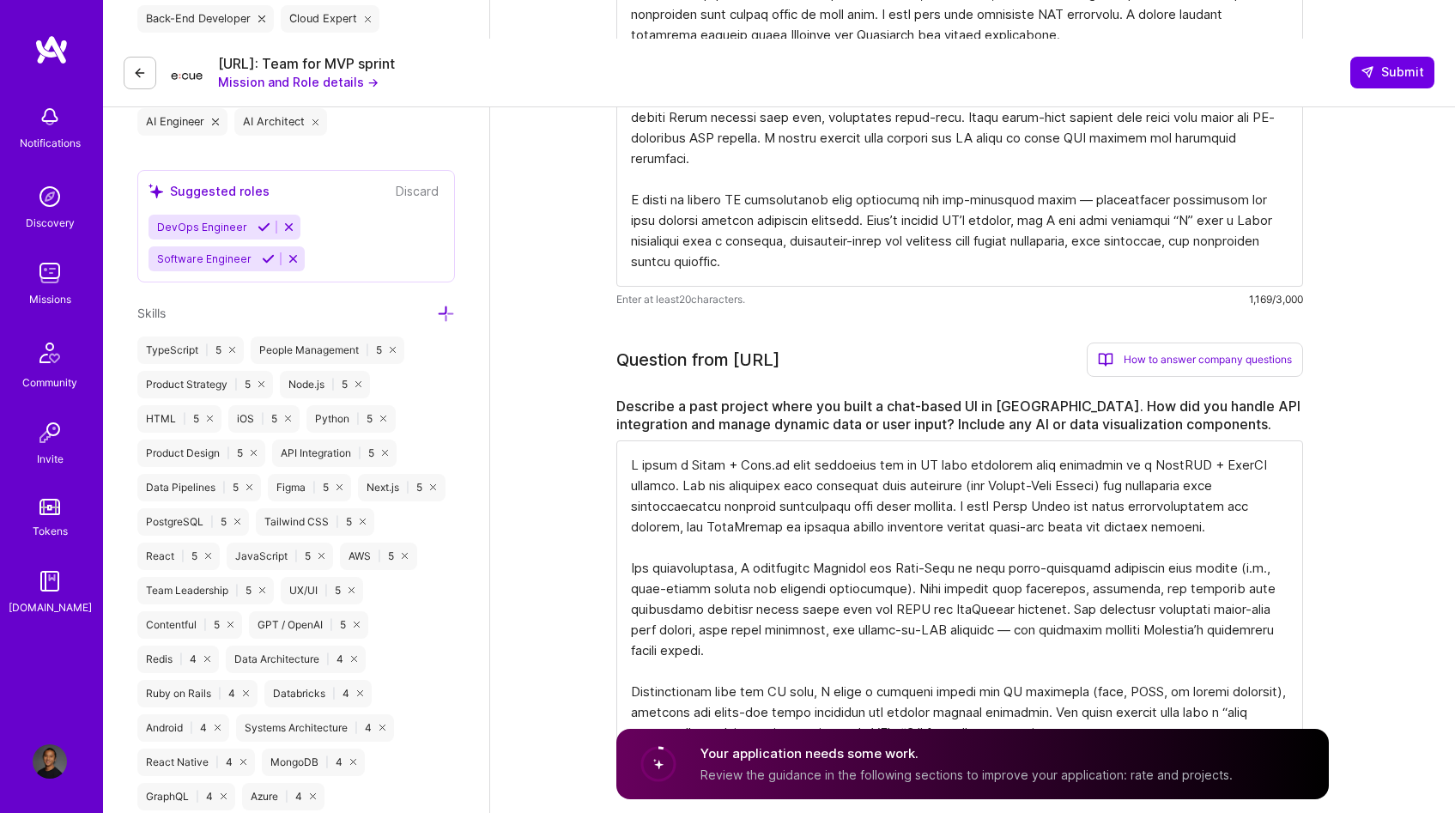
scroll to position [820, 0]
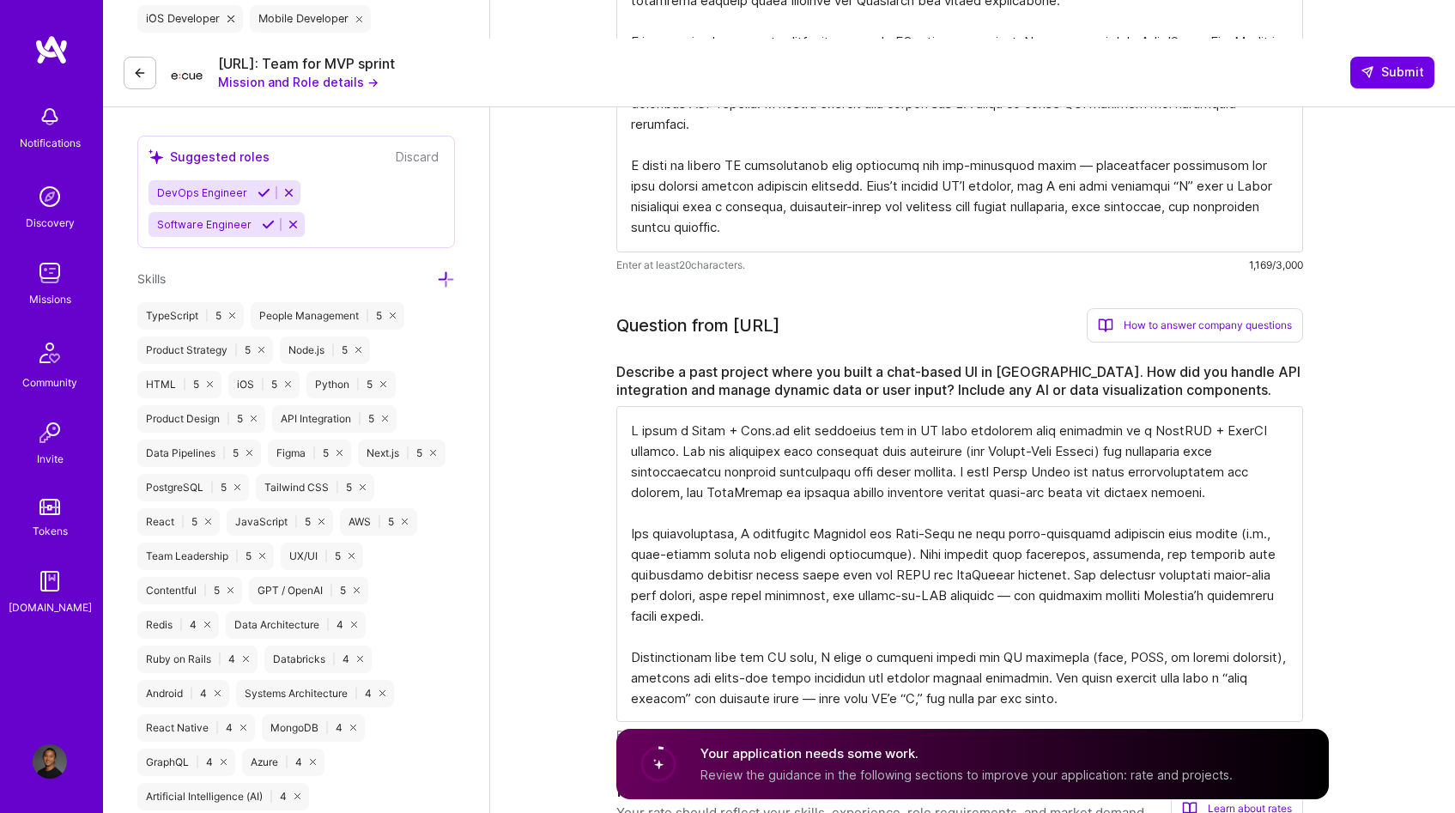
click at [847, 463] on textarea at bounding box center [959, 564] width 687 height 316
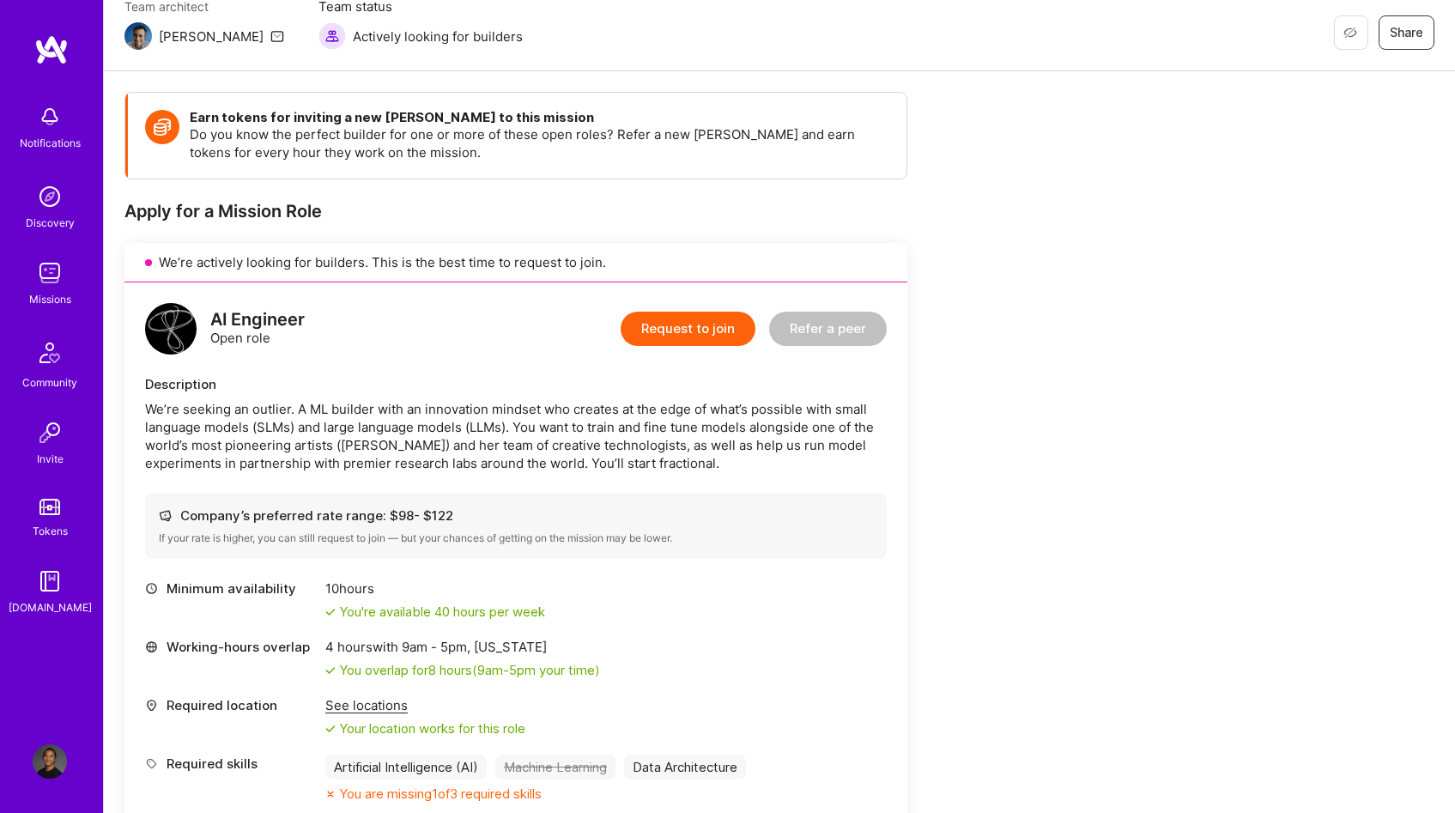
scroll to position [270, 0]
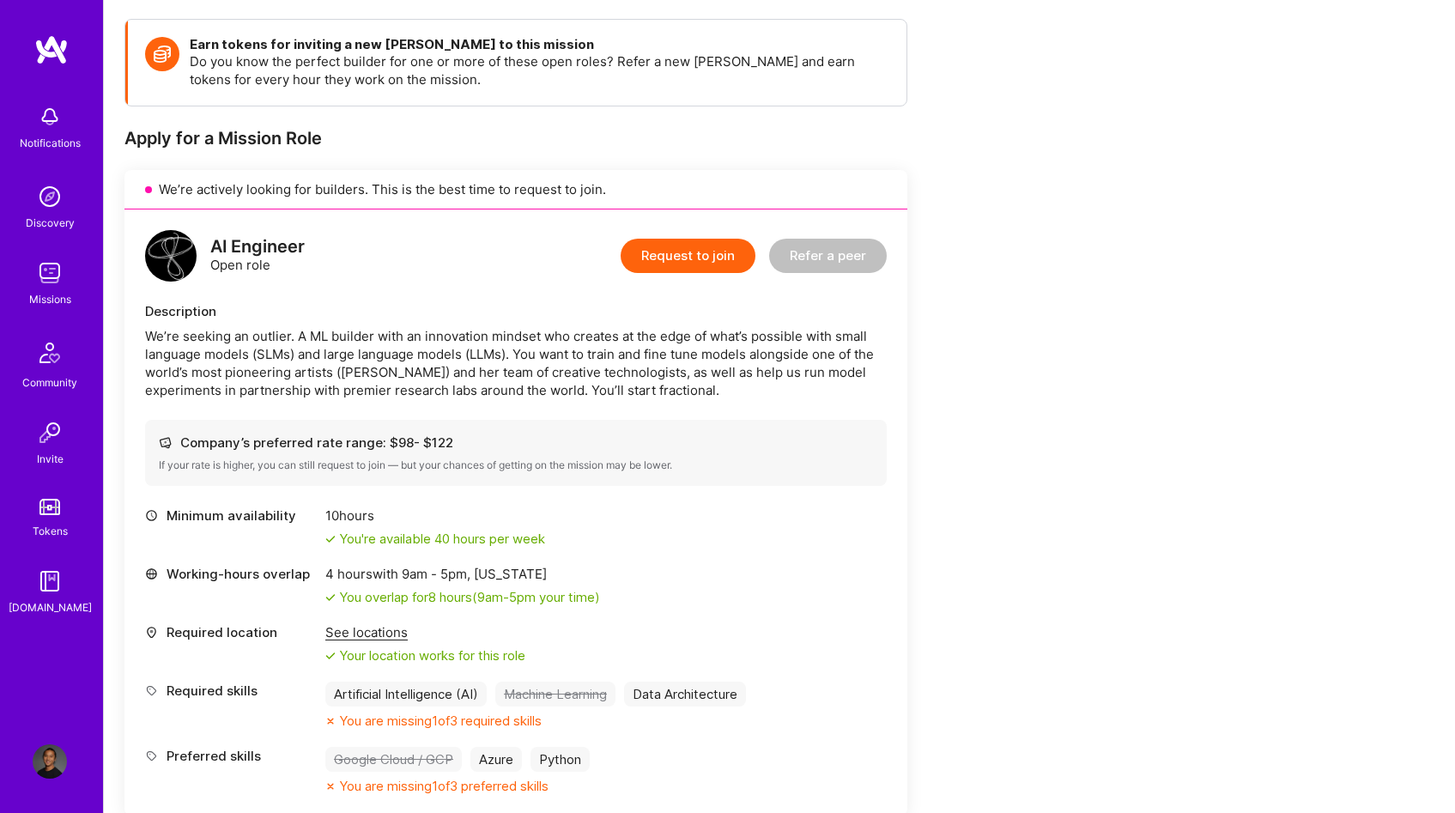
click at [835, 448] on div "AI Engineer Open role Request to join Refer a peer Description We’re seeking an…" at bounding box center [515, 512] width 783 height 606
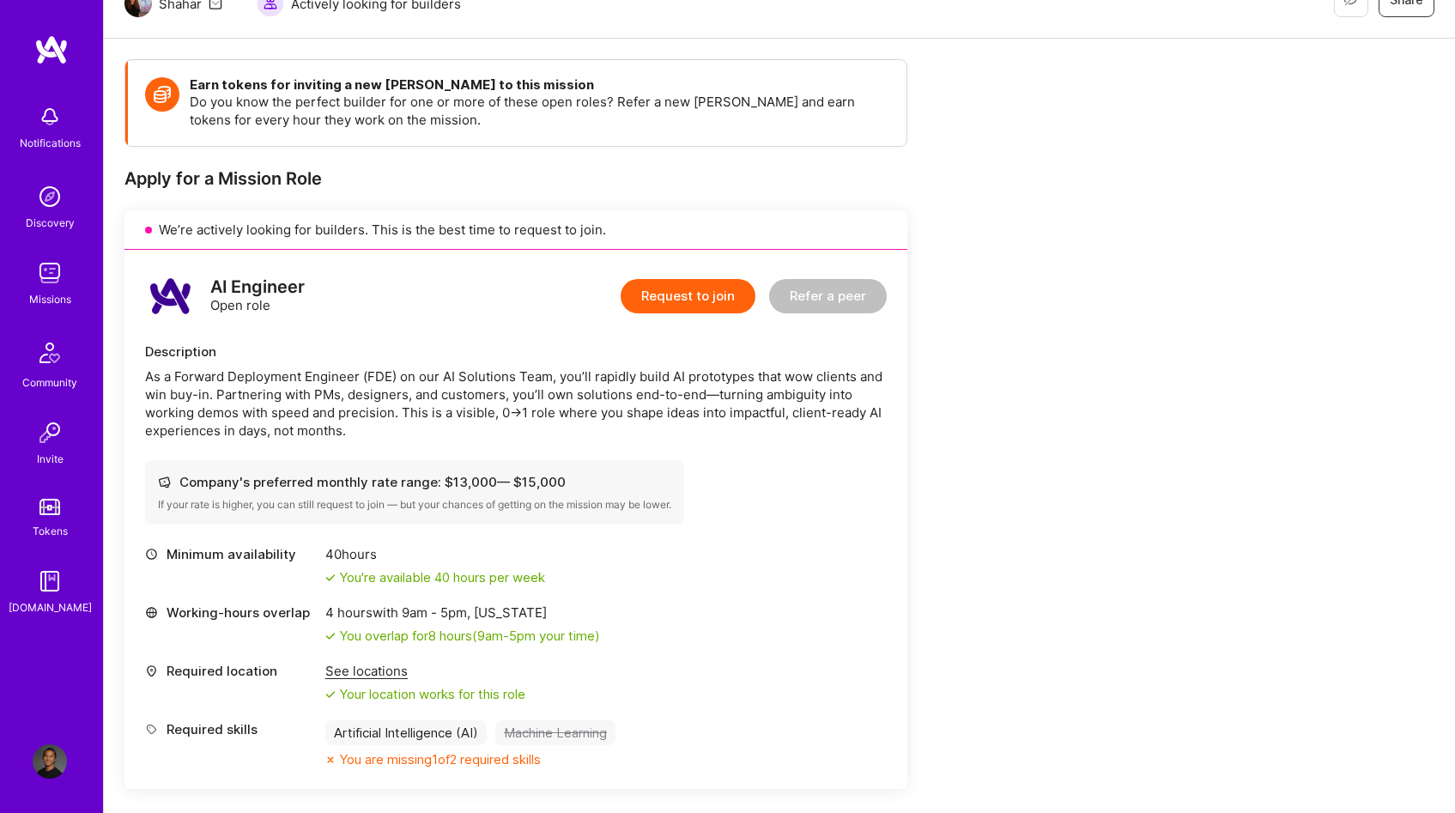
scroll to position [270, 0]
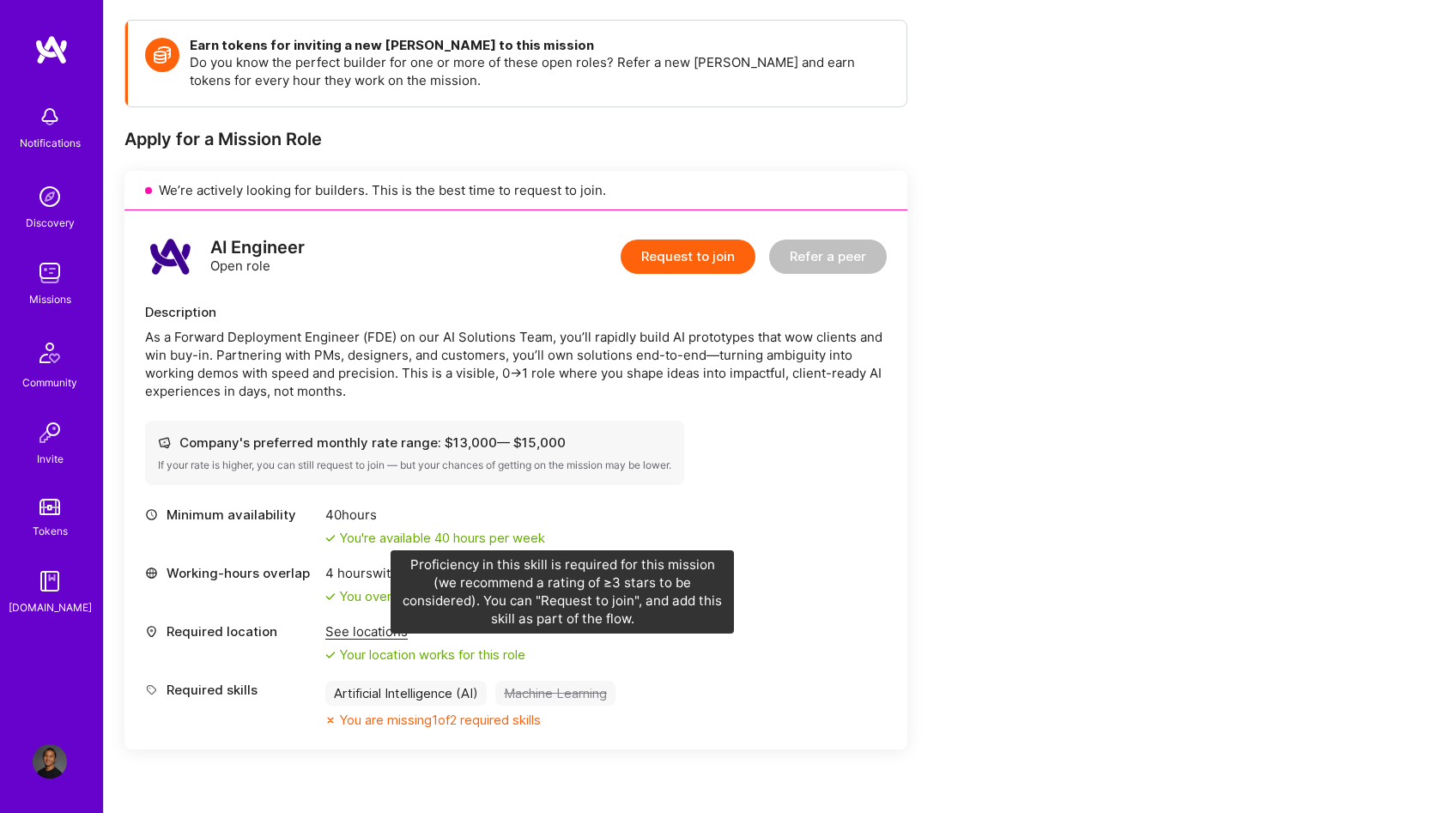
click at [571, 681] on div "Machine Learning" at bounding box center [555, 693] width 120 height 25
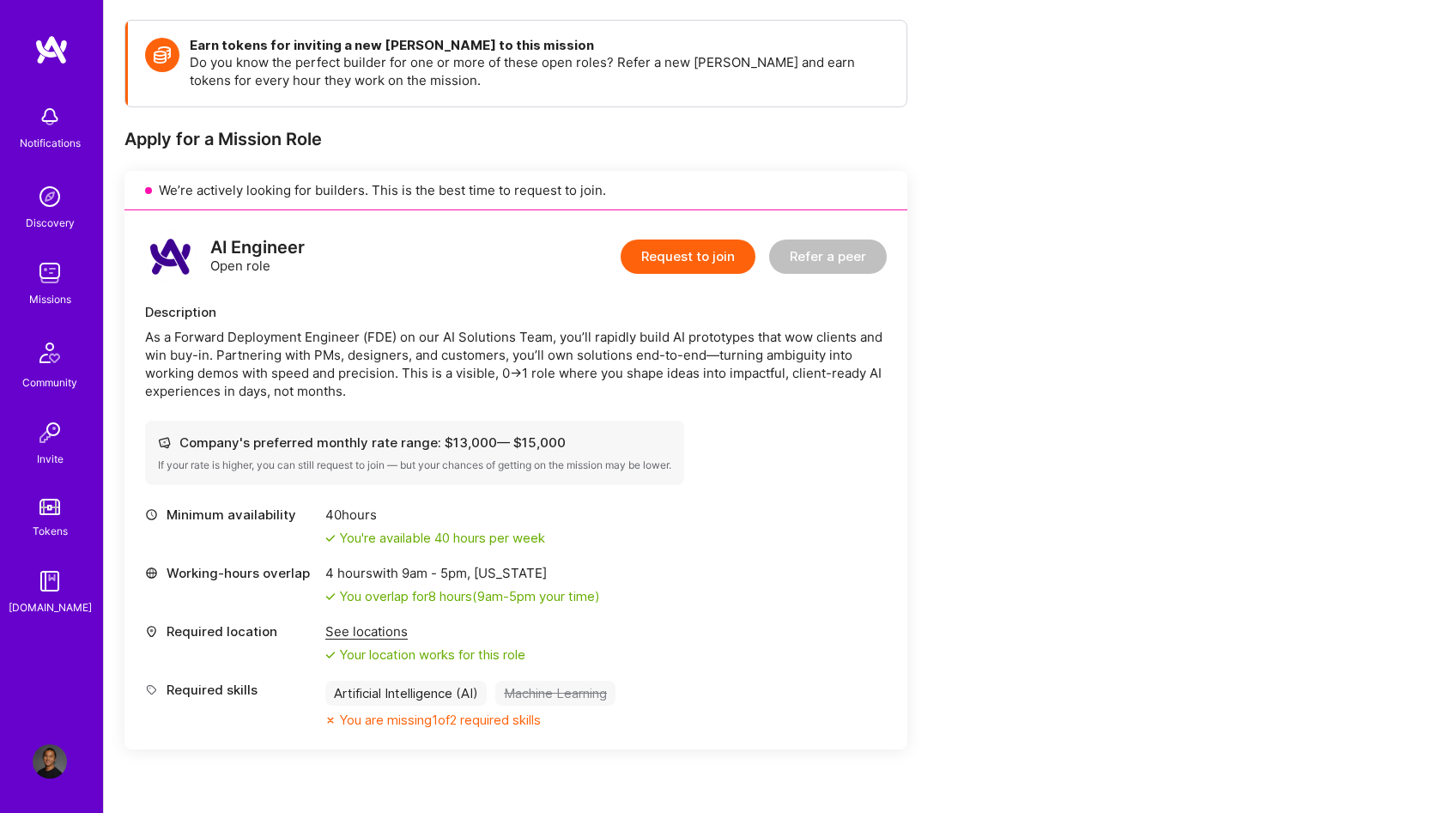
click at [544, 681] on div "Machine Learning" at bounding box center [555, 693] width 120 height 25
click at [709, 240] on button "Request to join" at bounding box center [688, 257] width 135 height 34
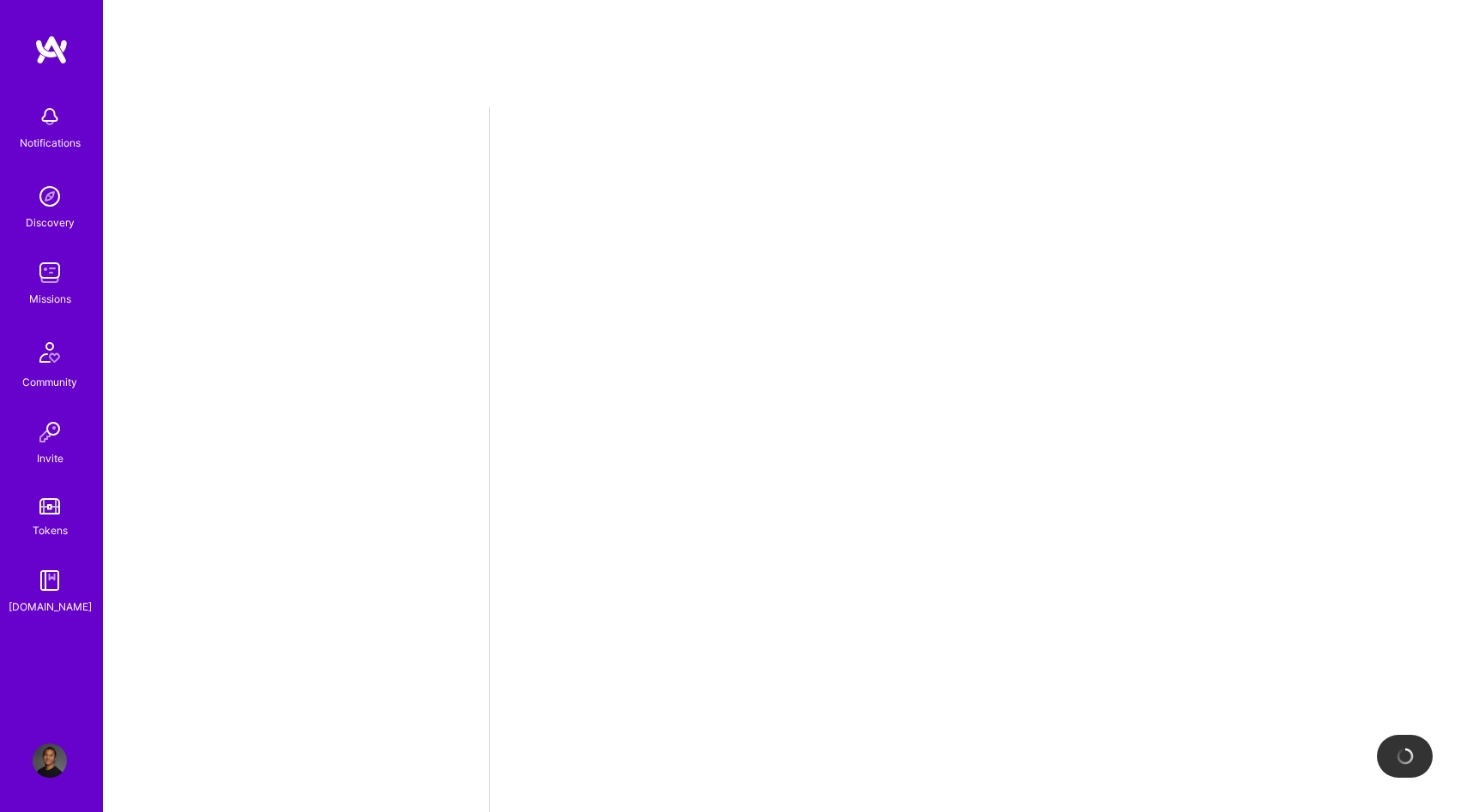
select select "US"
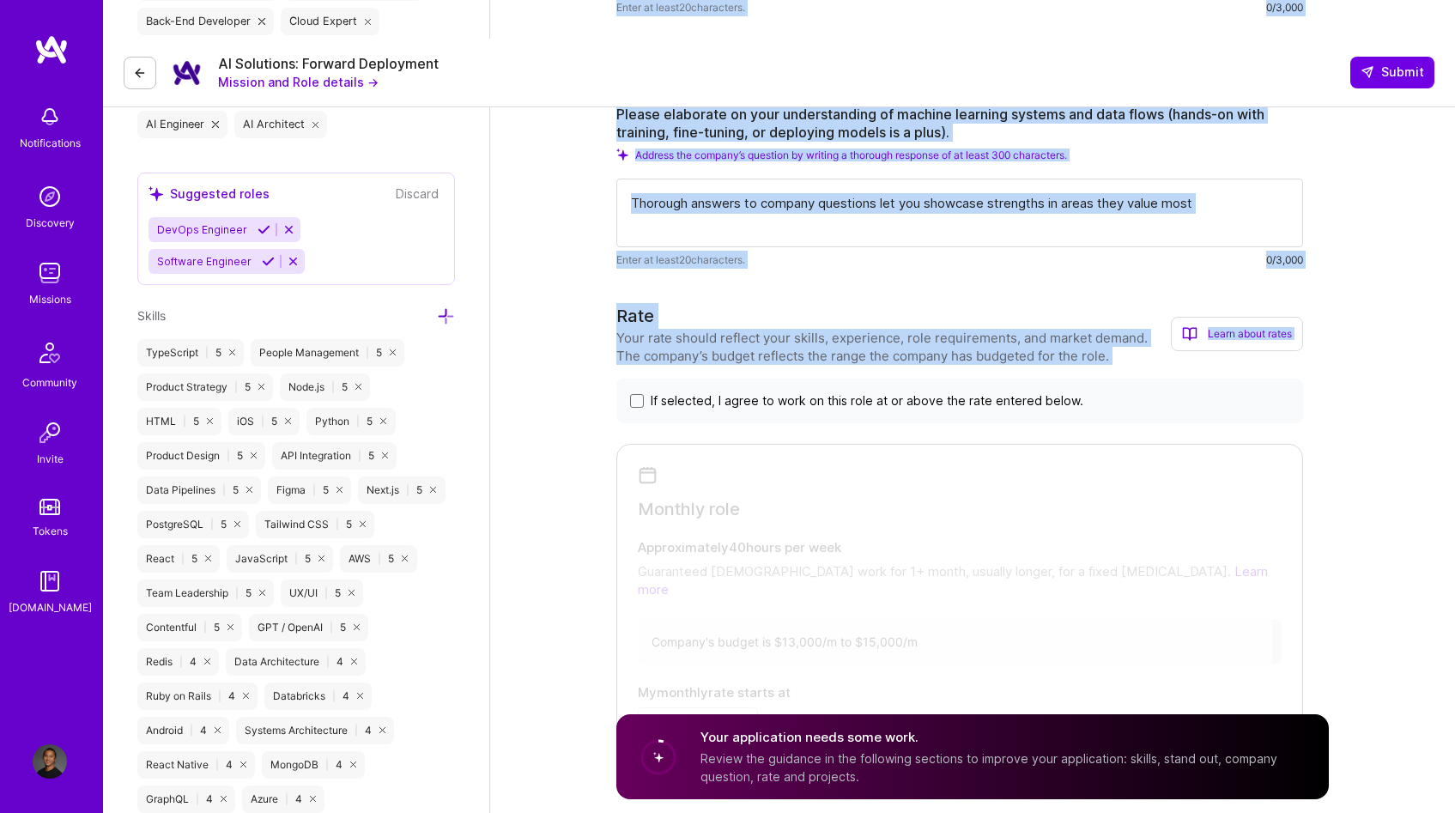
scroll to position [791, 0]
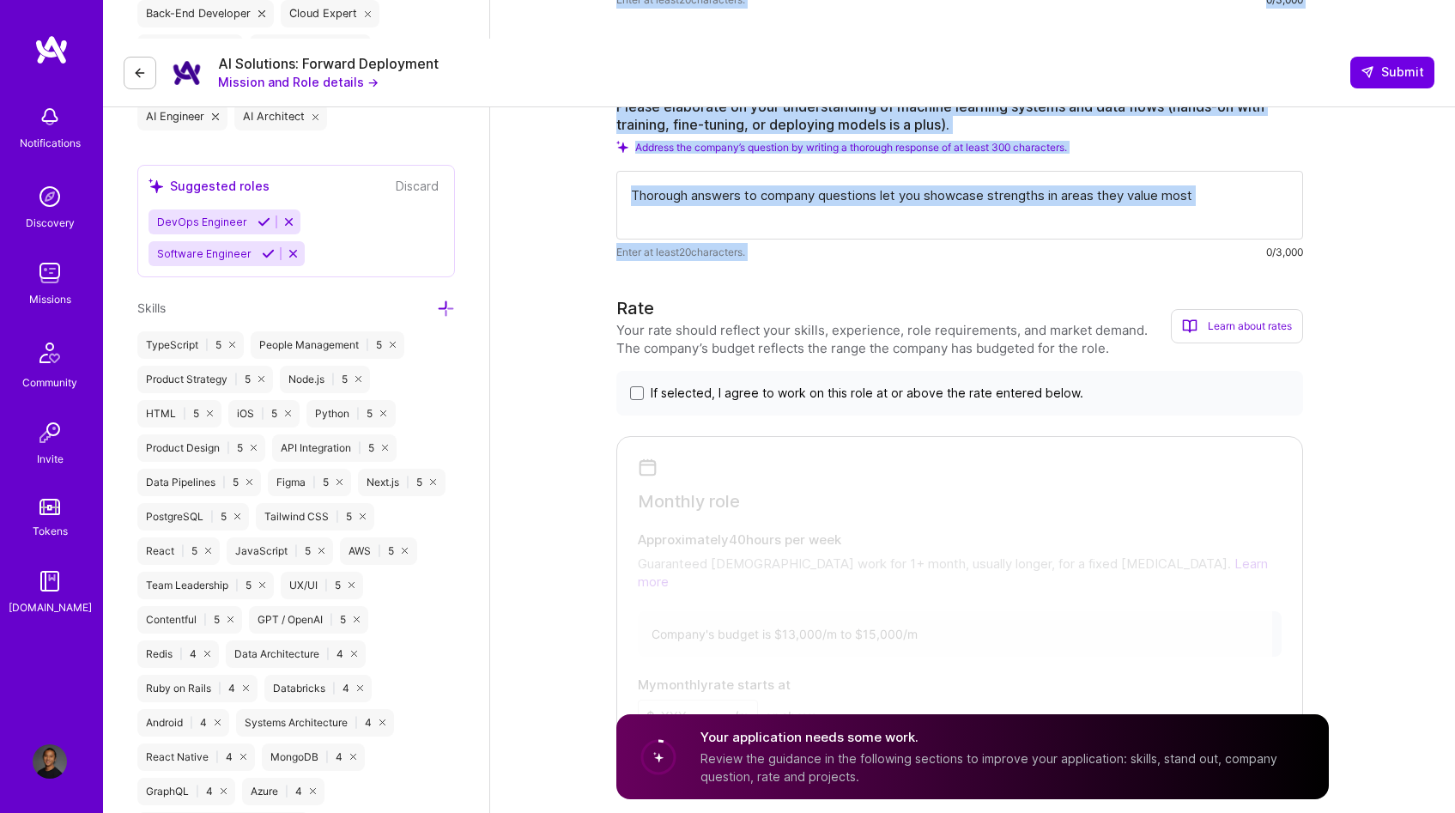
drag, startPoint x: 623, startPoint y: 137, endPoint x: 1130, endPoint y: 206, distance: 511.2
copy div "Lo i Dolorsi Ametconsec Adipisci (ELI) se doe TE Incididun Utla, etd’ma aliquae…"
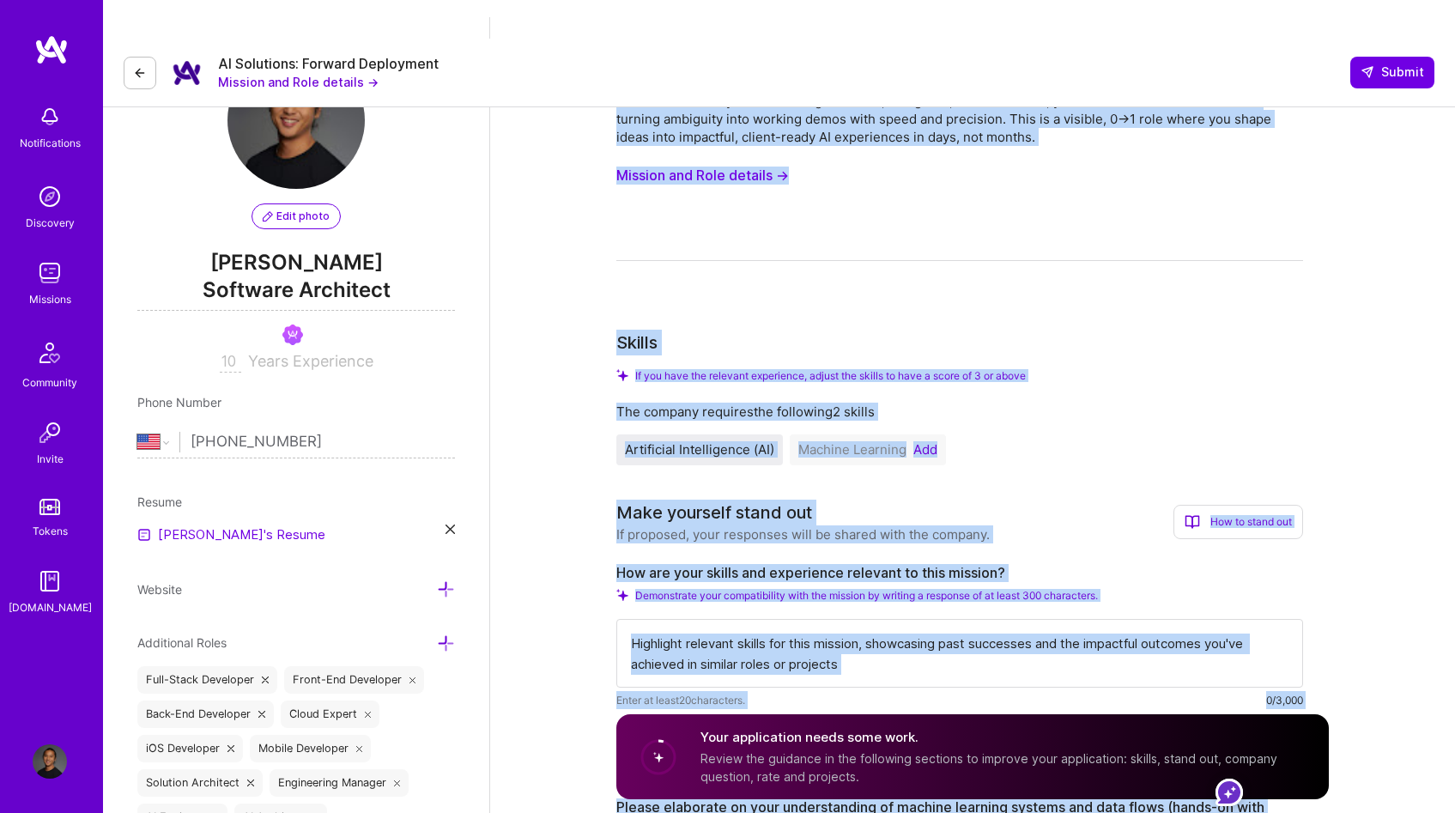
click at [1019, 215] on div "As a Forward Deployment Engineer (FDE) on our AI Solutions Team, you’ll rapidly…" at bounding box center [959, 167] width 687 height 187
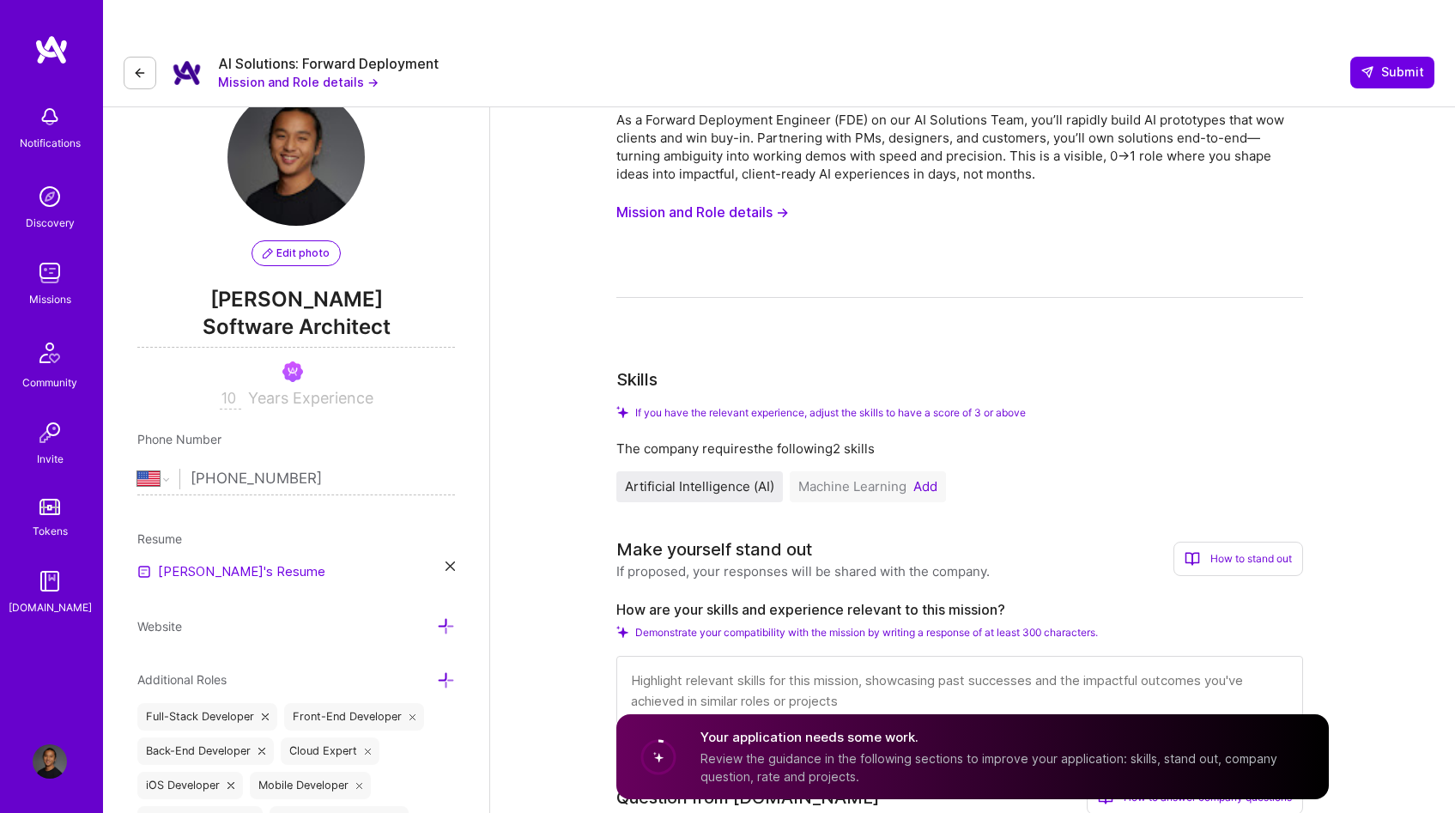
scroll to position [0, 0]
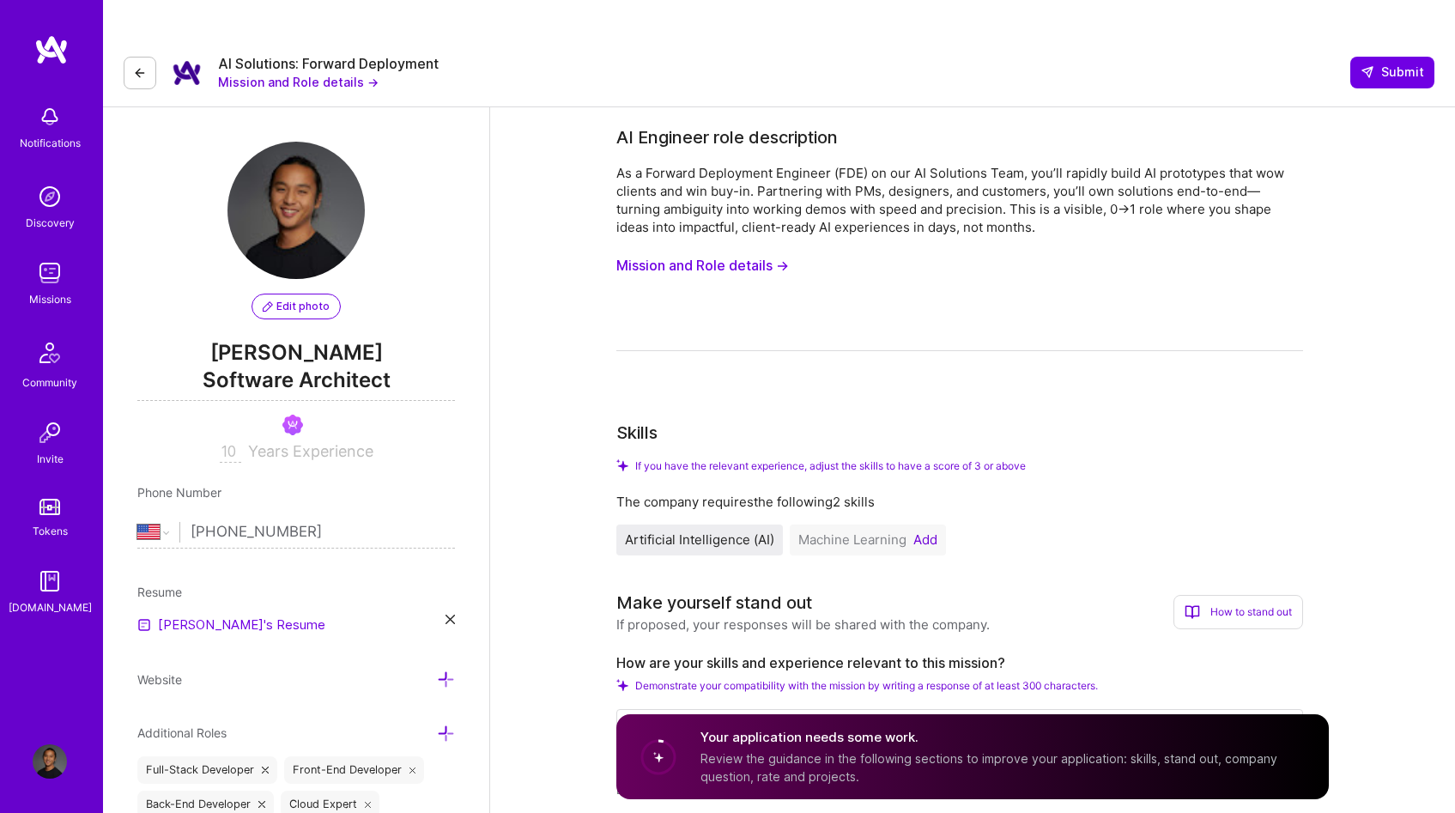
click at [768, 250] on button "Mission and Role details →" at bounding box center [702, 266] width 173 height 32
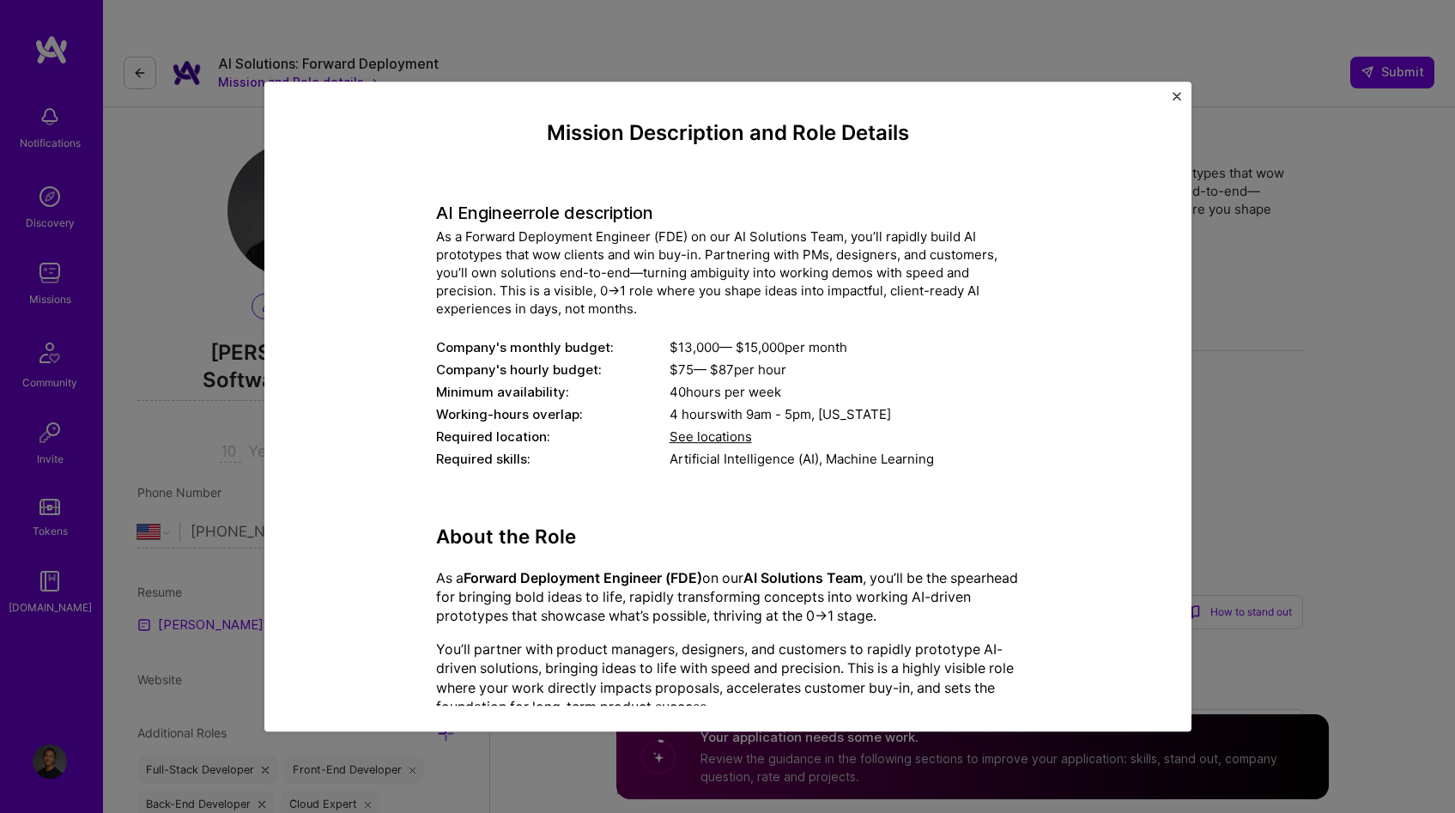
click at [1173, 96] on img "Close" at bounding box center [1177, 96] width 9 height 9
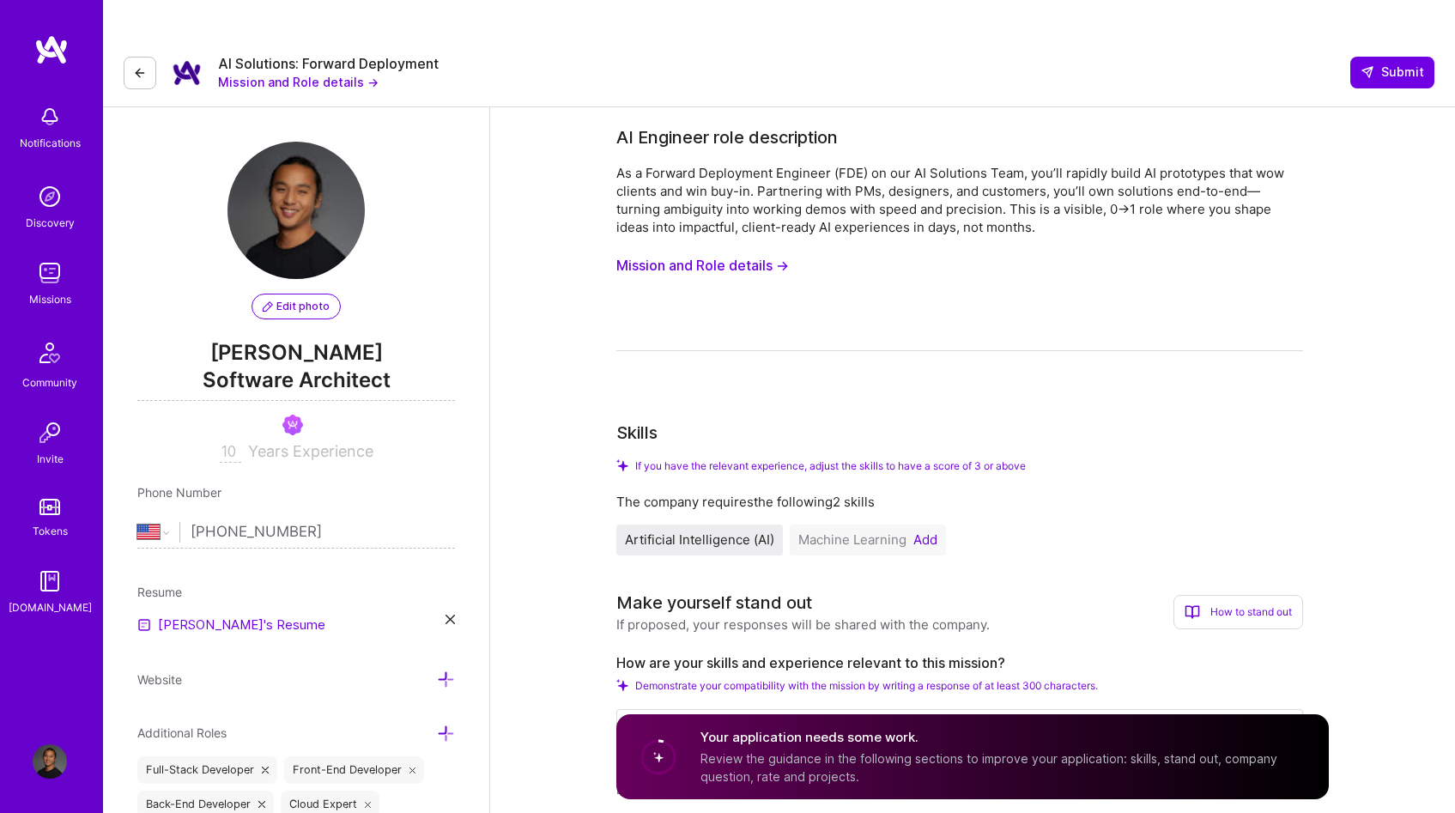
scroll to position [165, 0]
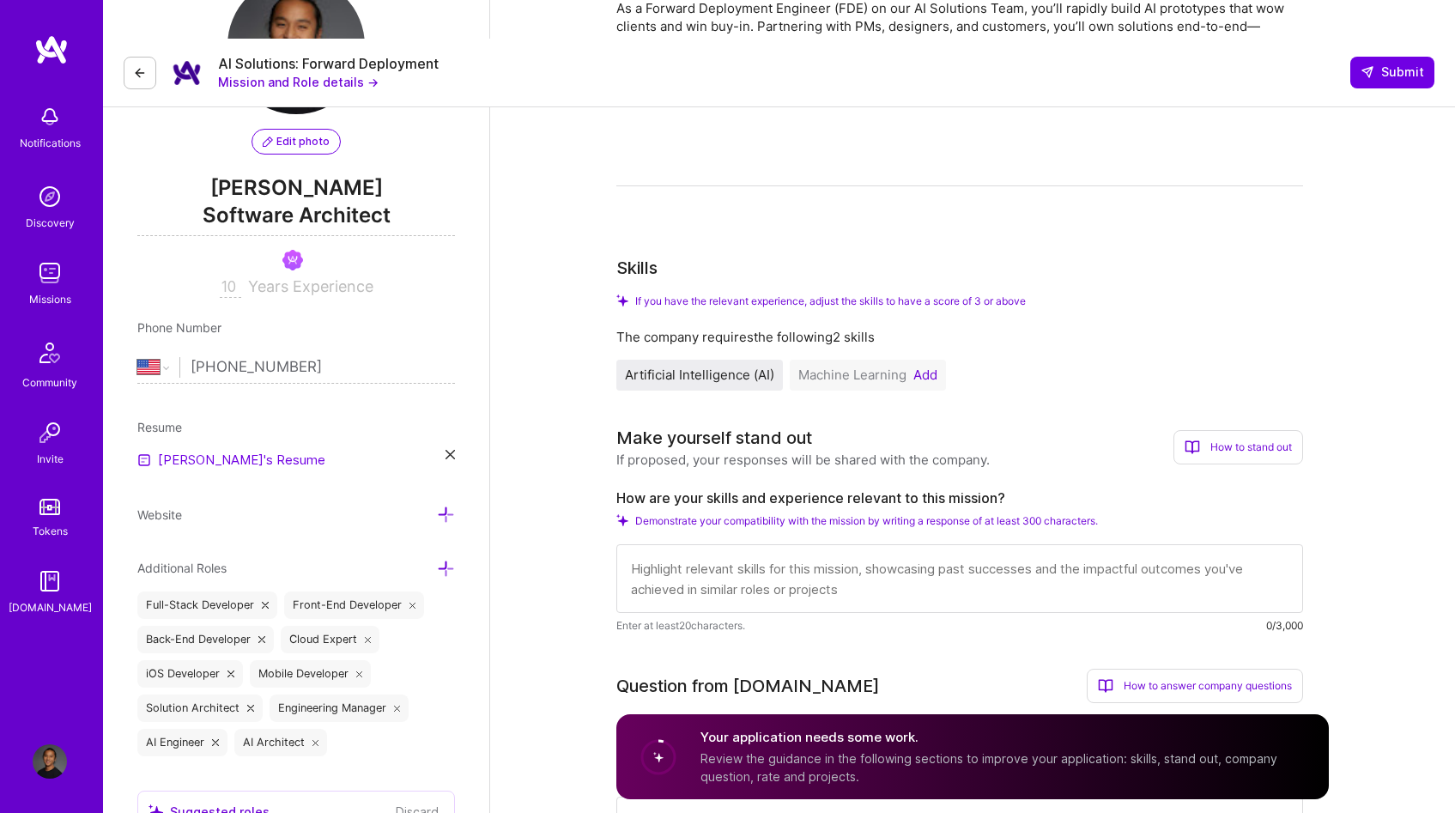
click at [798, 552] on textarea at bounding box center [959, 578] width 687 height 69
paste textarea "I’m a 0→1 builder who ships client-ready AI demos in days. Most recently, I bui…"
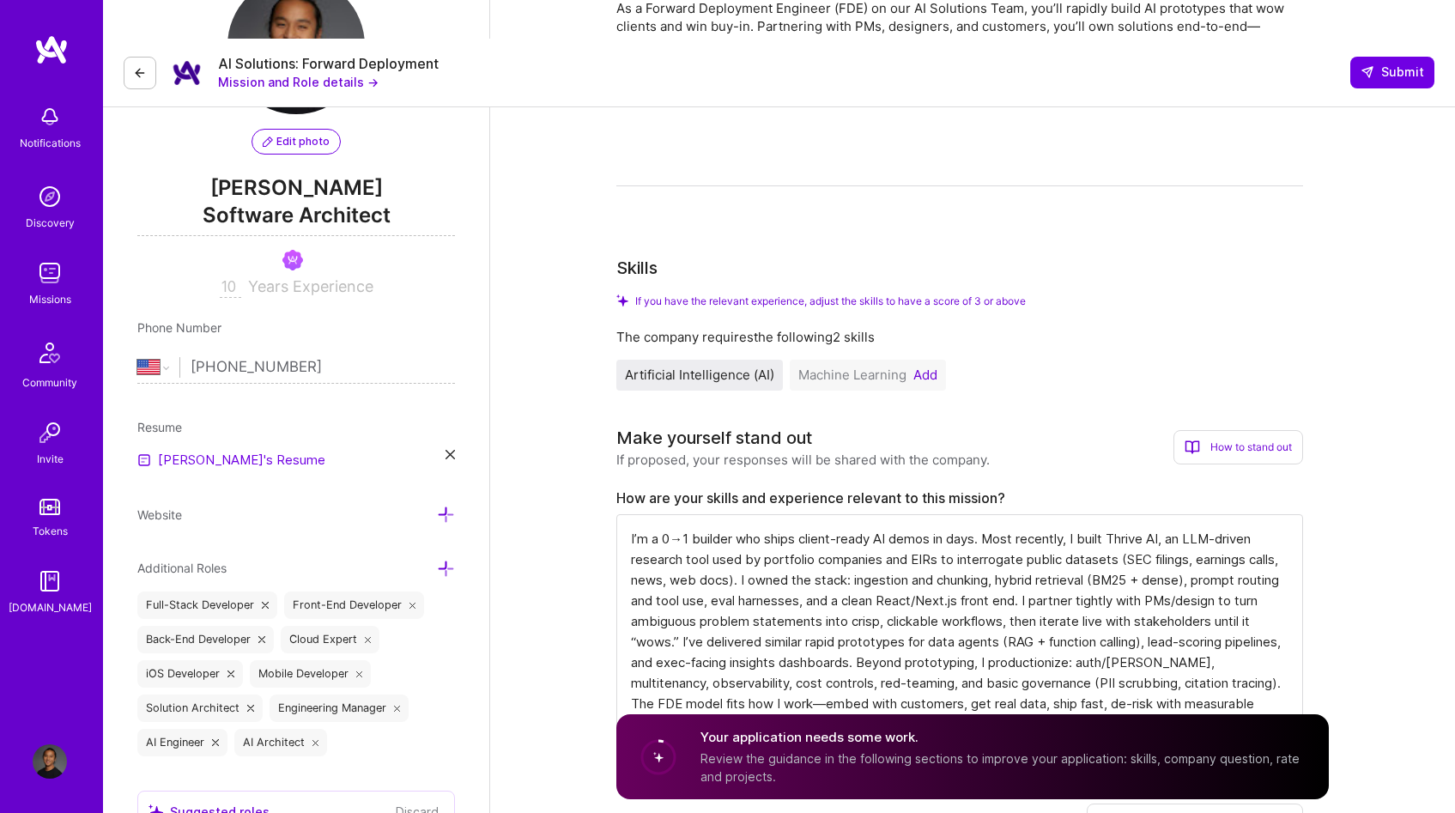
click at [680, 514] on textarea "I’m a 0→1 builder who ships client-ready AI demos in days. Most recently, I bui…" at bounding box center [959, 631] width 687 height 234
click at [1023, 514] on textarea "I’m a 0→1 builder who ships client-ready AI demos in days. Most recently, I bui…" at bounding box center [959, 631] width 687 height 234
click at [1131, 514] on textarea "I’m a 0→1 builder who ships client-ready AI demos in days. Most recently, I bui…" at bounding box center [959, 631] width 687 height 234
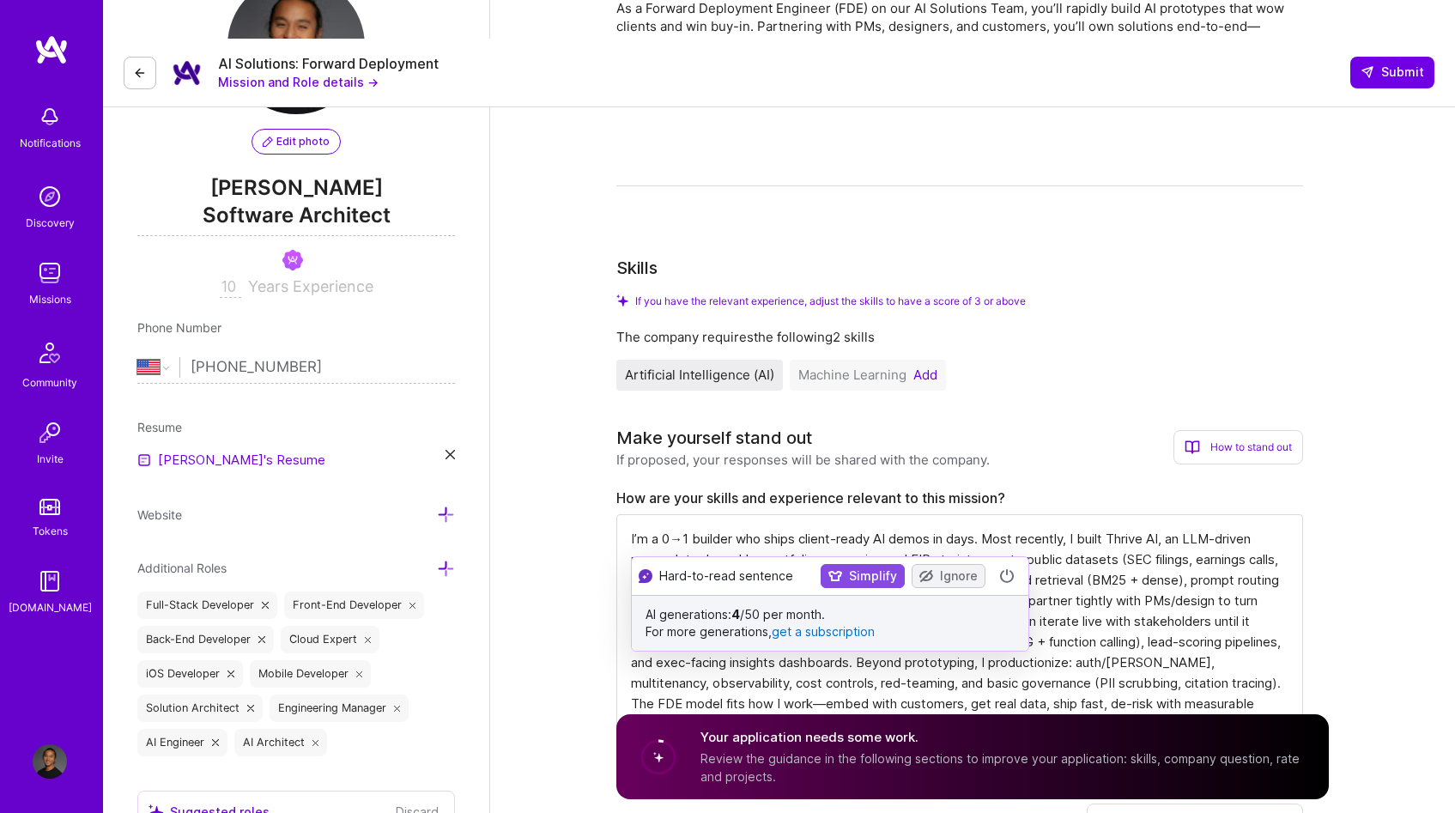
click at [1165, 514] on textarea "I’m a 0→1 builder who ships client-ready AI demos in days. Most recently, I bui…" at bounding box center [959, 631] width 687 height 234
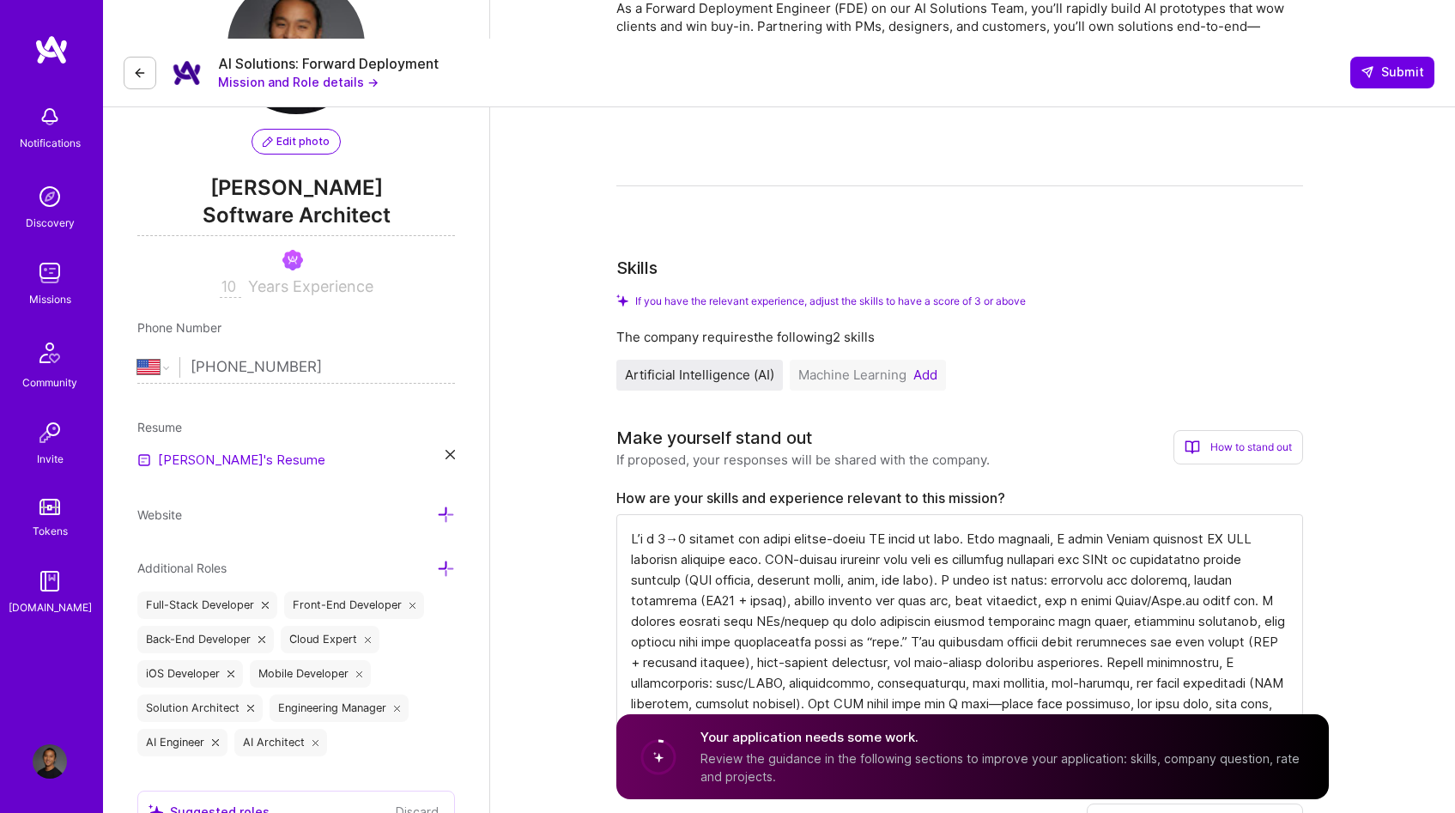
click at [877, 559] on textarea at bounding box center [959, 631] width 687 height 234
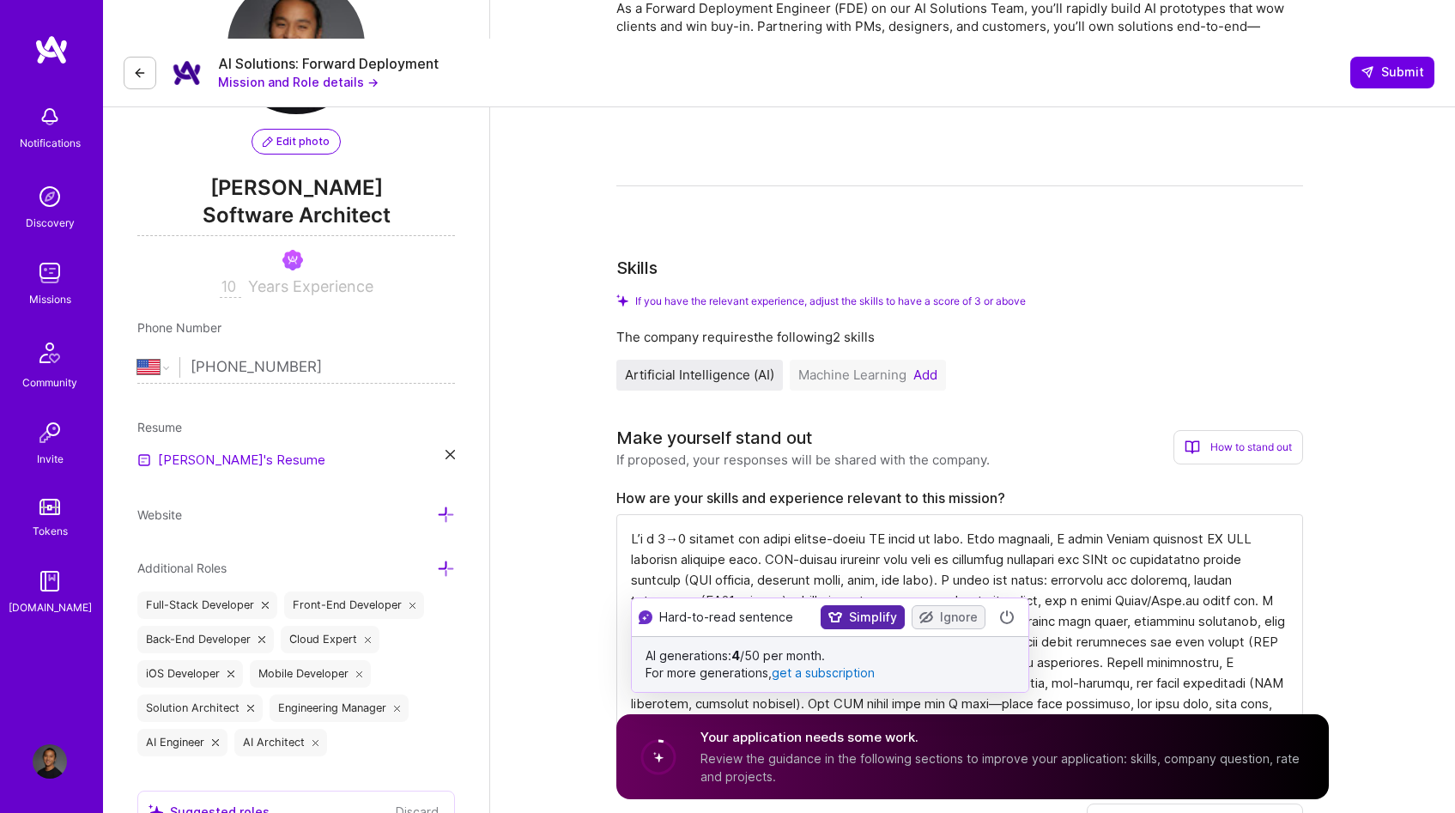
click at [880, 616] on button "Simplify" at bounding box center [863, 617] width 84 height 24
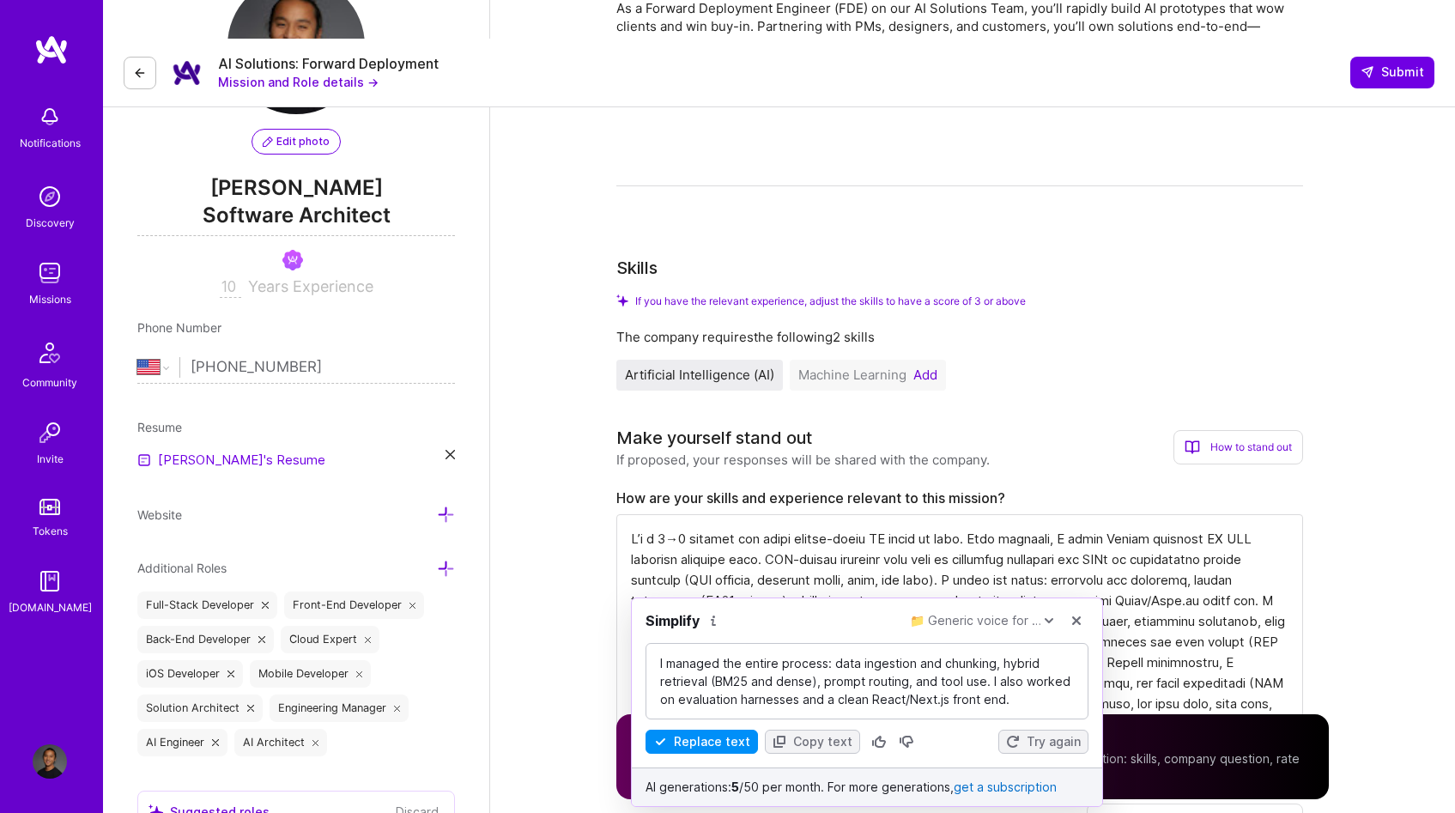
scroll to position [0, 0]
drag, startPoint x: 667, startPoint y: 741, endPoint x: 717, endPoint y: 719, distance: 54.6
click at [667, 741] on button "Replace text" at bounding box center [702, 742] width 112 height 24
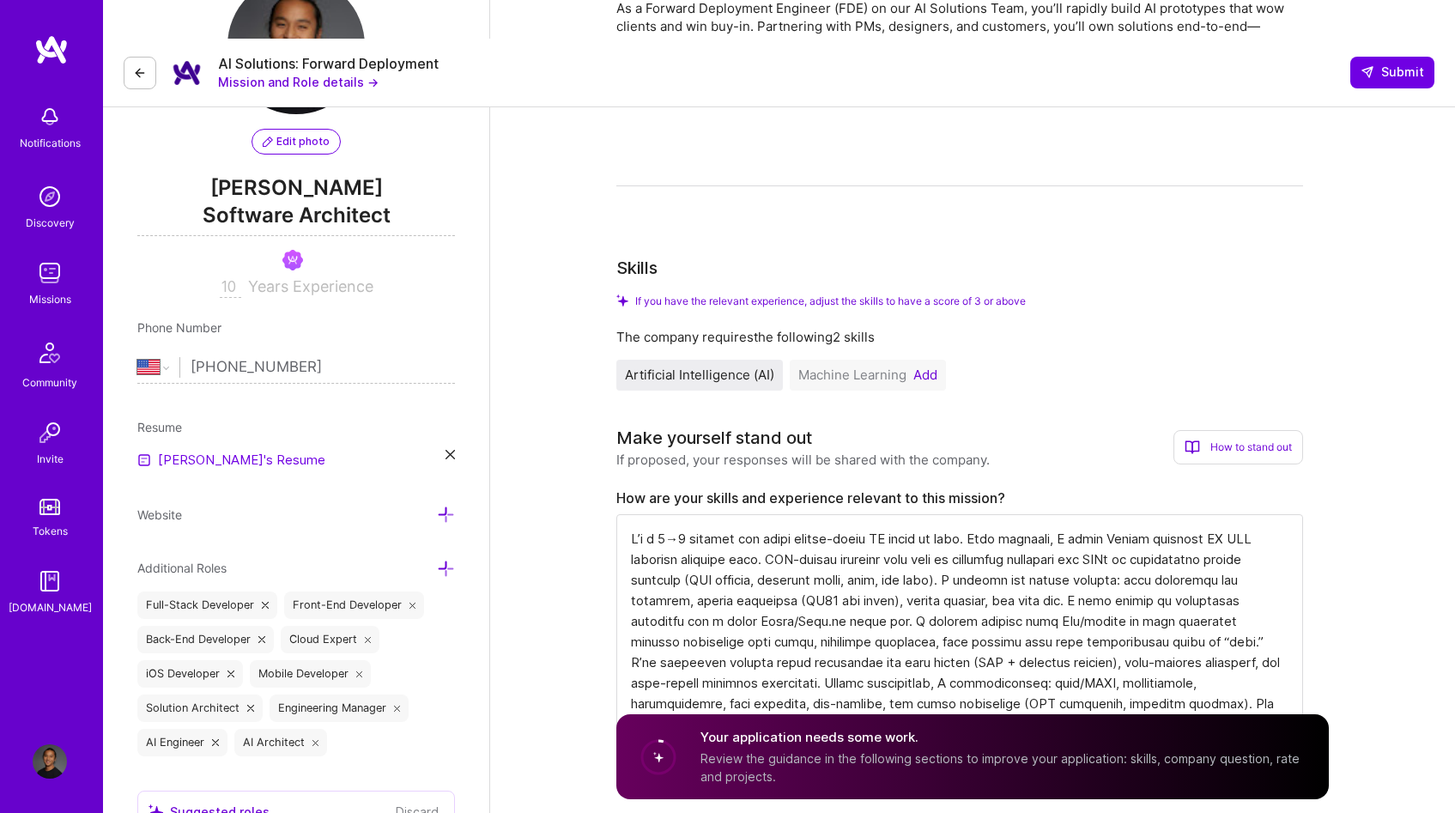
click at [998, 514] on textarea at bounding box center [959, 641] width 687 height 254
click at [1108, 594] on textarea at bounding box center [959, 641] width 687 height 254
click at [1090, 583] on textarea at bounding box center [959, 641] width 687 height 254
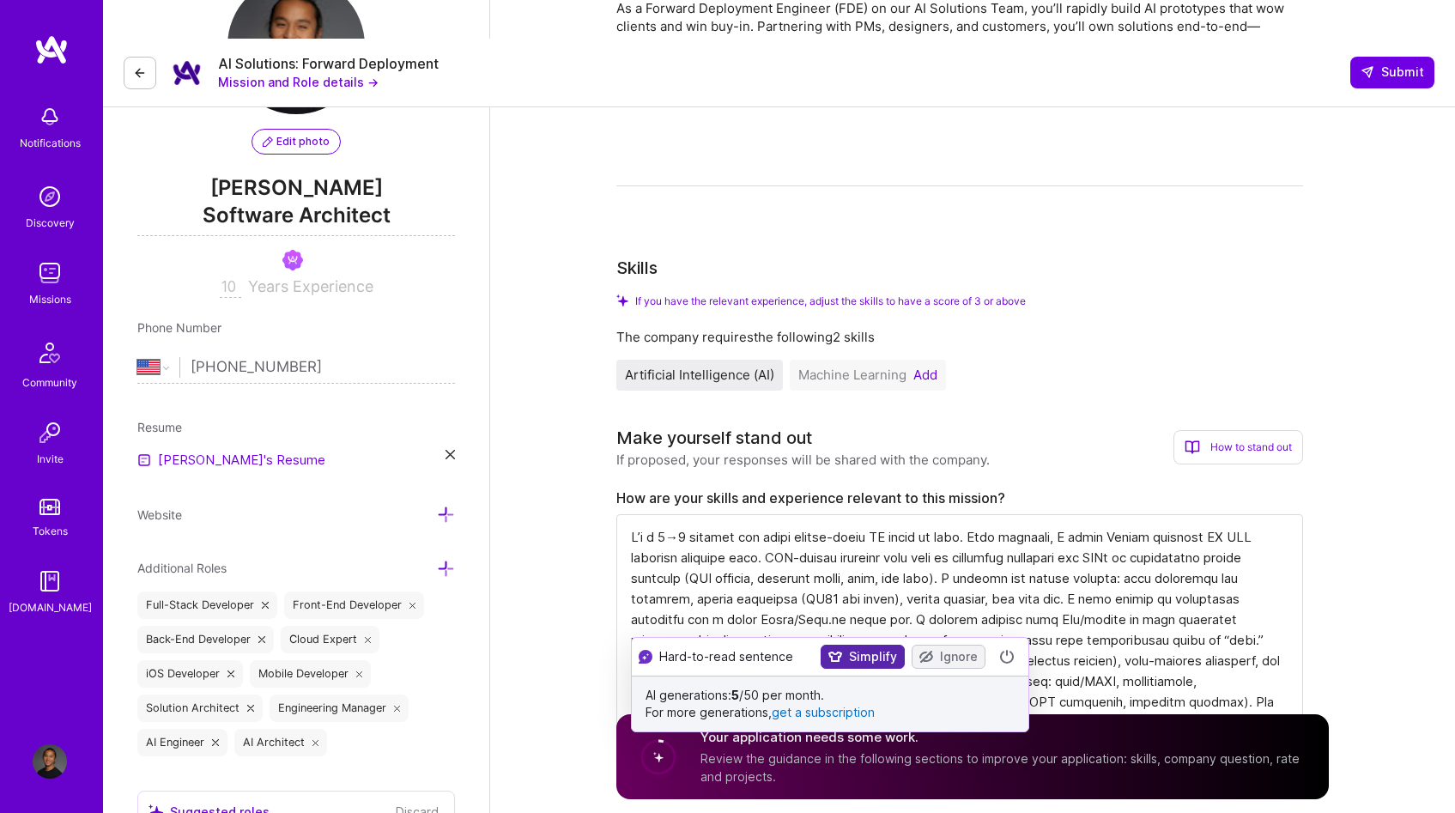
click at [880, 652] on button "Simplify" at bounding box center [863, 657] width 84 height 24
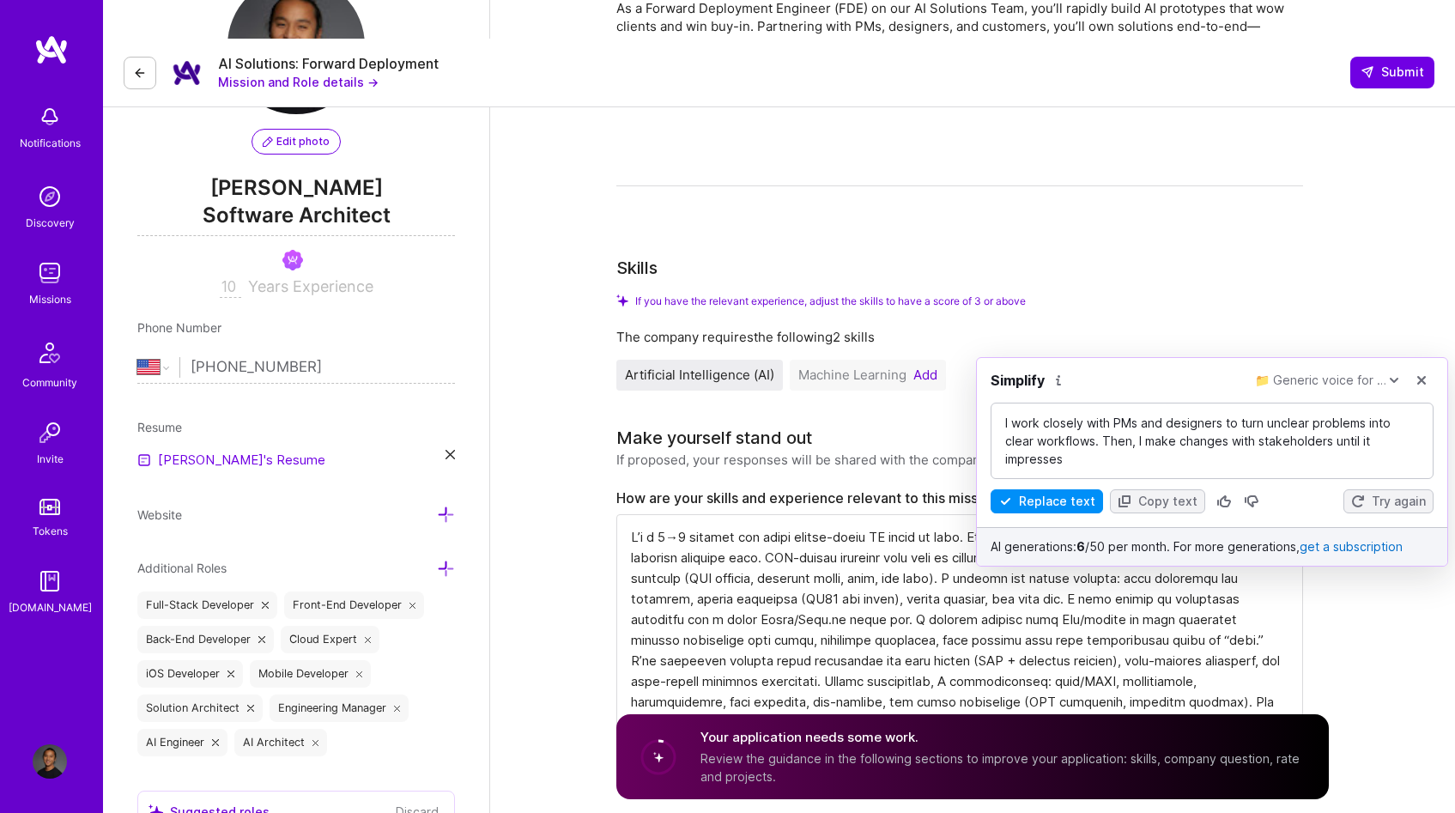
scroll to position [0, 0]
click at [1081, 500] on button "Replace text" at bounding box center [1047, 501] width 112 height 24
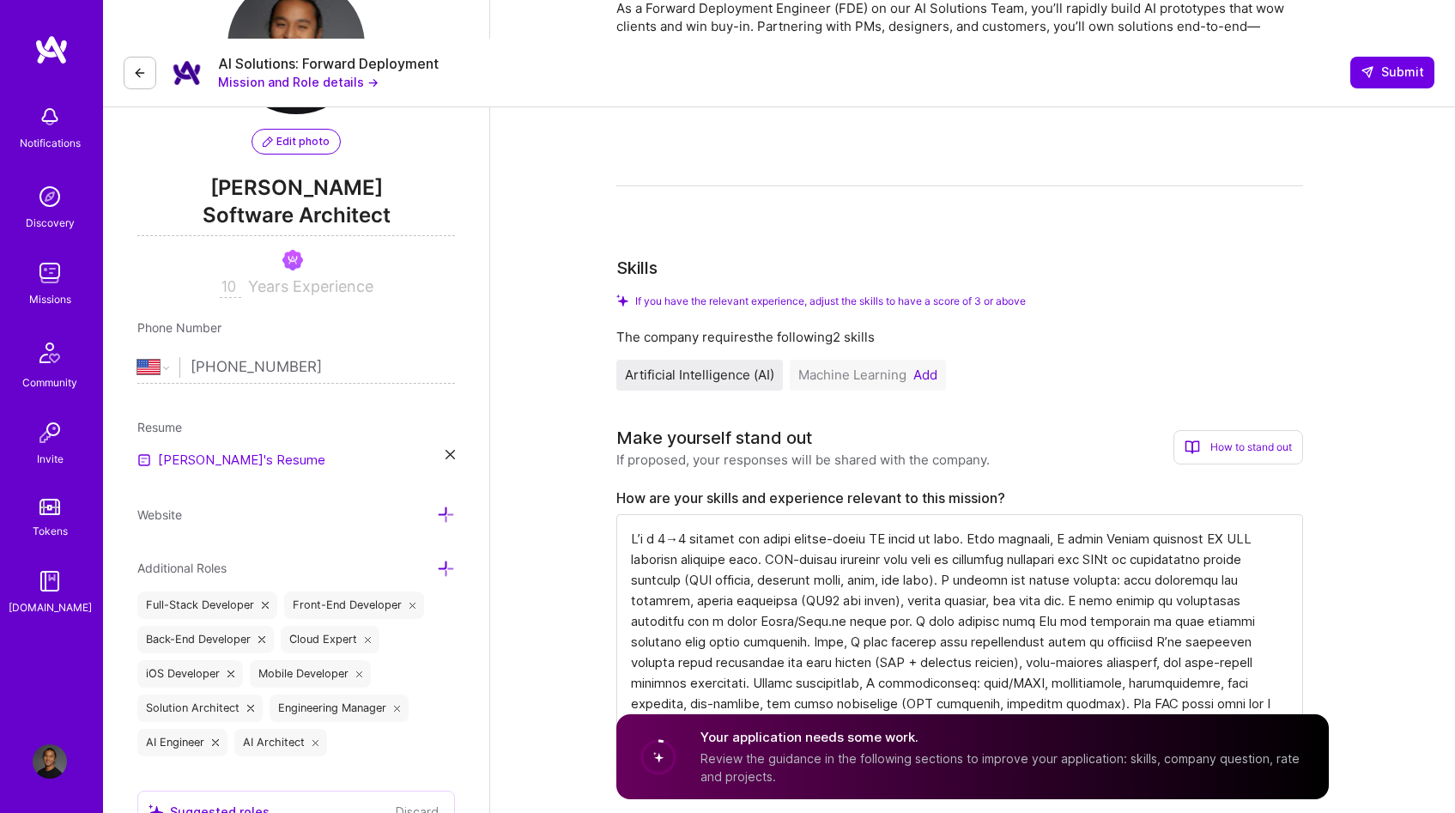
click at [900, 519] on textarea at bounding box center [959, 641] width 687 height 254
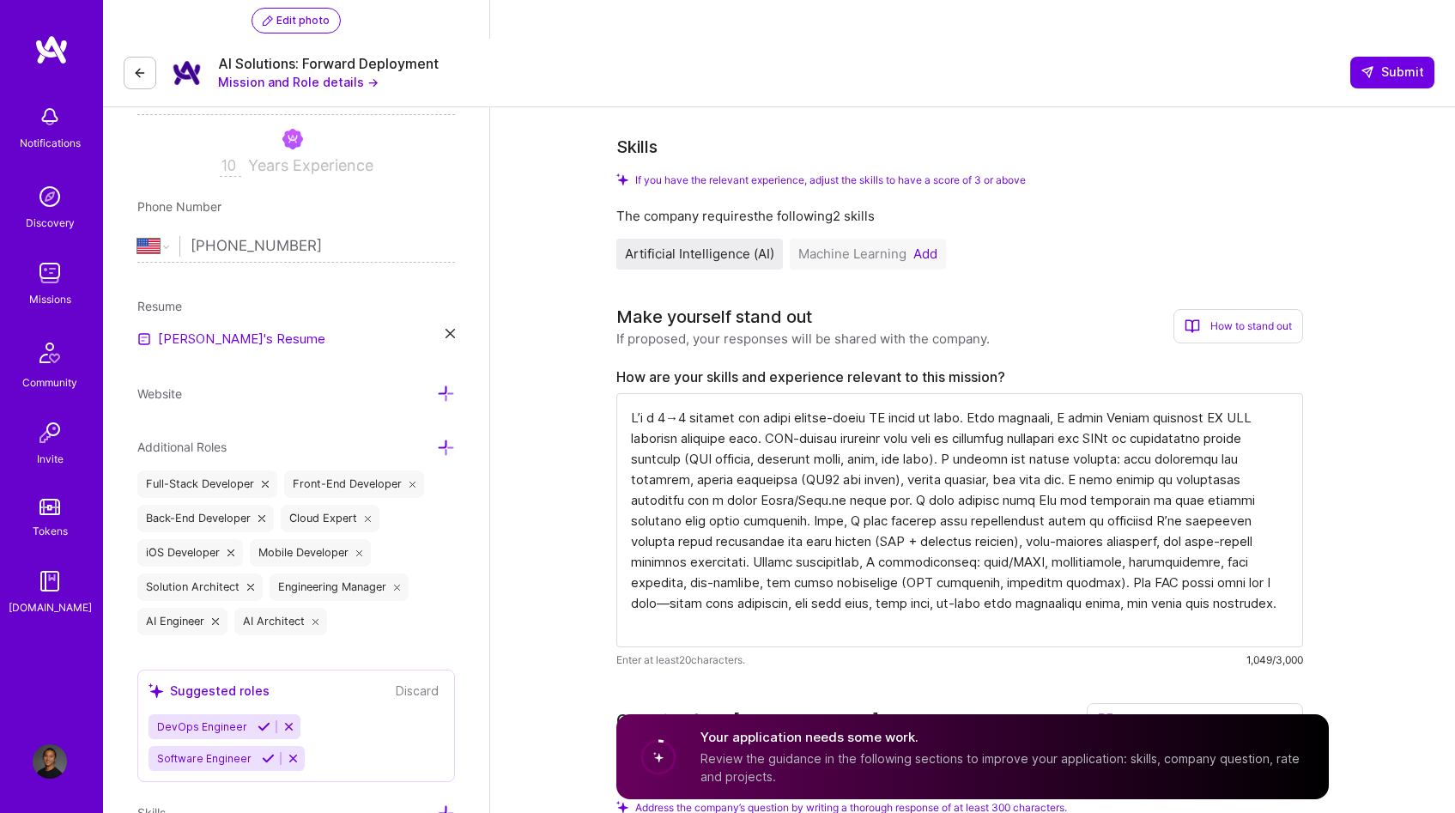
scroll to position [344, 0]
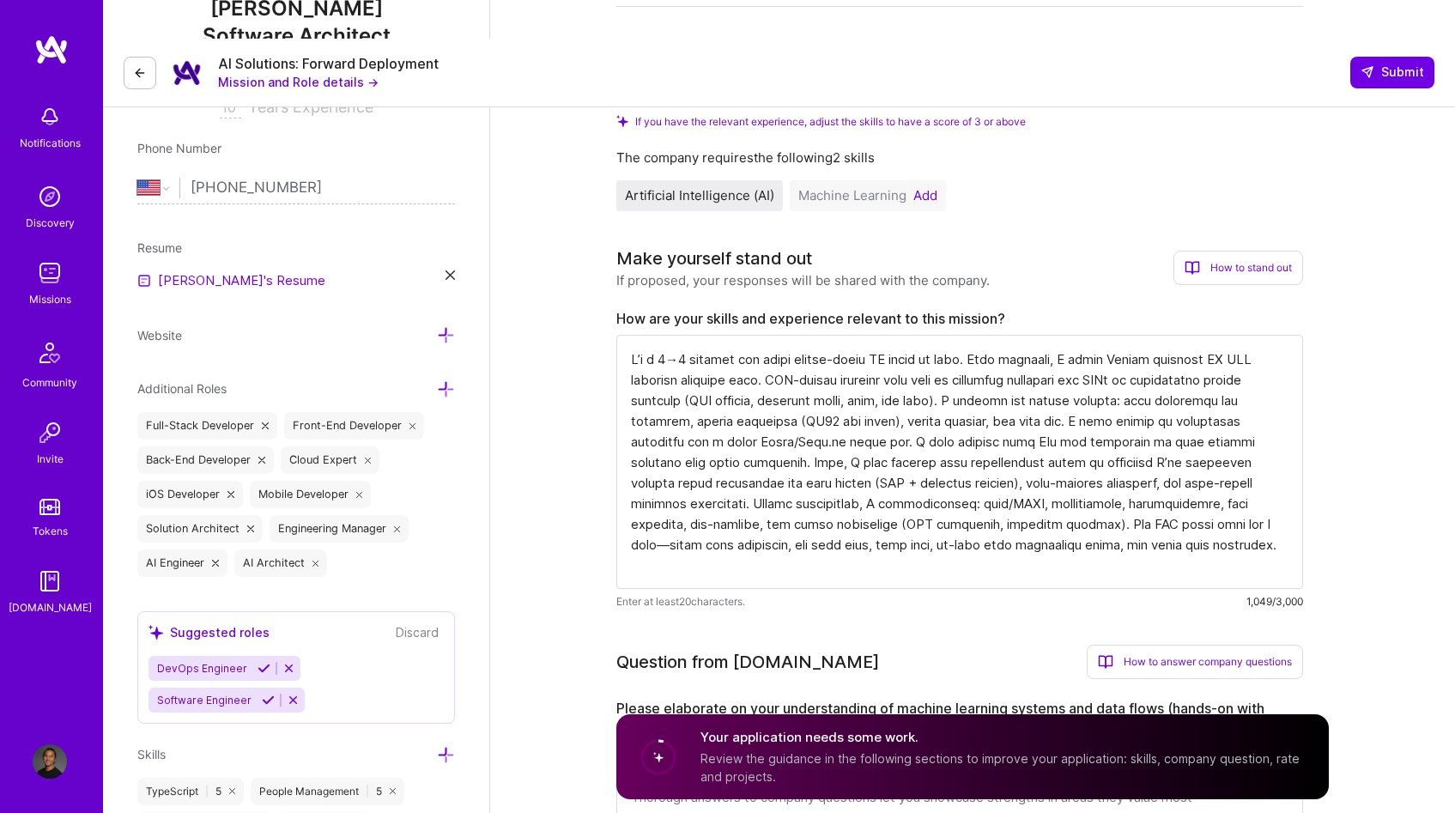
click at [965, 419] on textarea at bounding box center [959, 462] width 687 height 254
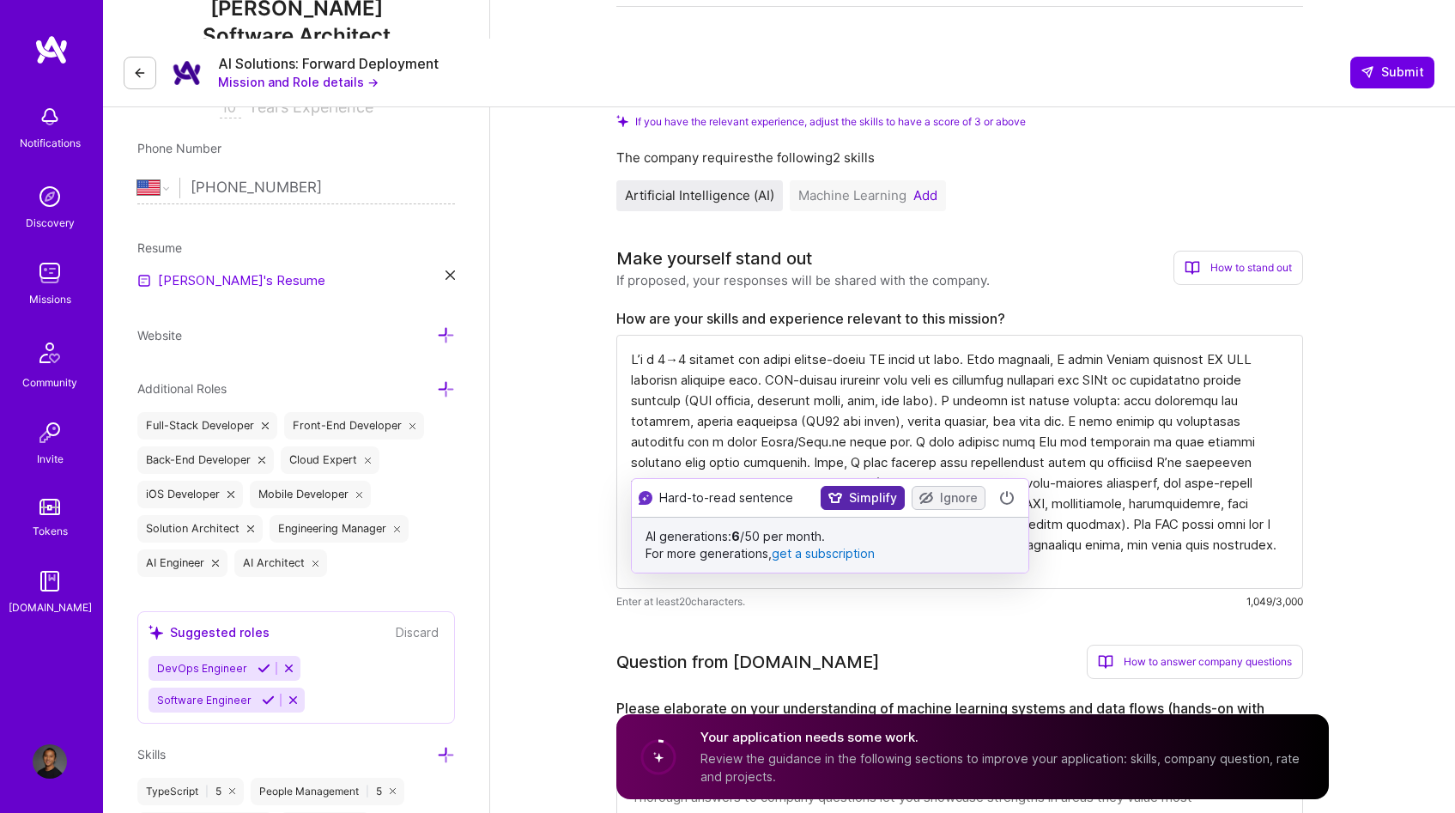
click at [867, 495] on button "Simplify" at bounding box center [863, 498] width 84 height 24
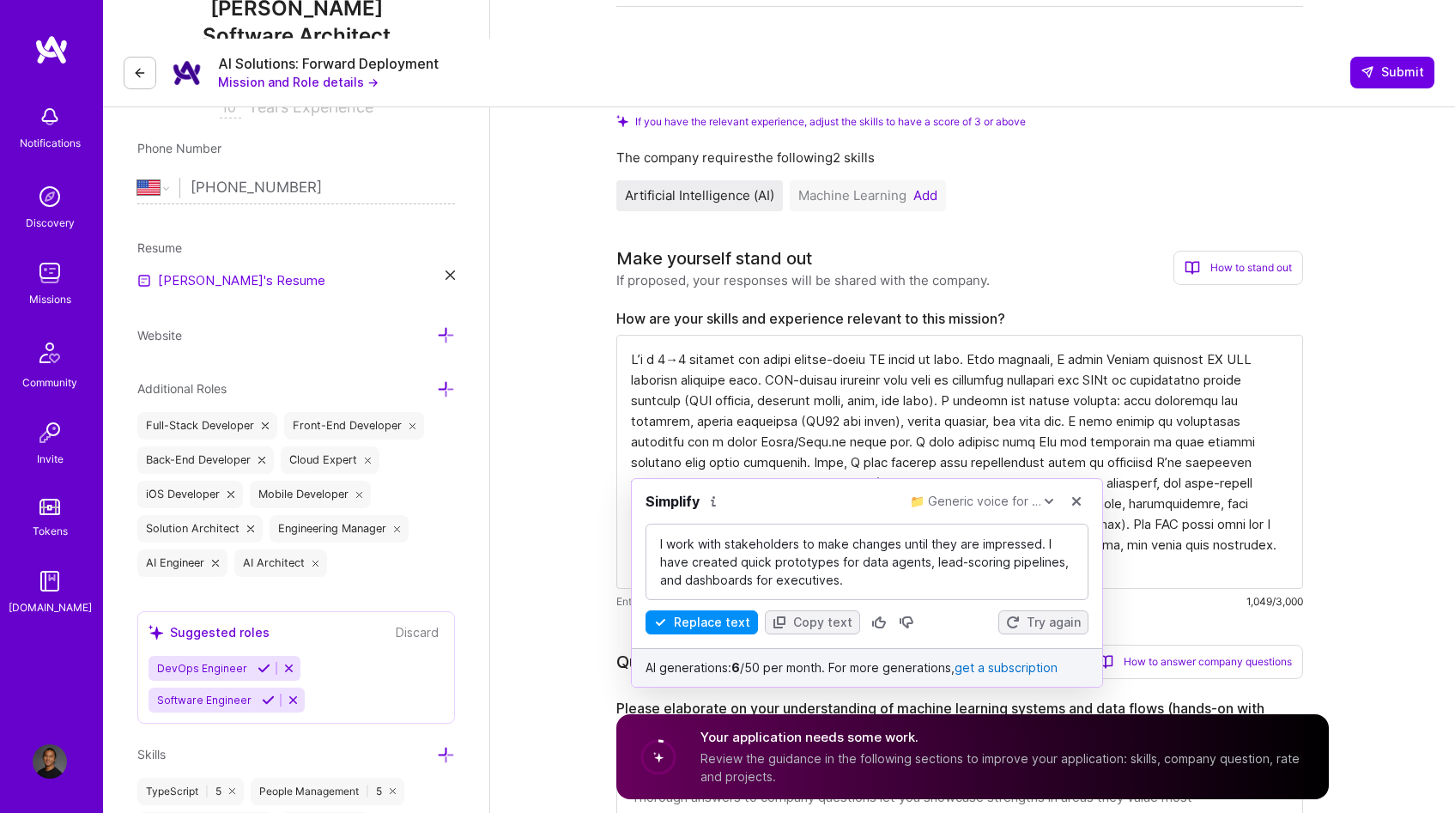
scroll to position [0, 0]
click at [706, 634] on div "Simplify 📁 Generic voice for … Replace text Copy text Try again AI generations:…" at bounding box center [867, 582] width 472 height 209
click at [693, 636] on div "Simplify 📁 Generic voice for … Replace text Copy text Try again AI generations:…" at bounding box center [867, 582] width 472 height 209
click at [696, 628] on button "Replace text" at bounding box center [702, 622] width 112 height 24
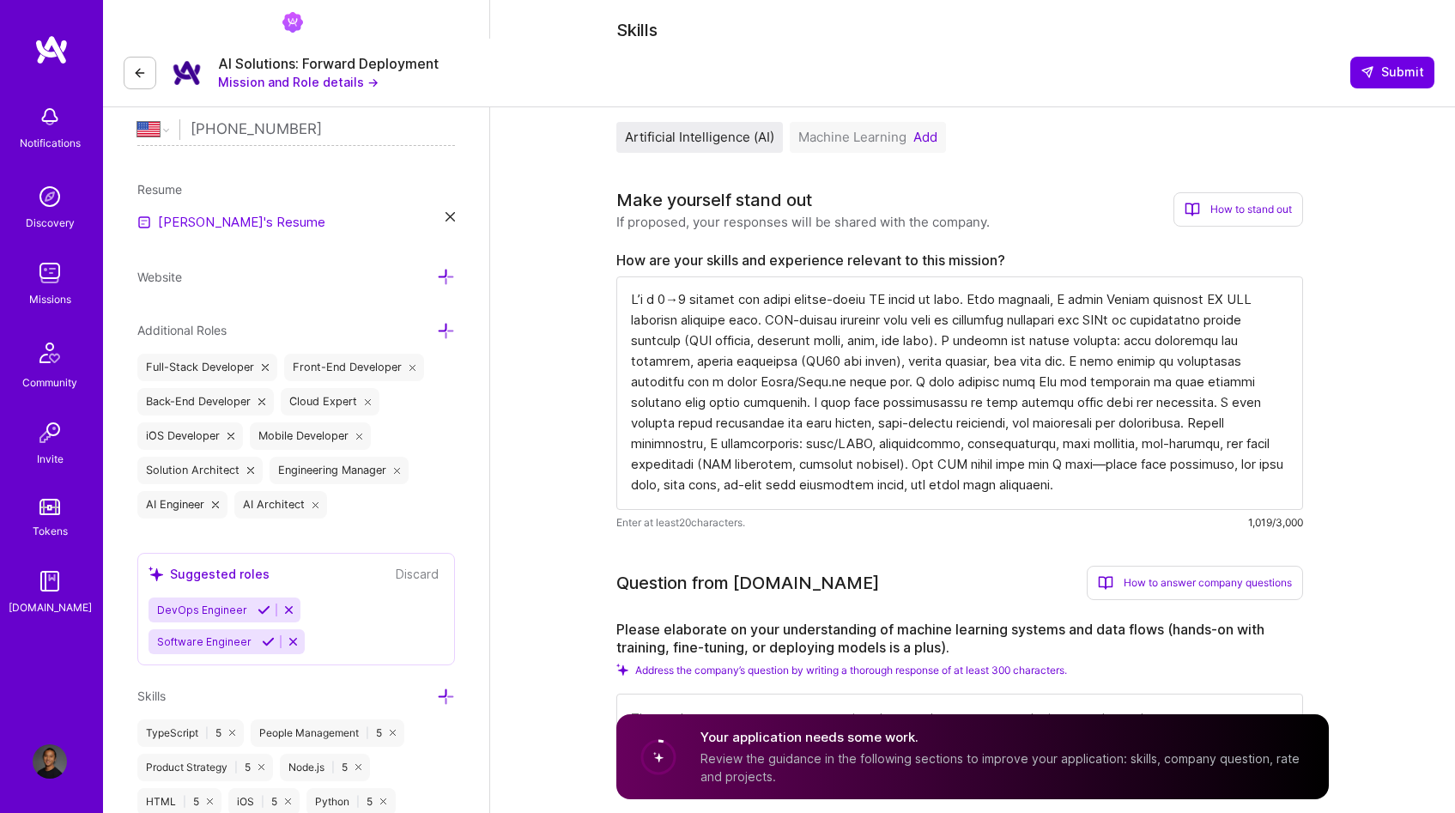
scroll to position [404, 0]
drag, startPoint x: 702, startPoint y: 403, endPoint x: 1312, endPoint y: 451, distance: 611.5
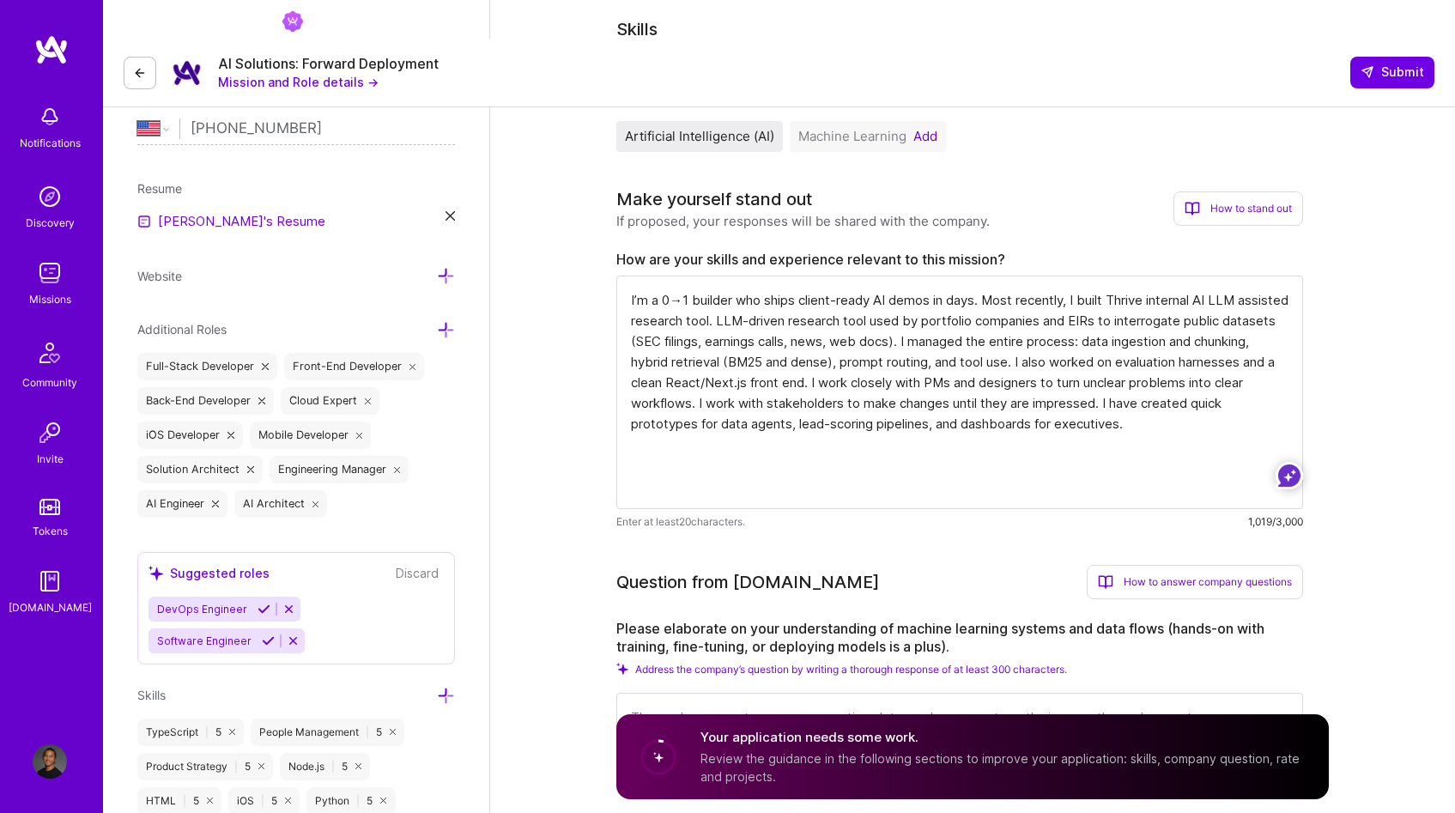
scroll to position [0, 0]
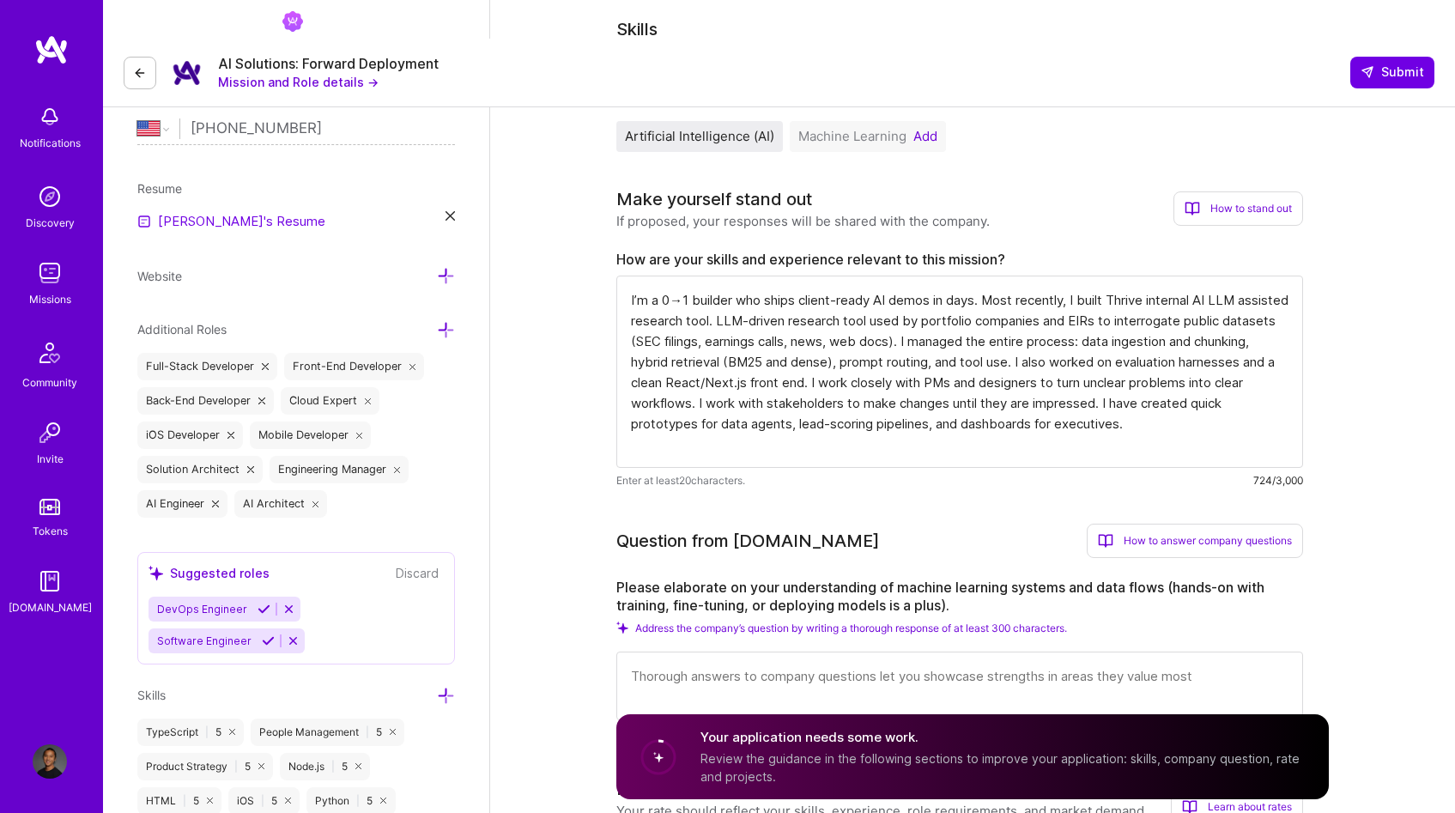
click at [910, 346] on textarea "I’m a 0→1 builder who ships client-ready AI demos in days. Most recently, I bui…" at bounding box center [959, 372] width 687 height 192
click at [828, 277] on textarea "I’m a 0→1 builder who ships client-ready AI demos in days. Most recently, I bui…" at bounding box center [959, 372] width 687 height 192
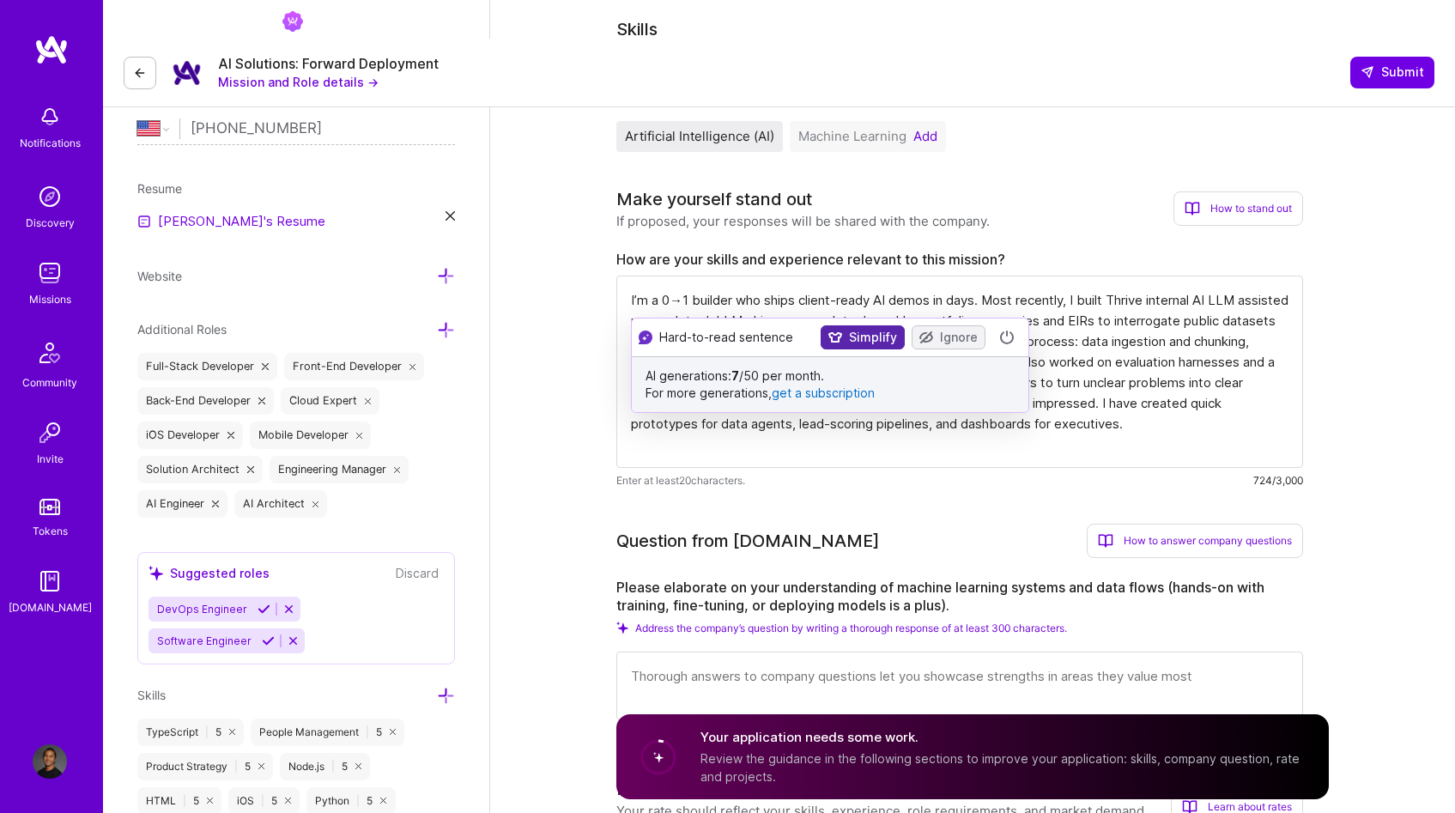
click at [855, 348] on button "Simplify" at bounding box center [863, 337] width 84 height 24
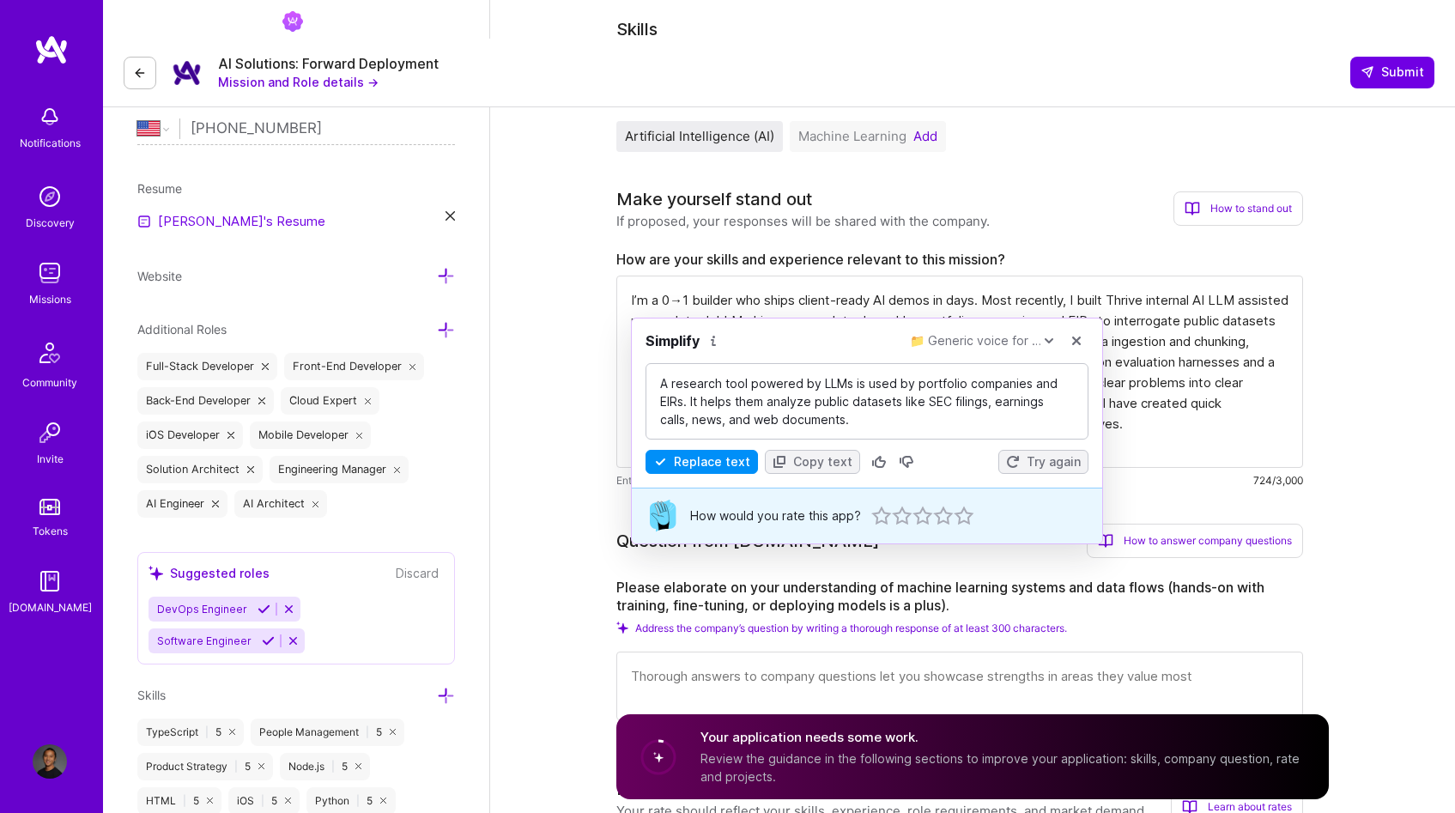
click at [1289, 524] on div "How to answer company questions" at bounding box center [1195, 541] width 216 height 34
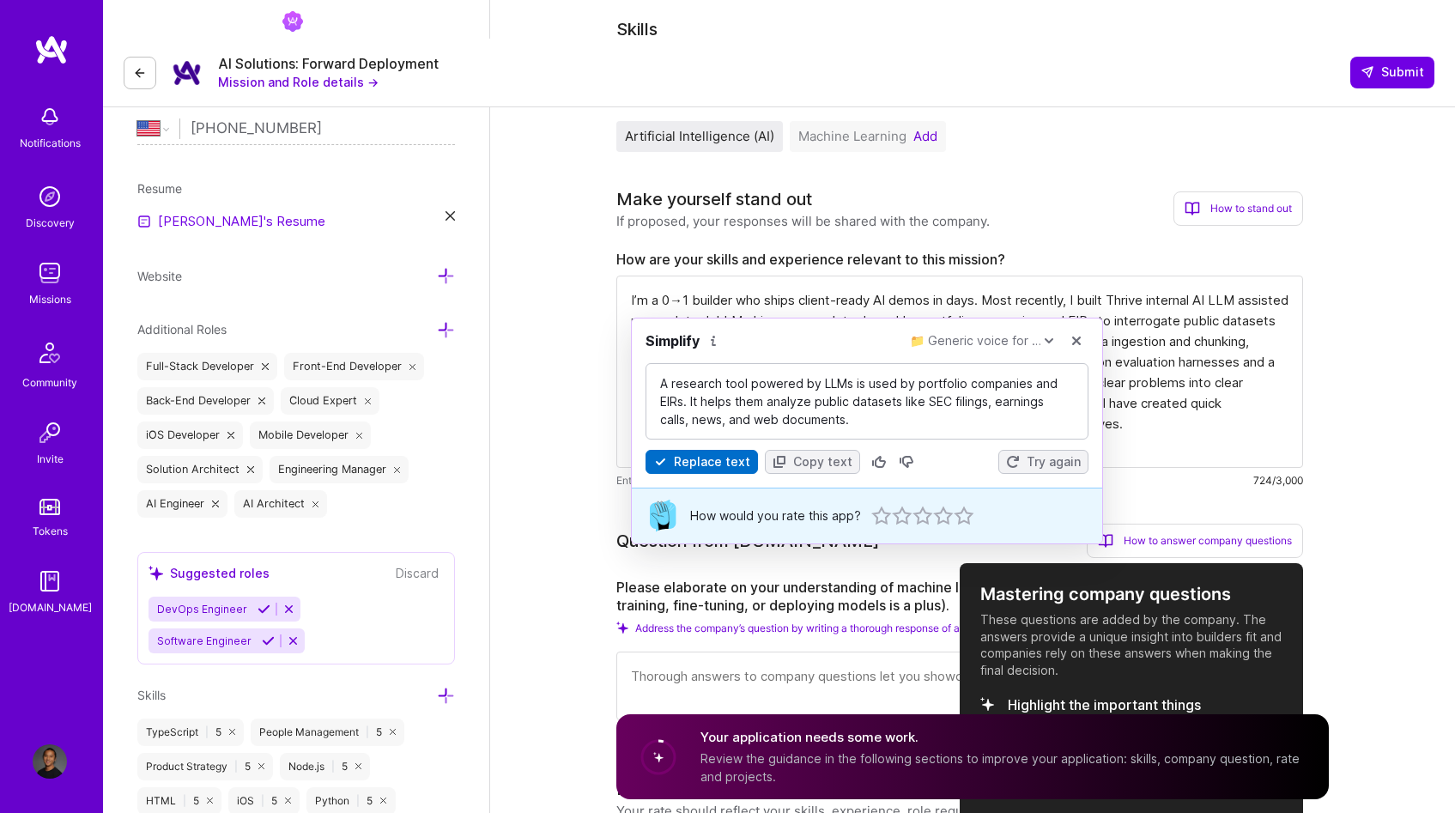
click at [715, 464] on button "Replace text" at bounding box center [702, 462] width 112 height 24
type textarea "I’m a 0→1 builder who ships client-ready AI demos in days. Most recently, I bui…"
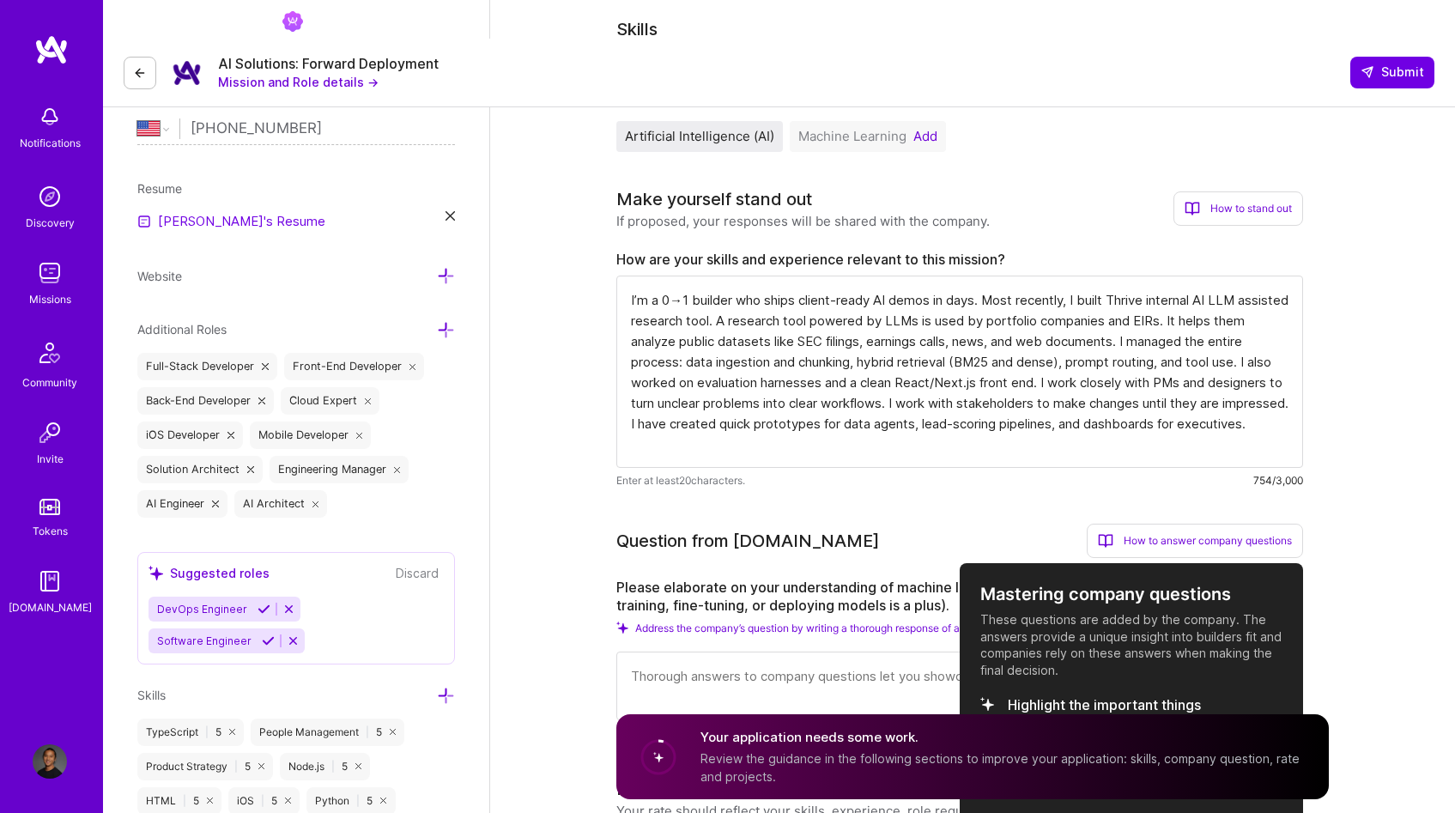
click at [1429, 442] on div at bounding box center [727, 406] width 1455 height 813
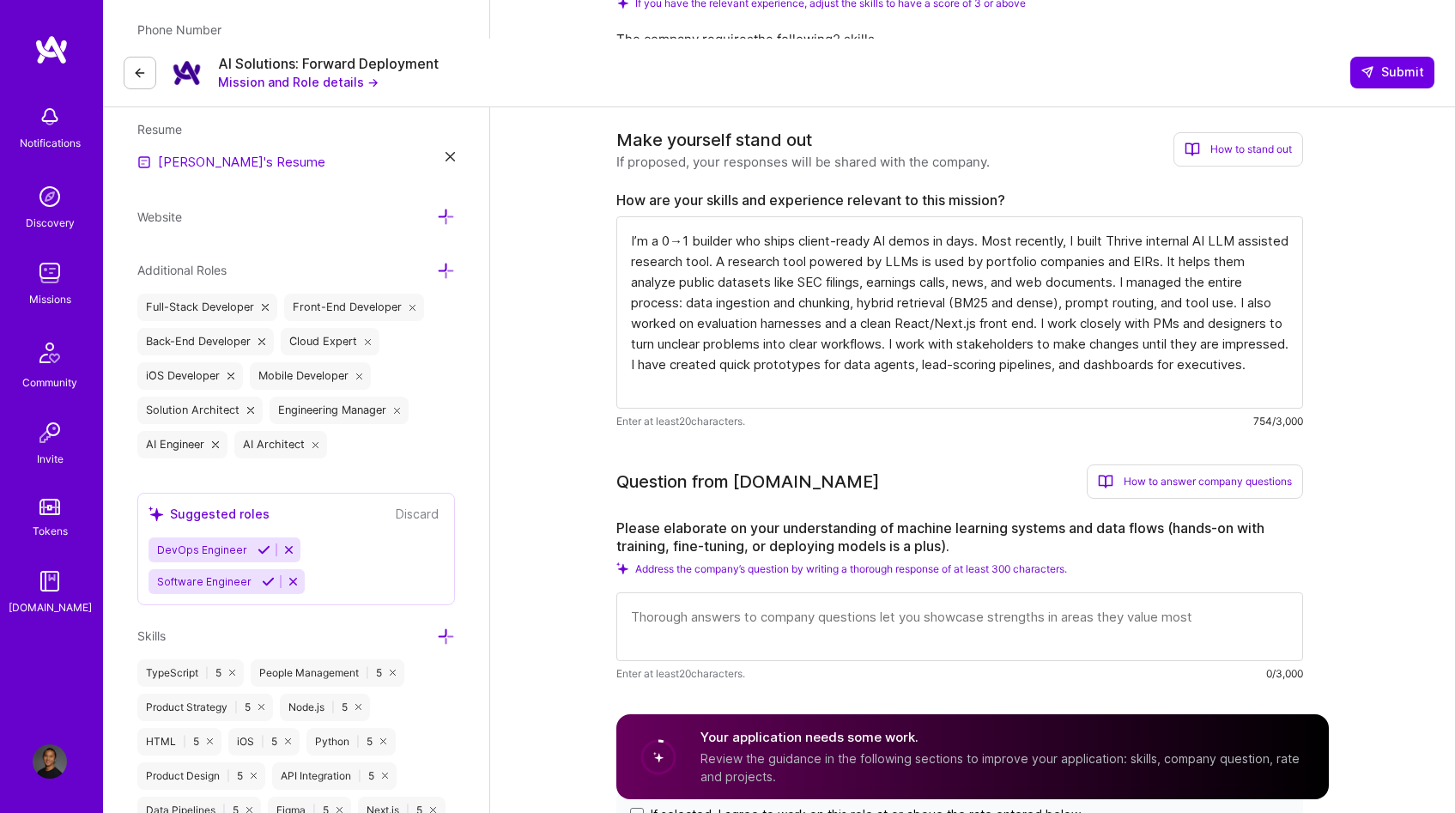
scroll to position [585, 0]
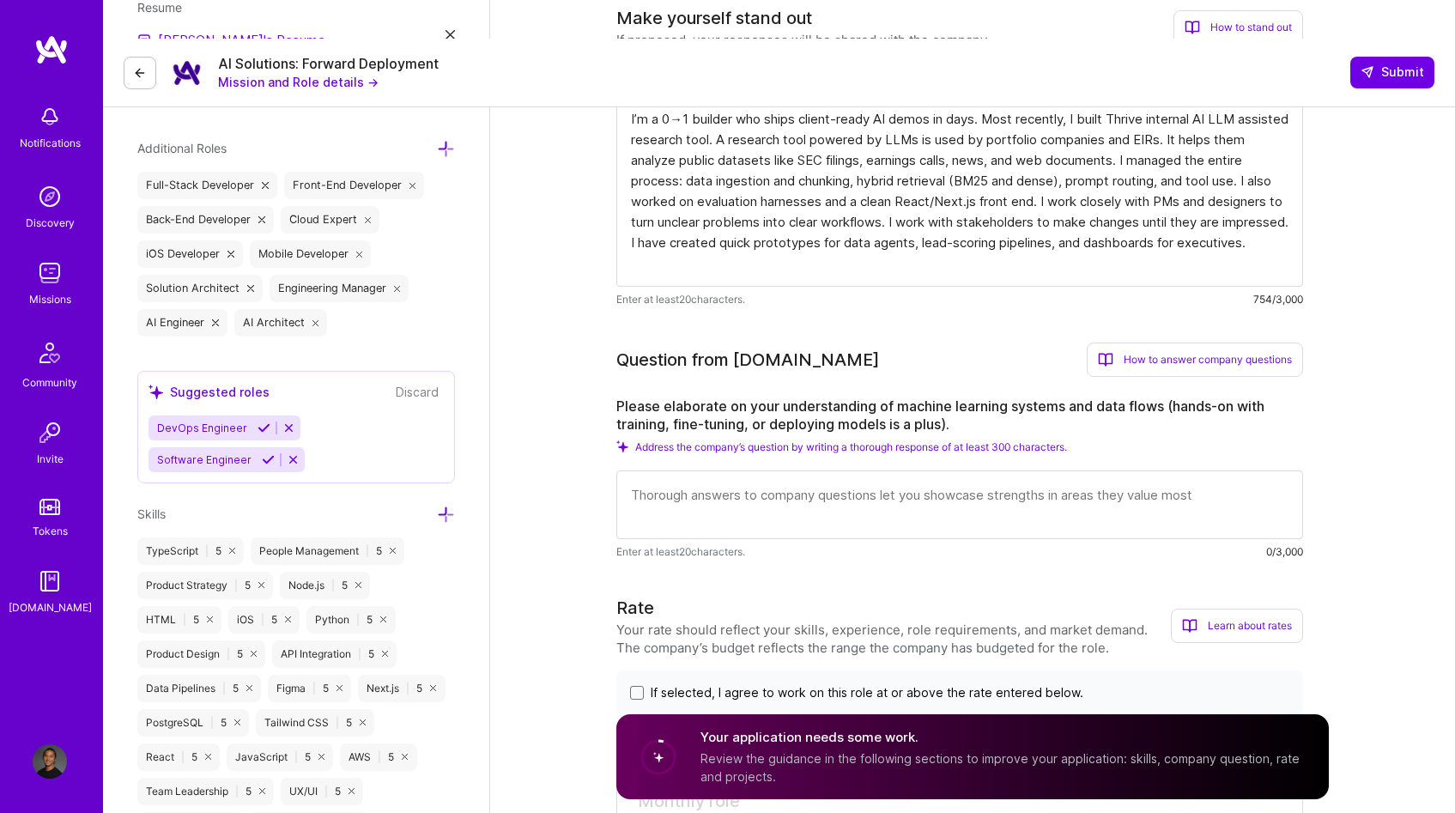
click at [895, 470] on textarea at bounding box center [959, 504] width 687 height 69
paste textarea "Lo ipsumdol si ame-co-adi. Elit seddo: eiusmodtem → incididun → utlabo → etdol/…"
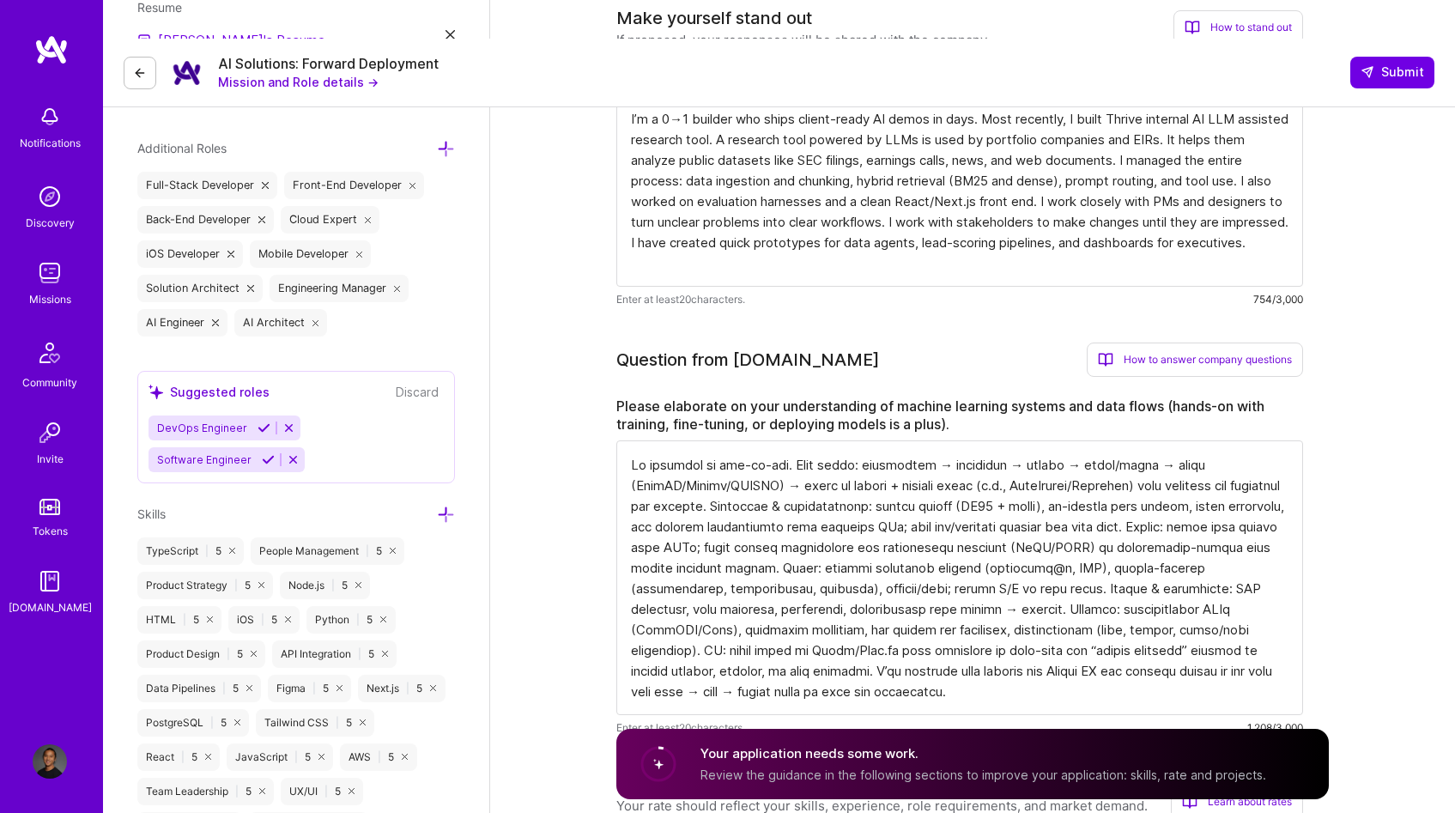
click at [893, 447] on textarea at bounding box center [959, 577] width 687 height 275
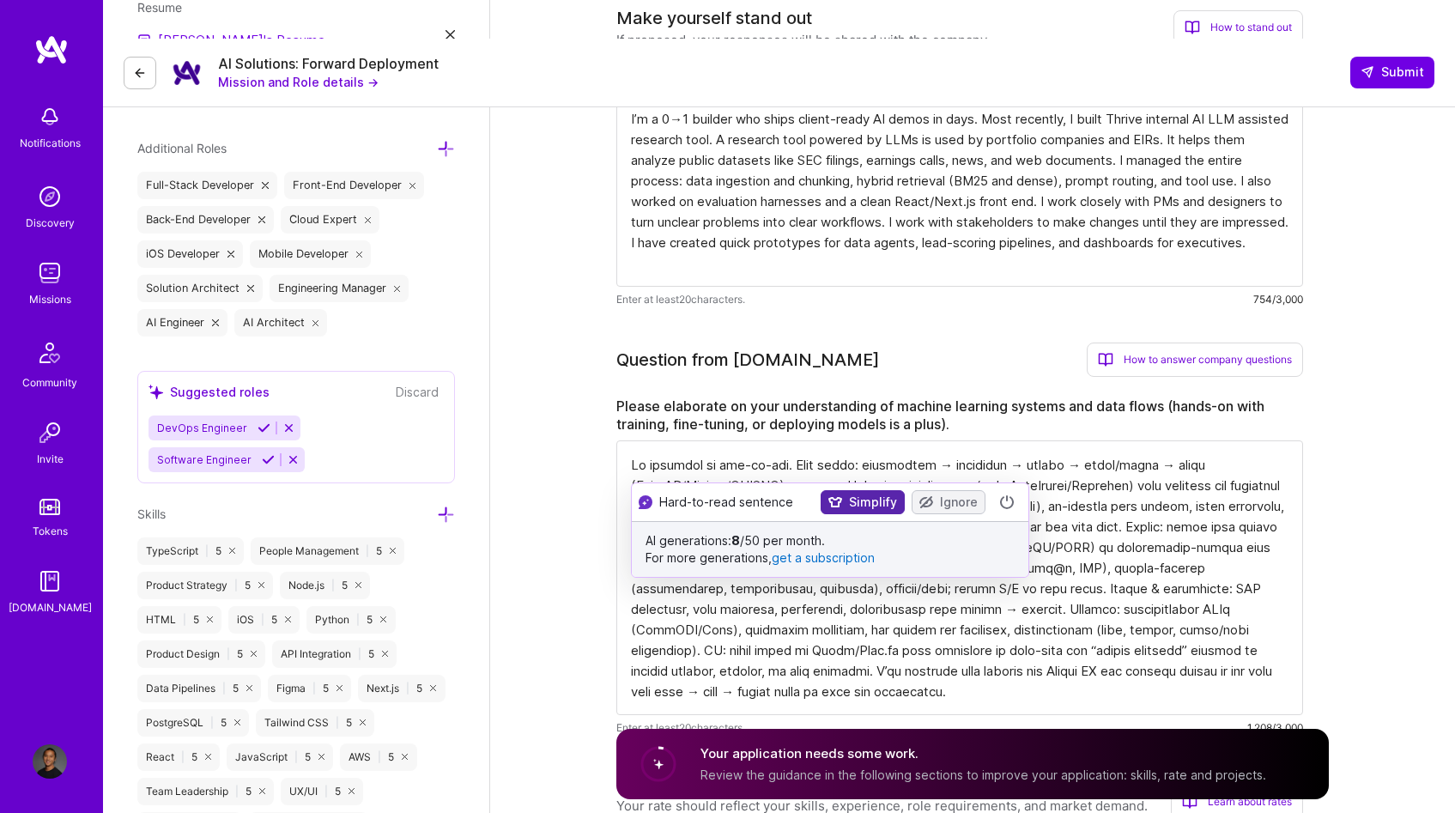
click at [866, 507] on button "Simplify" at bounding box center [863, 502] width 84 height 24
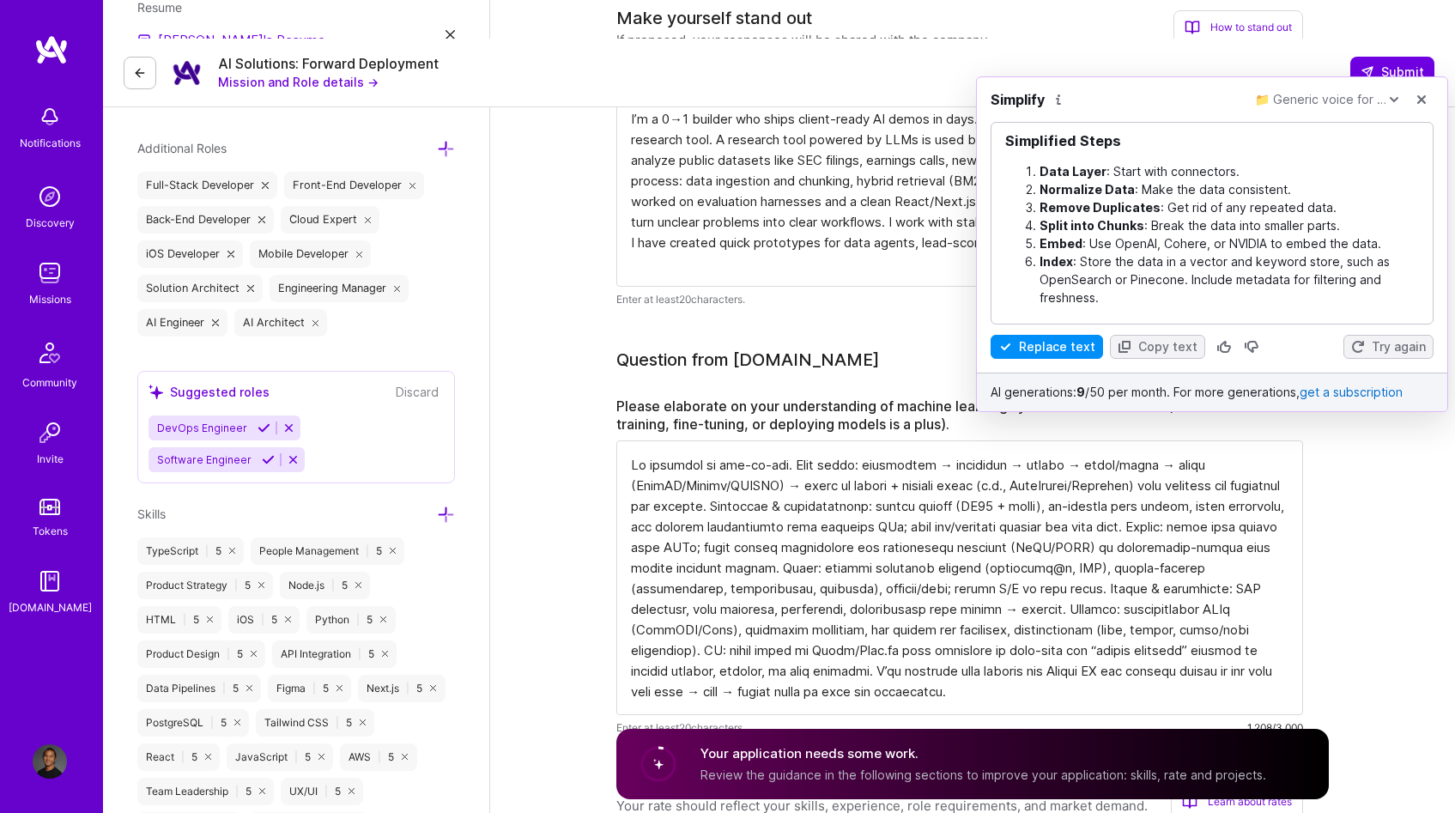
scroll to position [0, 0]
click at [1041, 352] on button "Replace text" at bounding box center [1047, 347] width 112 height 24
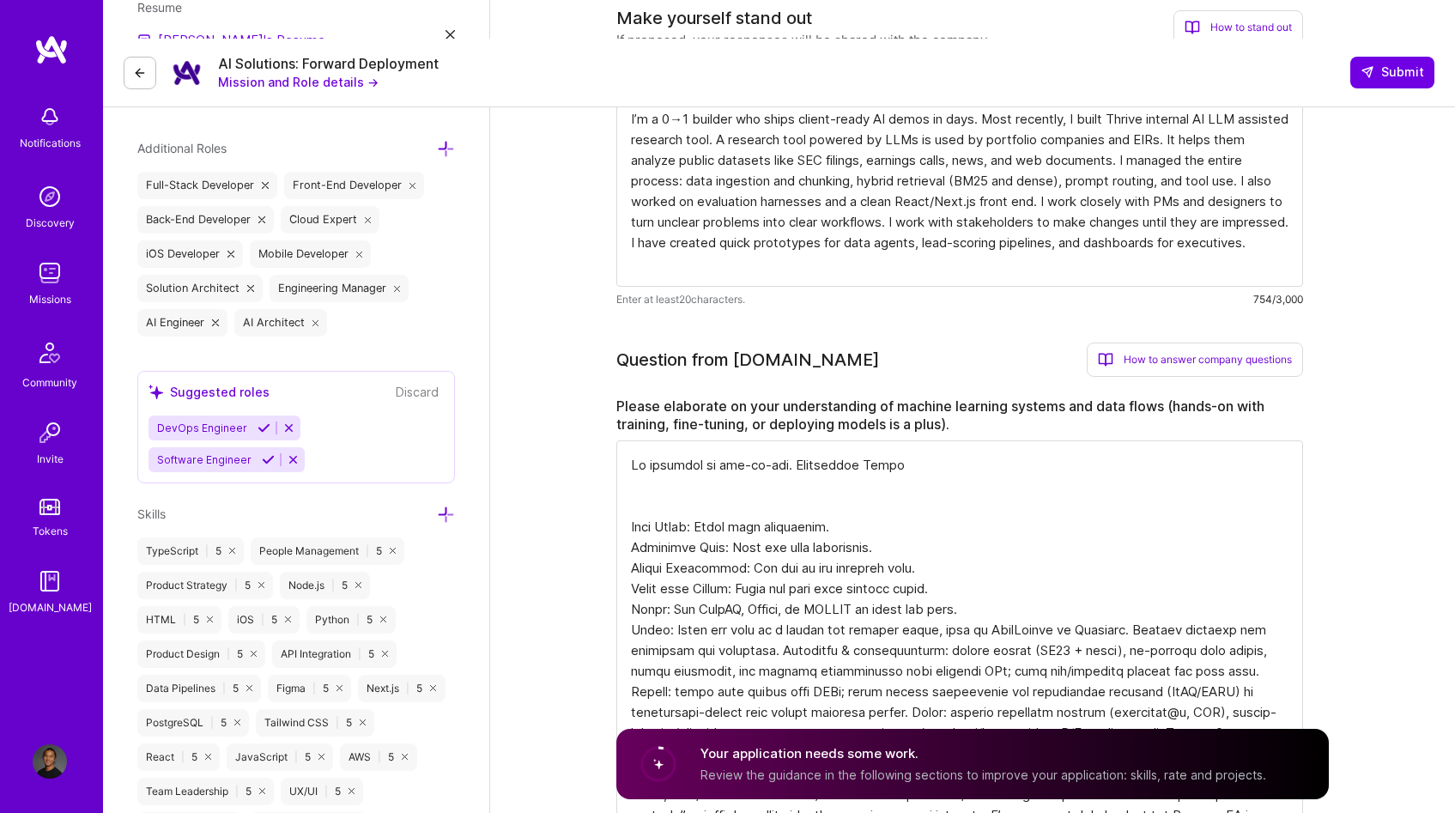
scroll to position [2, 0]
click at [878, 440] on textarea at bounding box center [959, 649] width 687 height 419
drag, startPoint x: 889, startPoint y: 425, endPoint x: 804, endPoint y: 426, distance: 84.1
click at [804, 440] on textarea at bounding box center [959, 649] width 687 height 419
drag, startPoint x: 843, startPoint y: 489, endPoint x: 831, endPoint y: 478, distance: 15.8
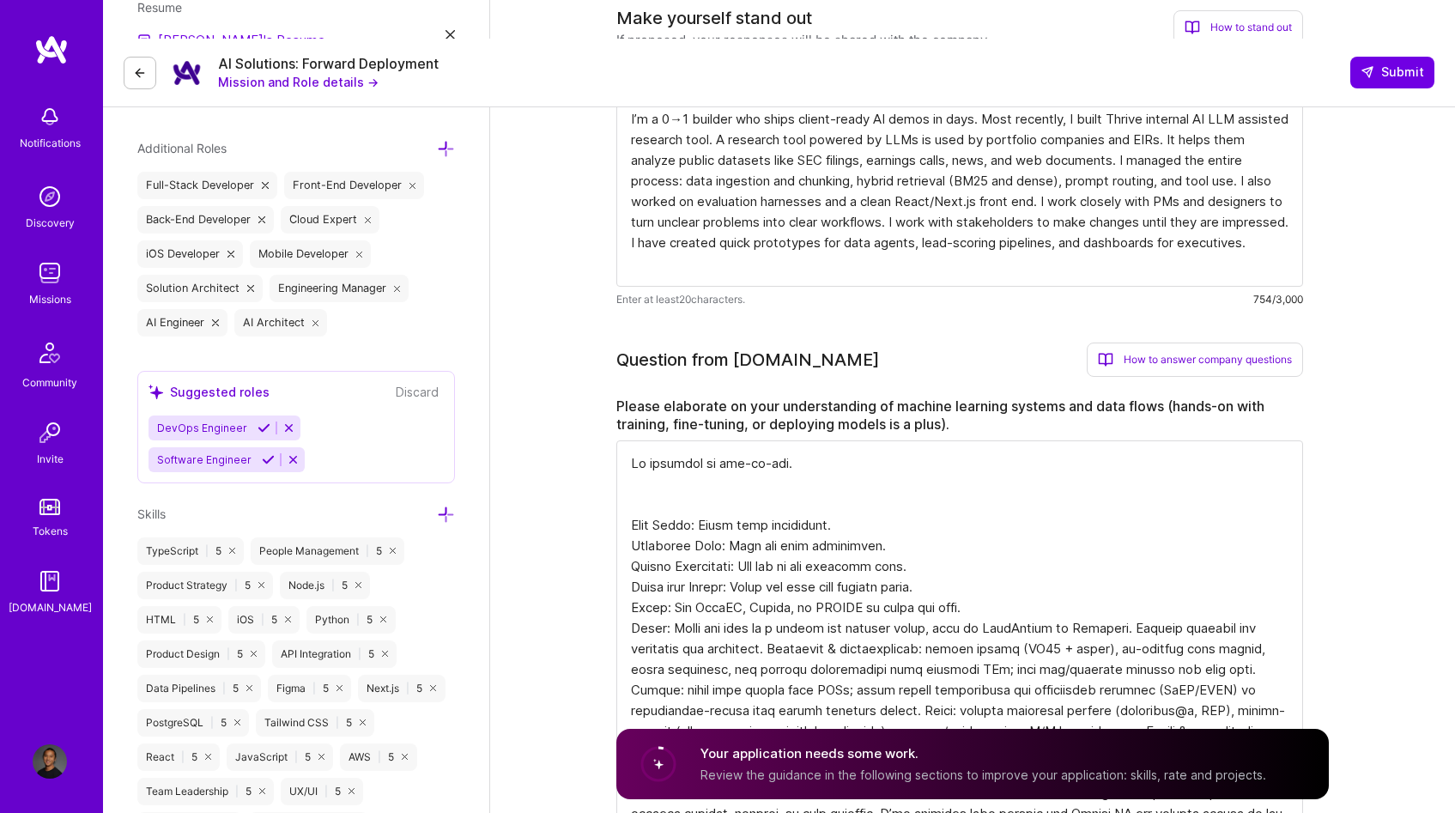
click at [843, 488] on textarea at bounding box center [959, 649] width 687 height 419
click at [810, 462] on textarea at bounding box center [959, 649] width 687 height 419
drag, startPoint x: 962, startPoint y: 549, endPoint x: 626, endPoint y: 454, distance: 349.8
click at [624, 452] on textarea at bounding box center [959, 649] width 687 height 419
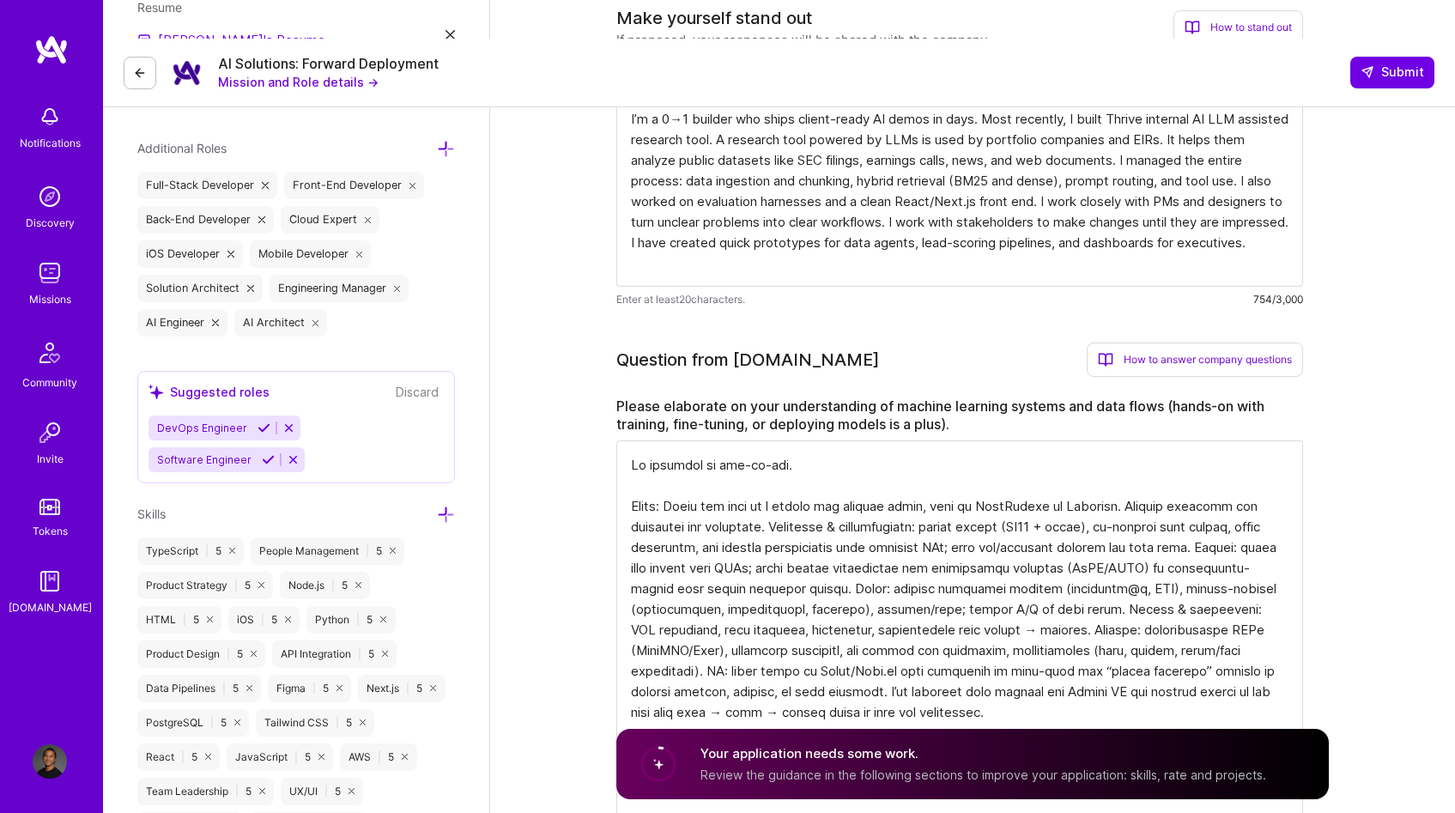
scroll to position [0, 0]
drag, startPoint x: 1096, startPoint y: 463, endPoint x: 657, endPoint y: 440, distance: 440.1
click at [657, 440] on textarea at bounding box center [959, 587] width 687 height 295
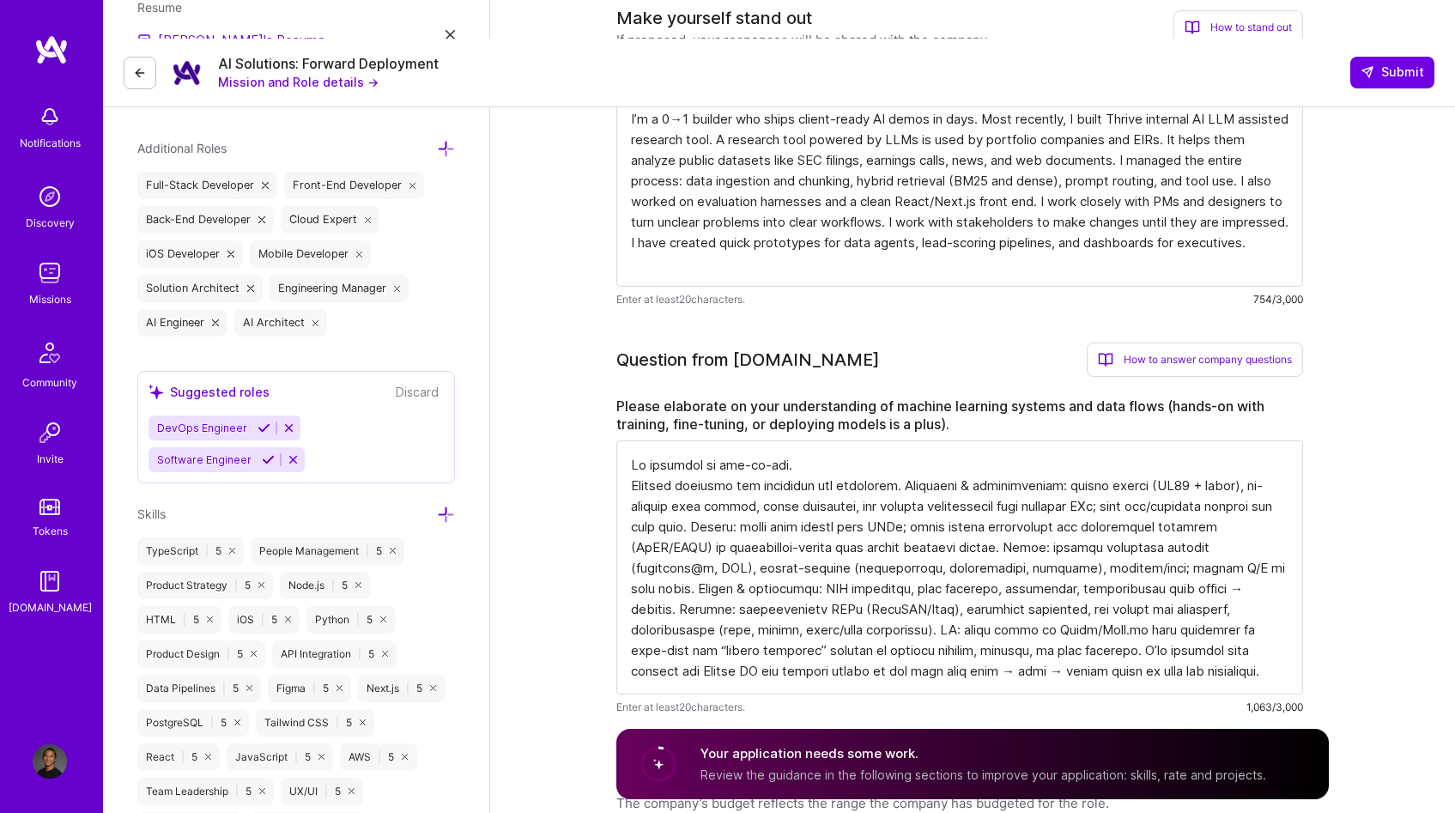
click at [914, 440] on textarea at bounding box center [959, 567] width 687 height 254
click at [965, 444] on textarea at bounding box center [959, 567] width 687 height 254
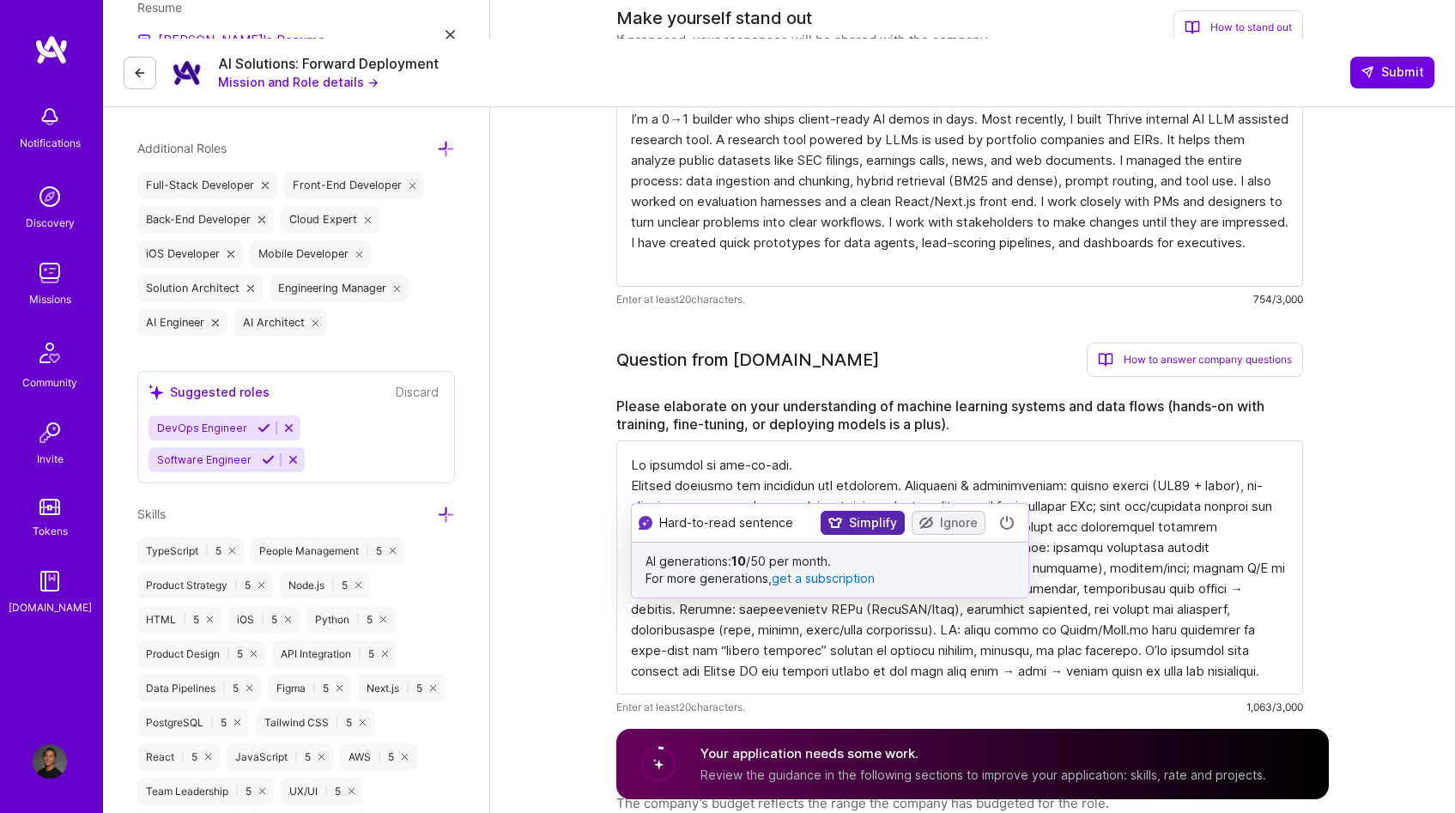
type textarea "Lo ipsumdol si ame-co-adi. Elitsed doeiusmo tem incididun utl etdolorem. Aliqua…"
click at [859, 523] on button "Simplify" at bounding box center [863, 523] width 84 height 24
